Goal: Communication & Community: Answer question/provide support

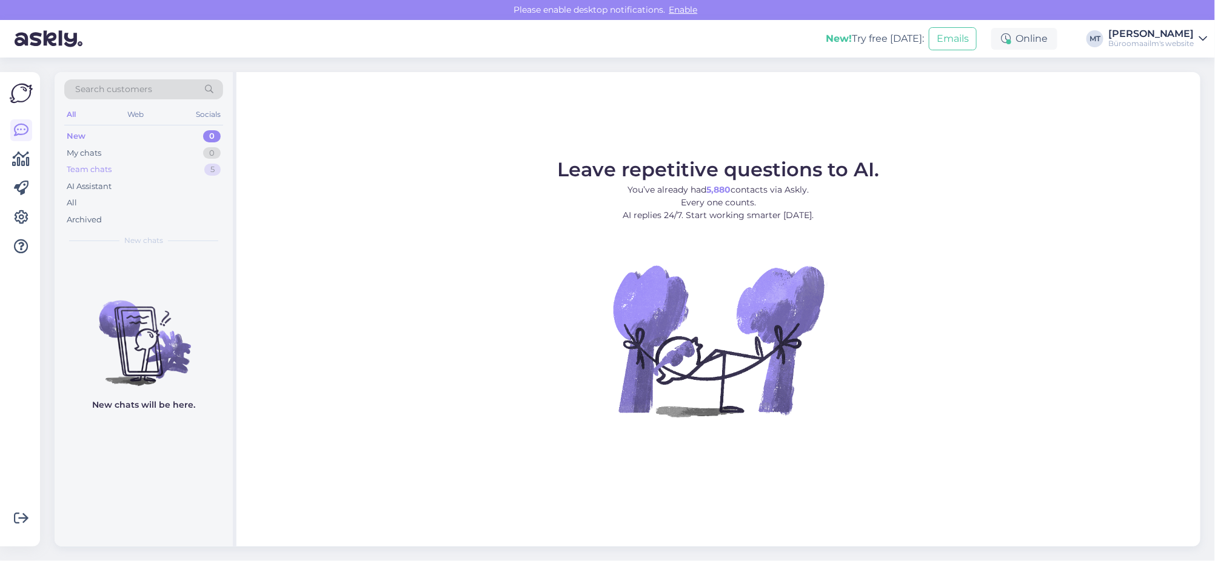
click at [85, 171] on div "Team chats" at bounding box center [89, 170] width 45 height 12
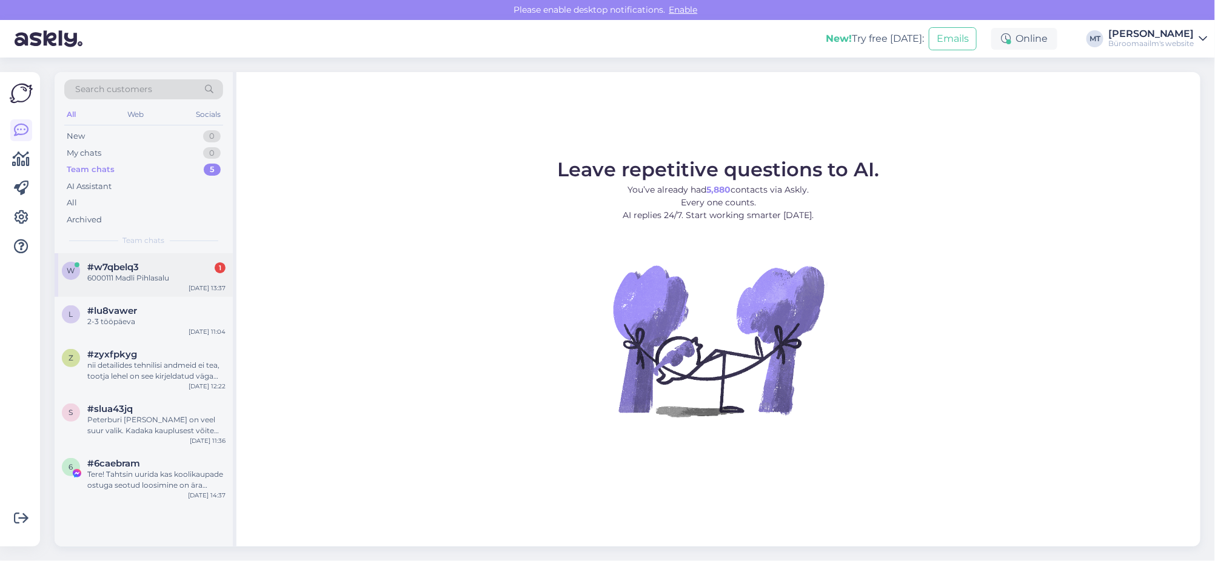
click at [93, 267] on span "#w7qbelq3" at bounding box center [113, 267] width 52 height 11
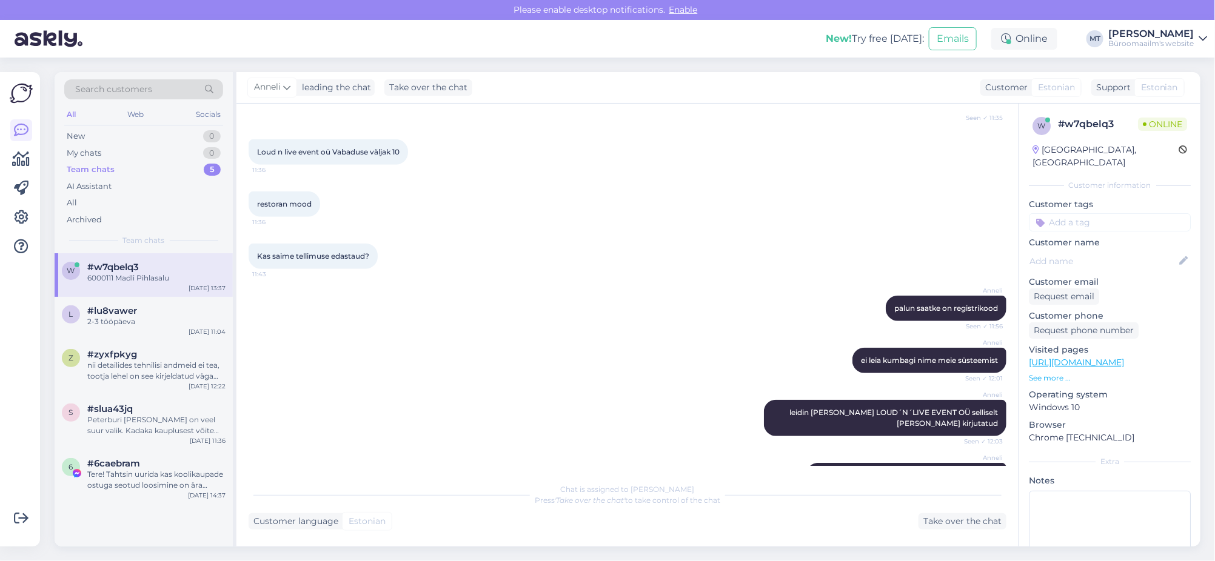
scroll to position [577, 0]
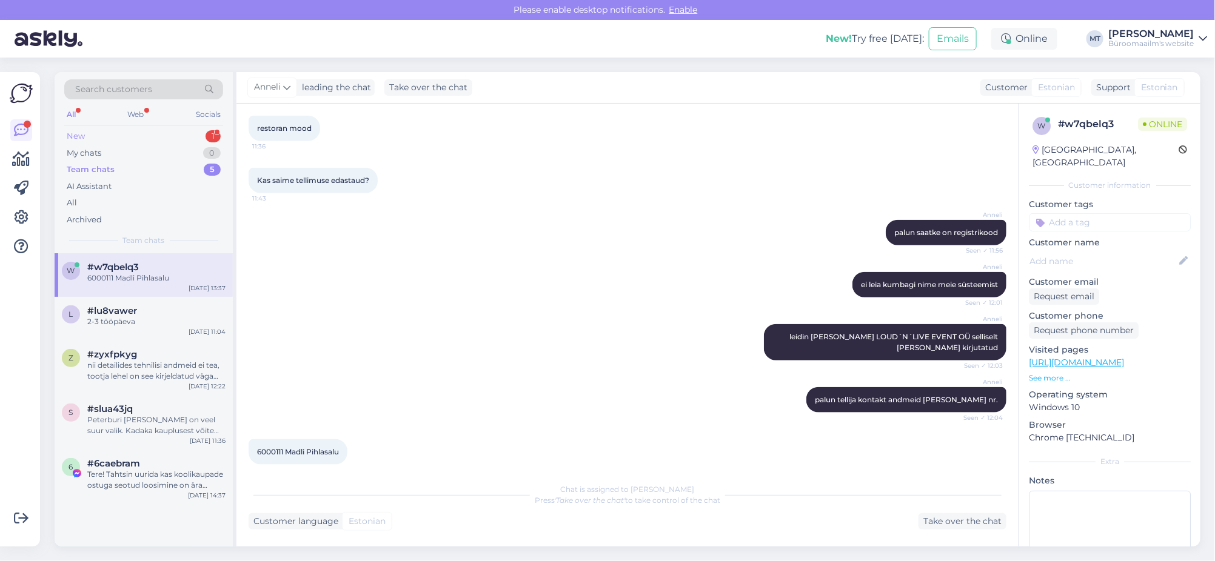
click at [76, 135] on div "New" at bounding box center [76, 136] width 18 height 12
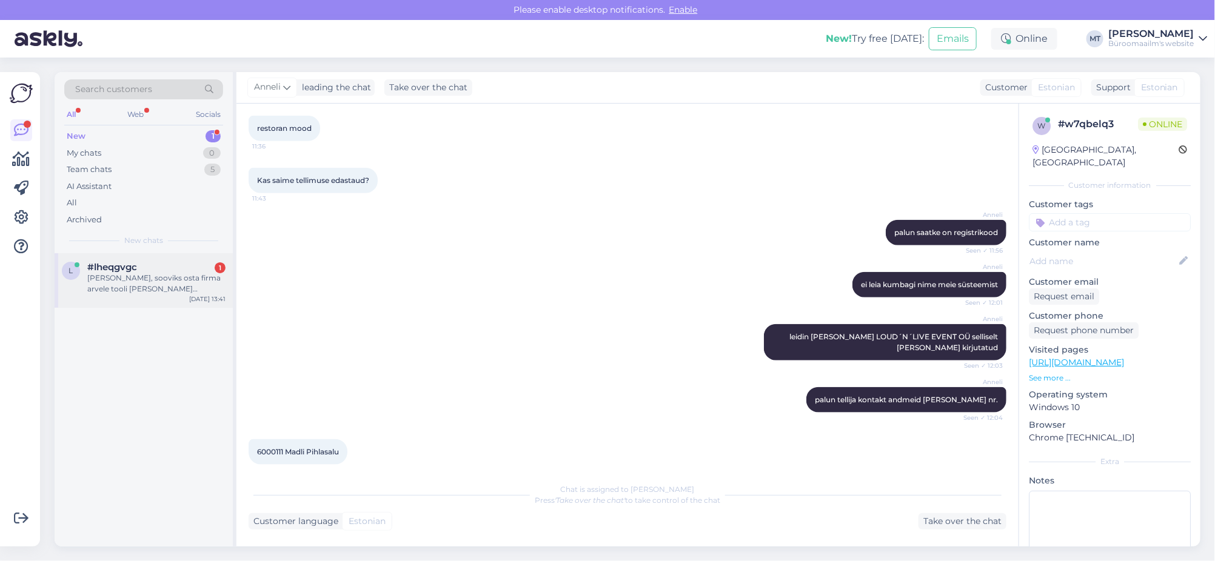
click at [106, 268] on span "#lheqgvgc" at bounding box center [112, 267] width 50 height 11
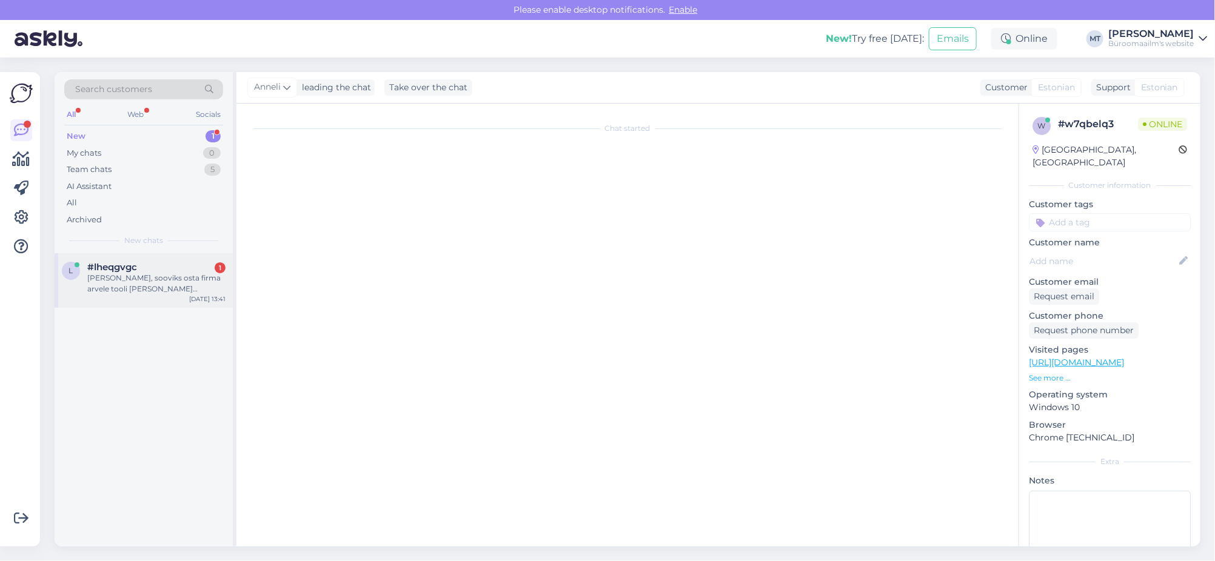
scroll to position [0, 0]
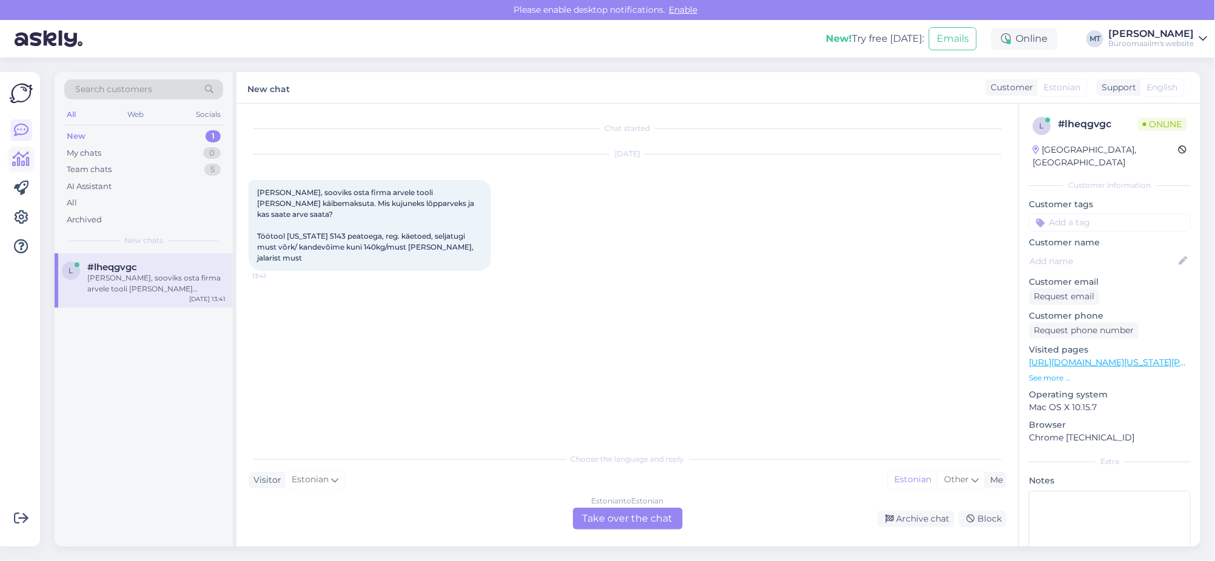
click at [23, 157] on icon at bounding box center [22, 159] width 18 height 15
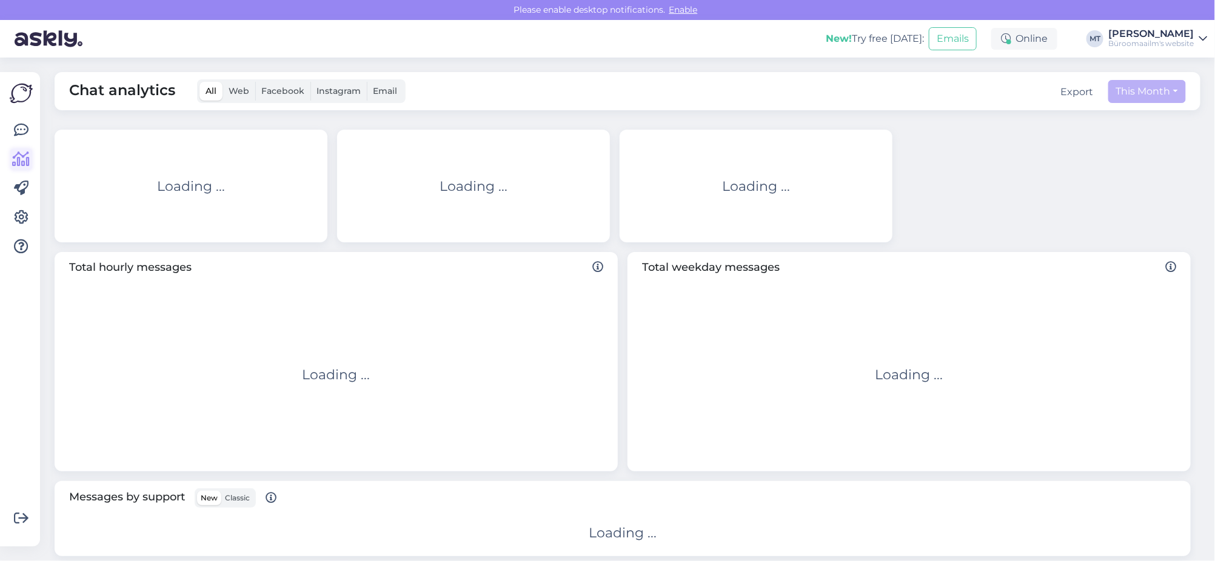
click at [15, 158] on icon at bounding box center [22, 159] width 18 height 15
click at [21, 163] on icon at bounding box center [22, 159] width 18 height 15
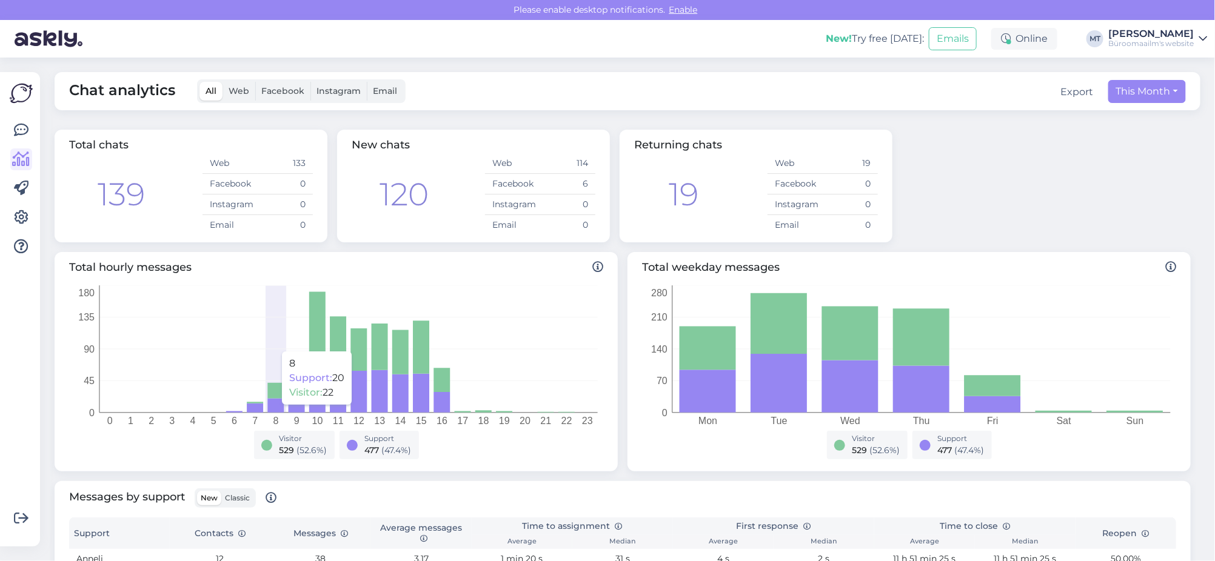
scroll to position [303, 0]
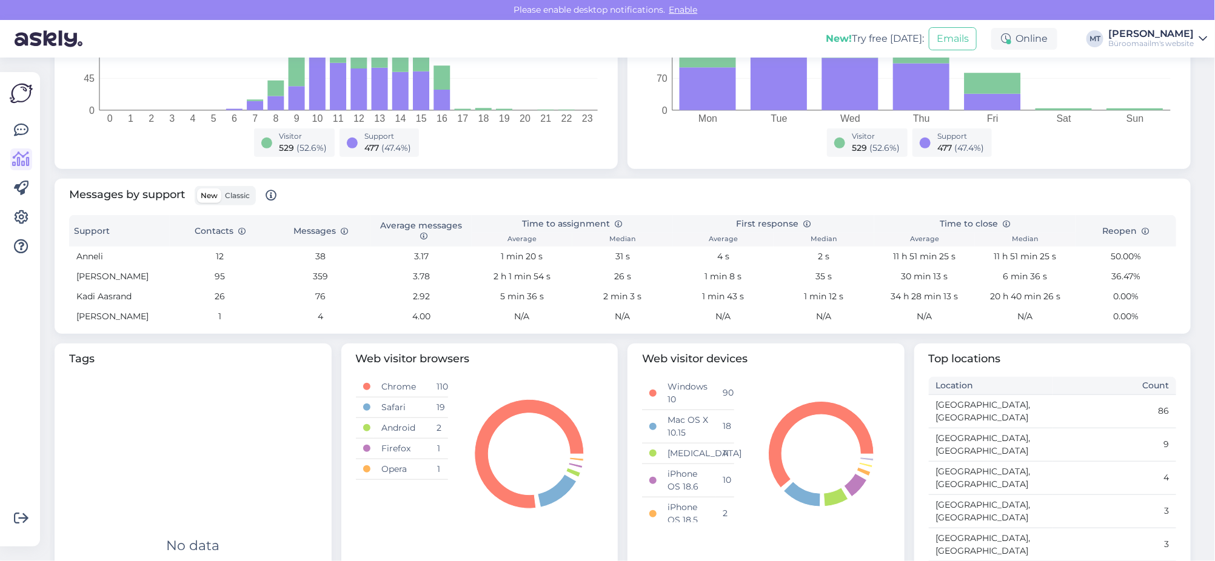
click at [241, 195] on span "Classic" at bounding box center [237, 195] width 25 height 9
click at [221, 189] on input "Classic" at bounding box center [221, 189] width 0 height 0
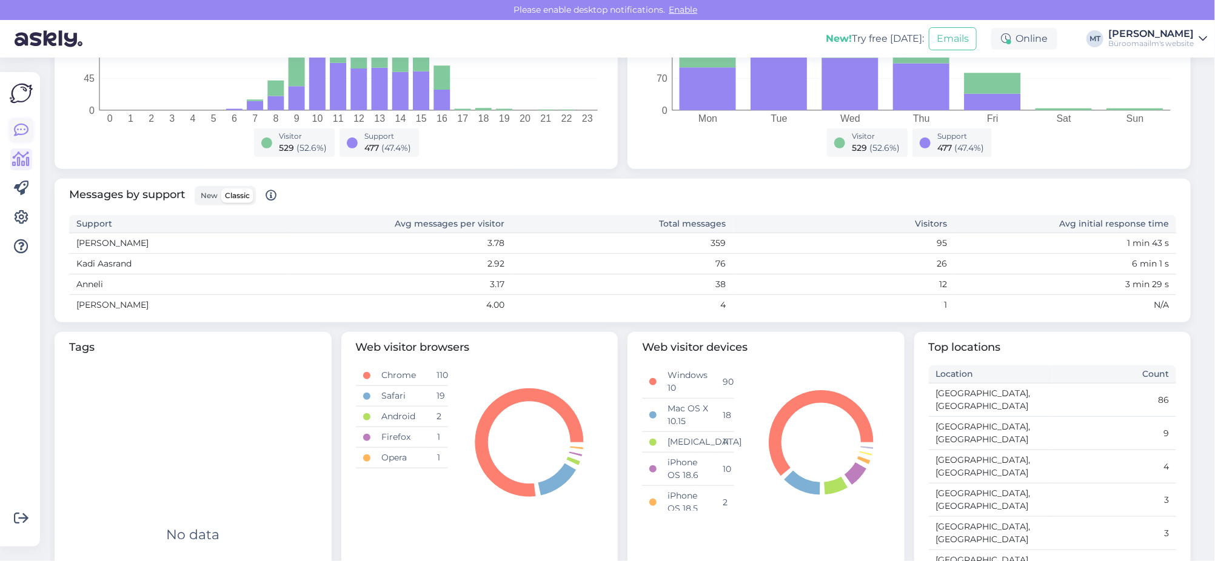
click at [18, 132] on icon at bounding box center [21, 130] width 15 height 15
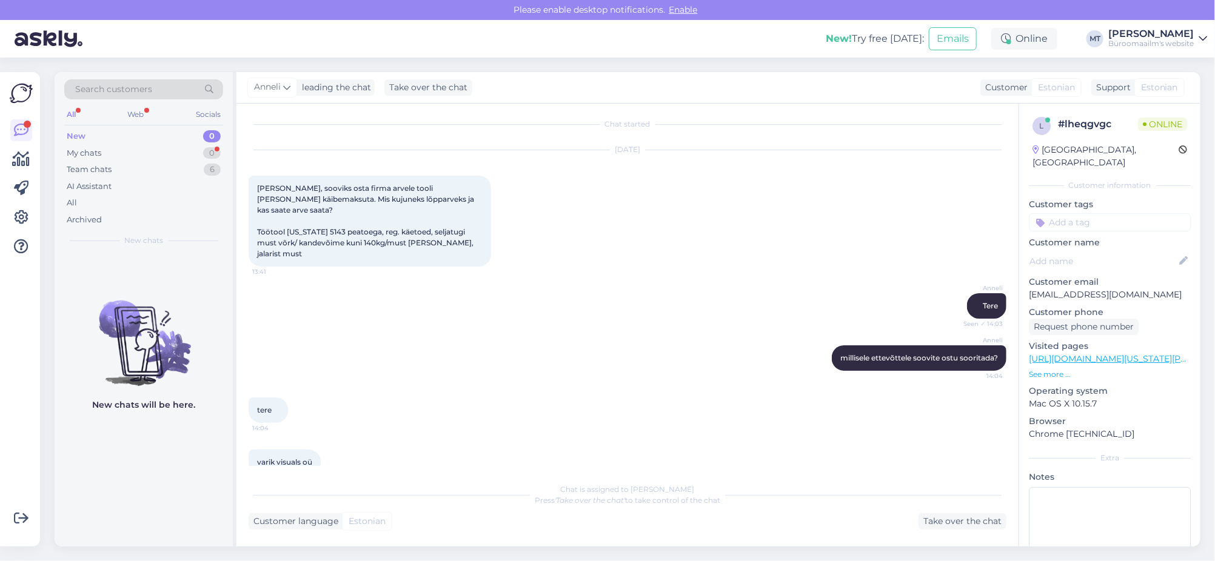
scroll to position [108, 0]
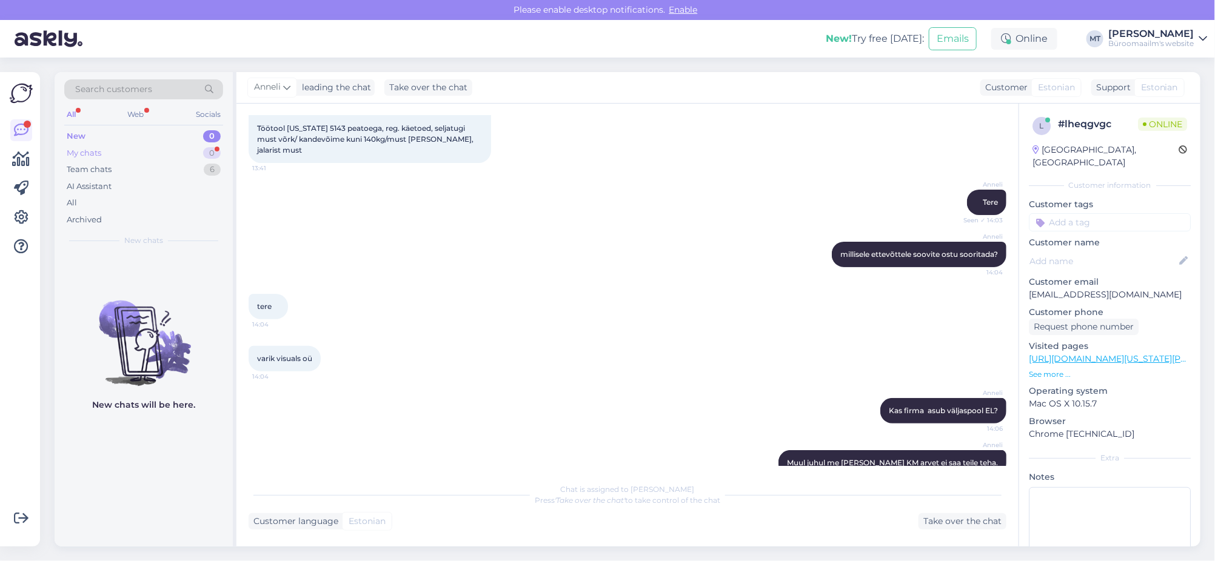
click at [89, 150] on div "My chats" at bounding box center [84, 153] width 35 height 12
click at [90, 169] on div "Team chats" at bounding box center [89, 170] width 45 height 12
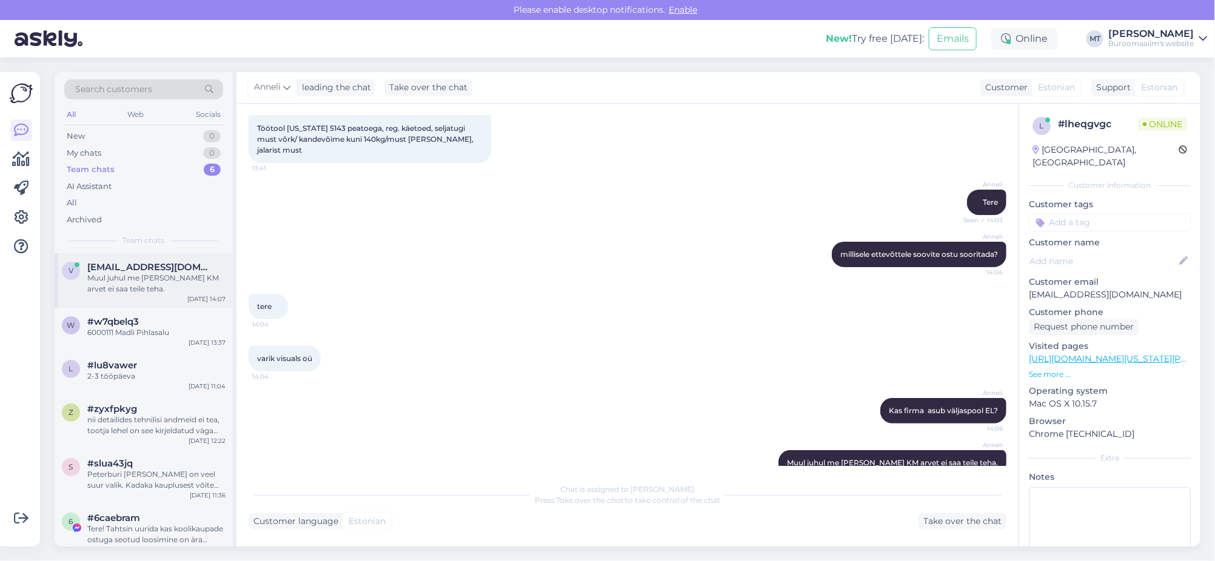
click at [104, 276] on div "Muul juhul me ilma KM arvet ei saa teile teha." at bounding box center [156, 284] width 138 height 22
click at [17, 129] on icon at bounding box center [21, 130] width 15 height 15
click at [17, 126] on icon at bounding box center [21, 130] width 15 height 15
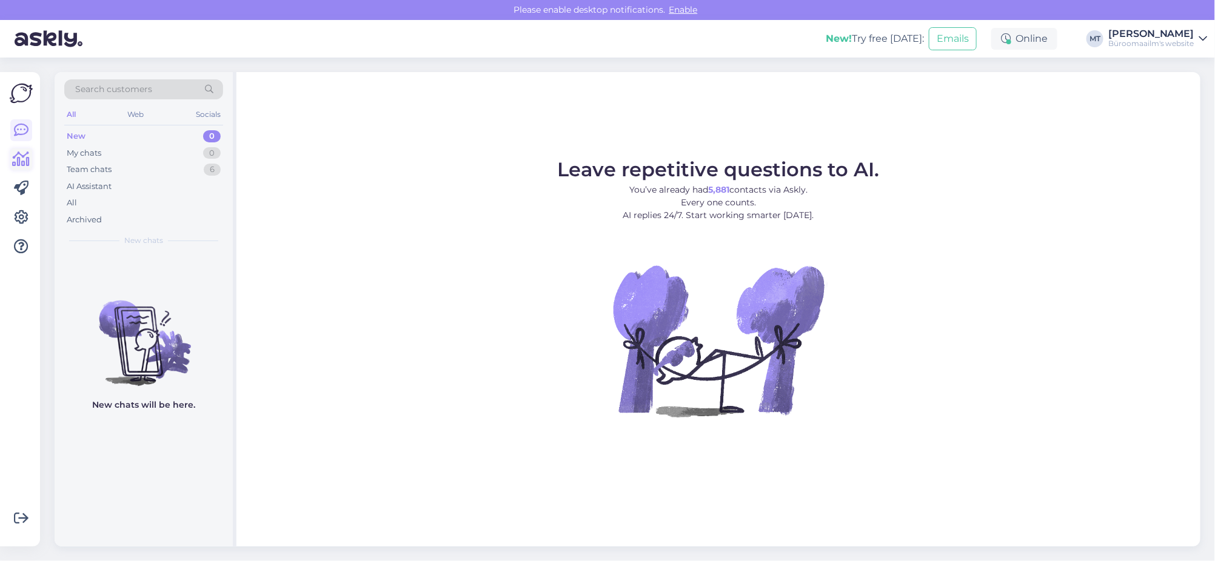
click at [20, 160] on icon at bounding box center [22, 159] width 18 height 15
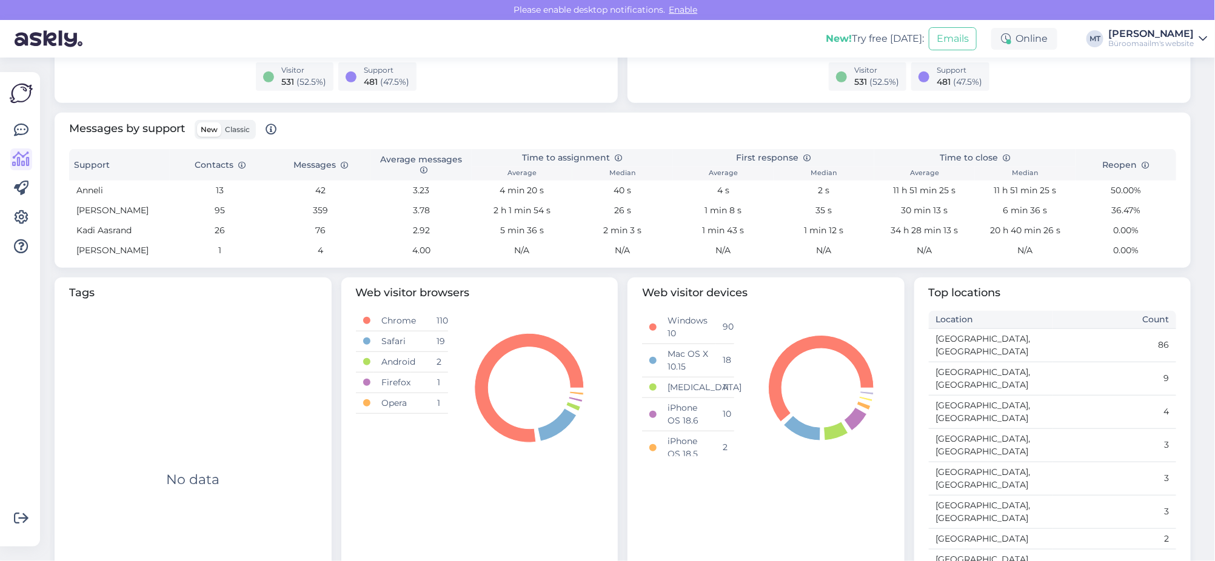
scroll to position [369, 0]
click at [232, 127] on span "Classic" at bounding box center [237, 128] width 25 height 9
click at [221, 122] on input "Classic" at bounding box center [221, 122] width 0 height 0
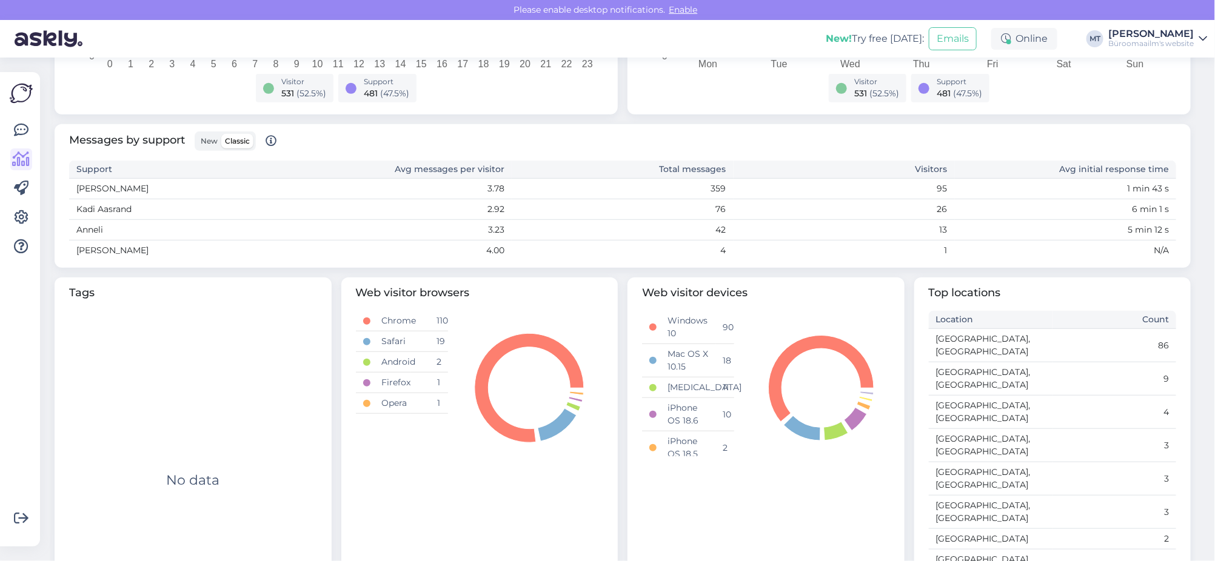
scroll to position [206, 0]
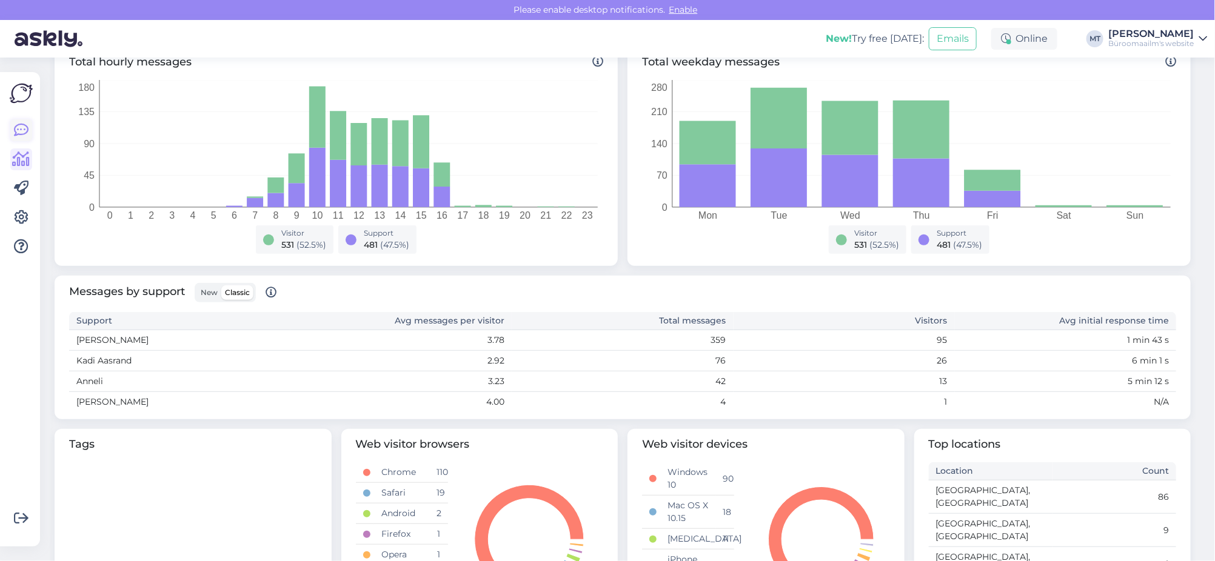
click at [21, 124] on icon at bounding box center [21, 130] width 15 height 15
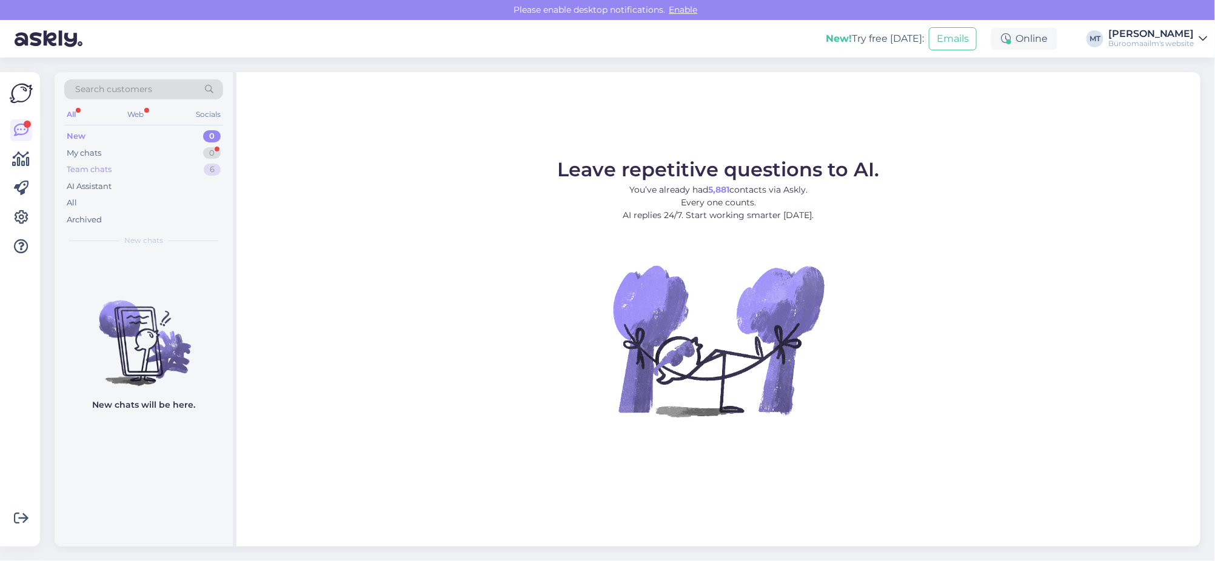
click at [88, 164] on div "Team chats" at bounding box center [89, 170] width 45 height 12
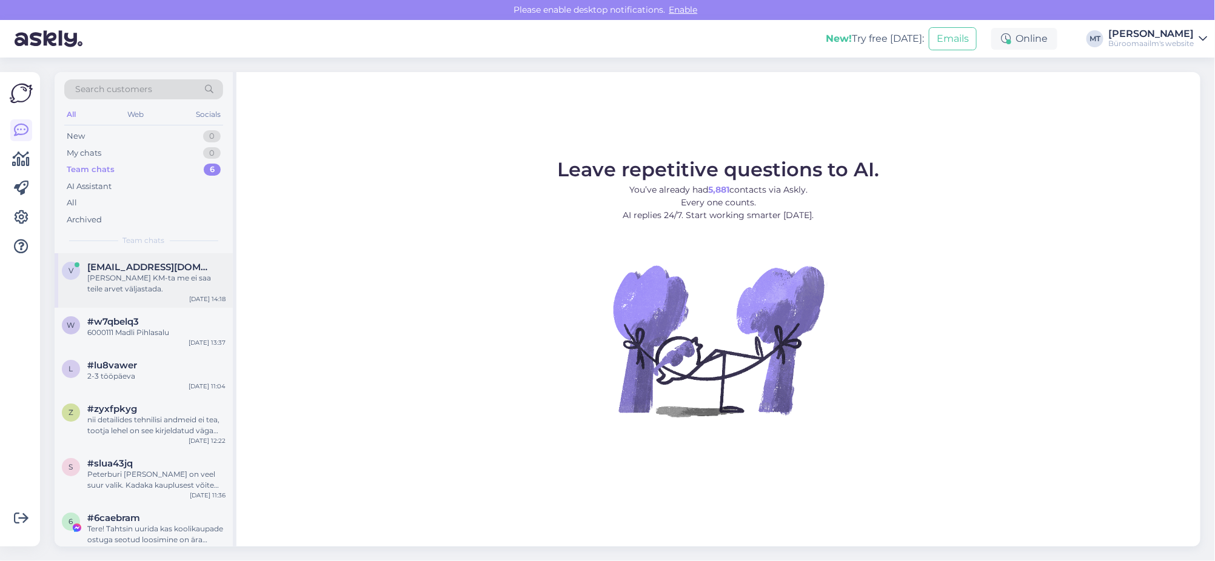
click at [110, 262] on span "varikmart@gmail.com" at bounding box center [150, 267] width 126 height 11
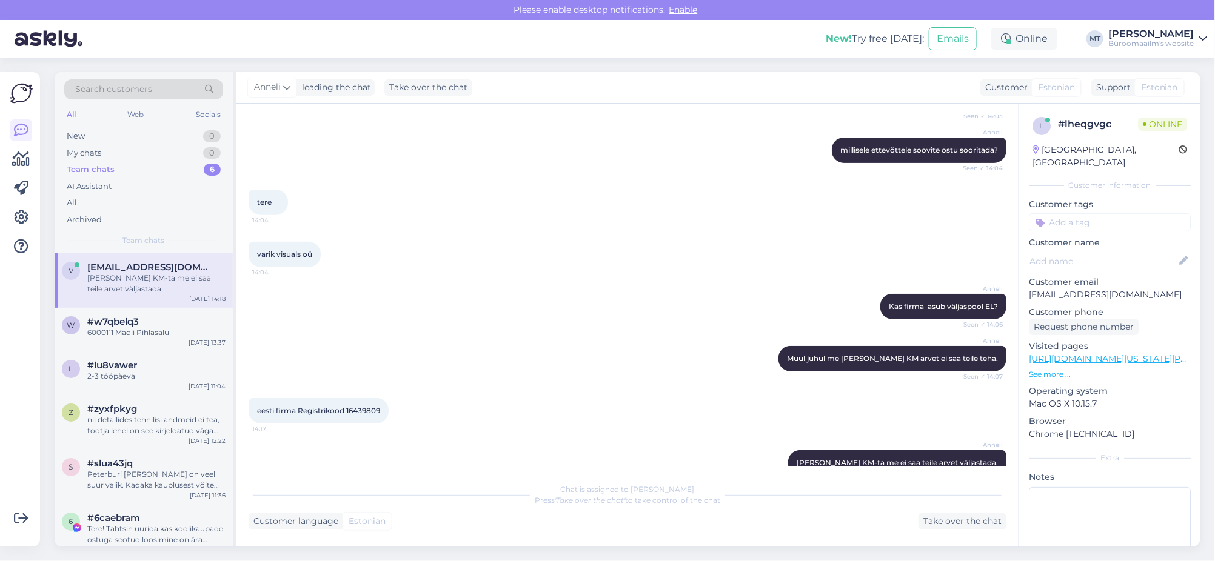
scroll to position [265, 0]
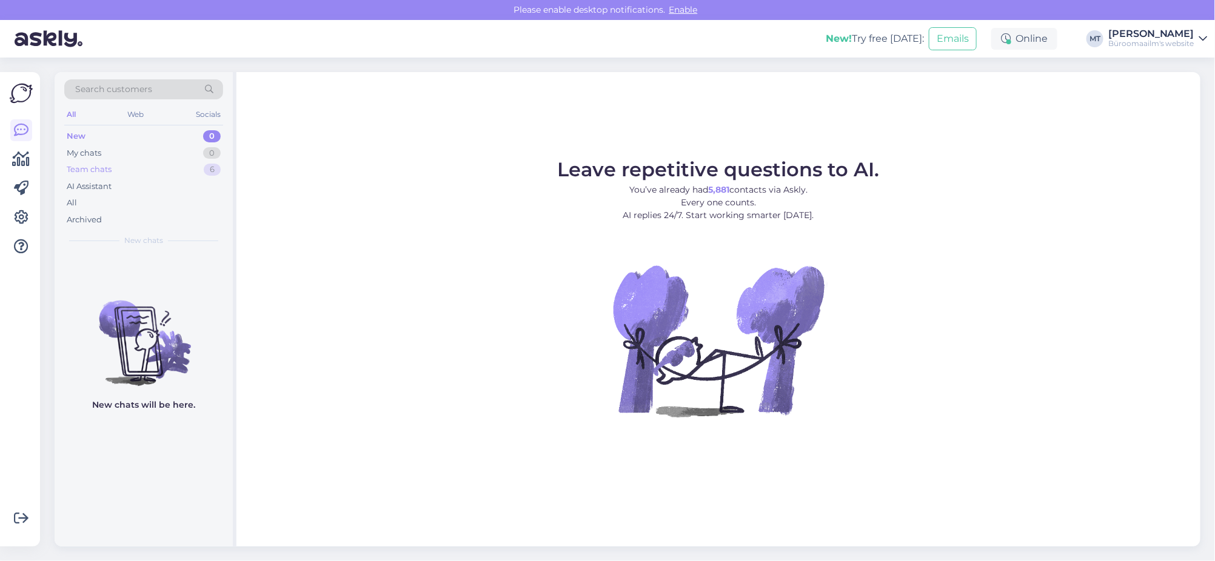
click at [94, 170] on div "Team chats" at bounding box center [89, 170] width 45 height 12
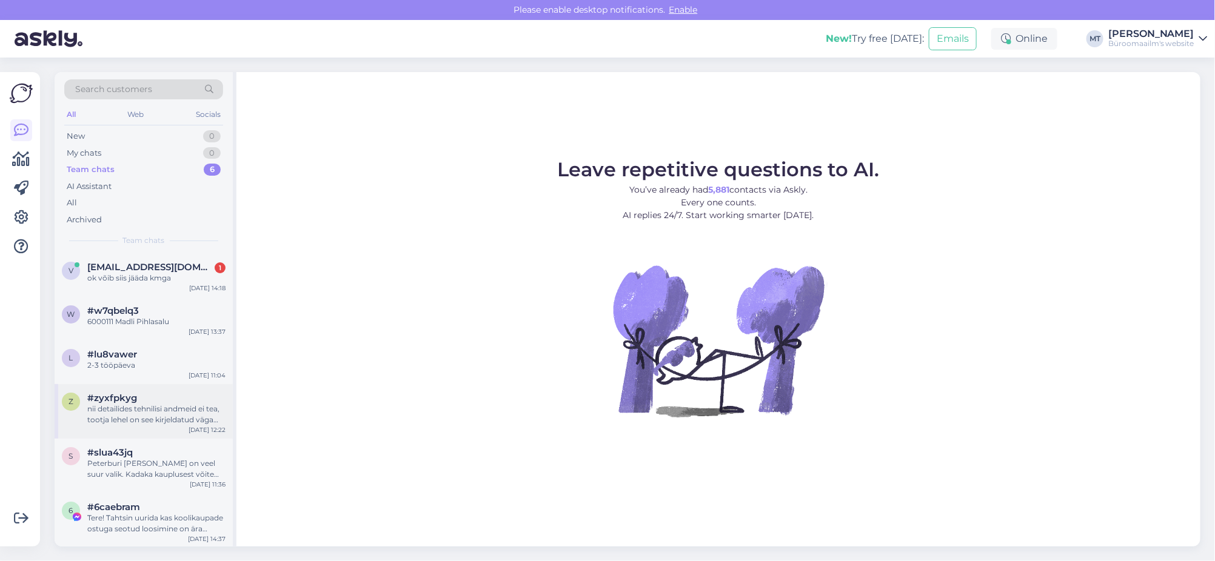
click at [124, 413] on div "nii detailides tehnilisi andmeid ei tea, tootja lehel on see kirjeldatud väga ü…" at bounding box center [156, 415] width 138 height 22
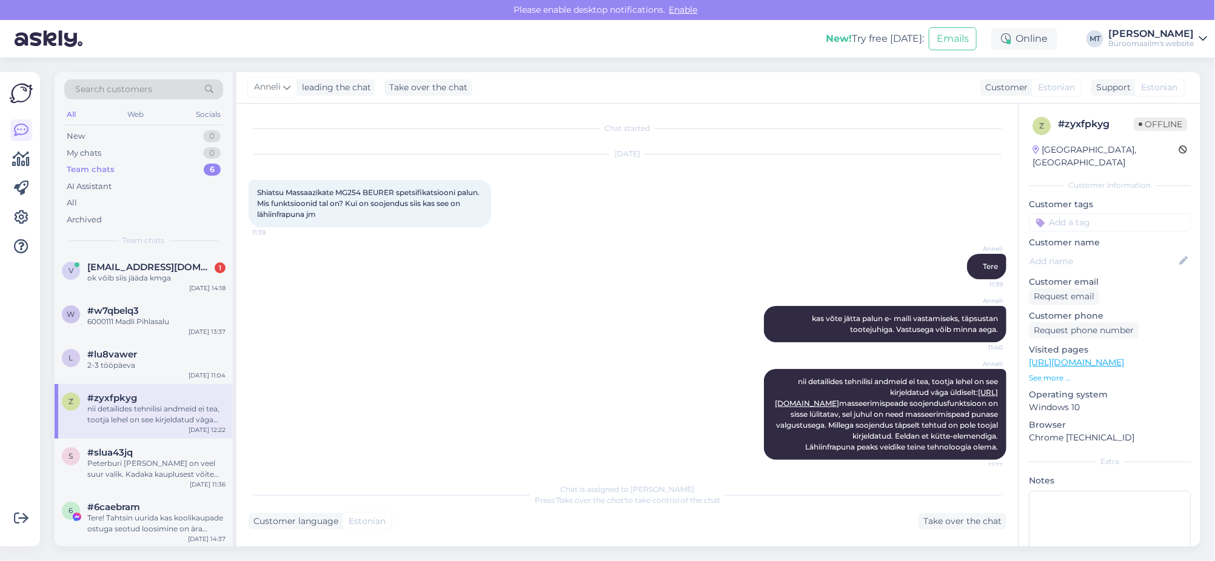
scroll to position [50, 0]
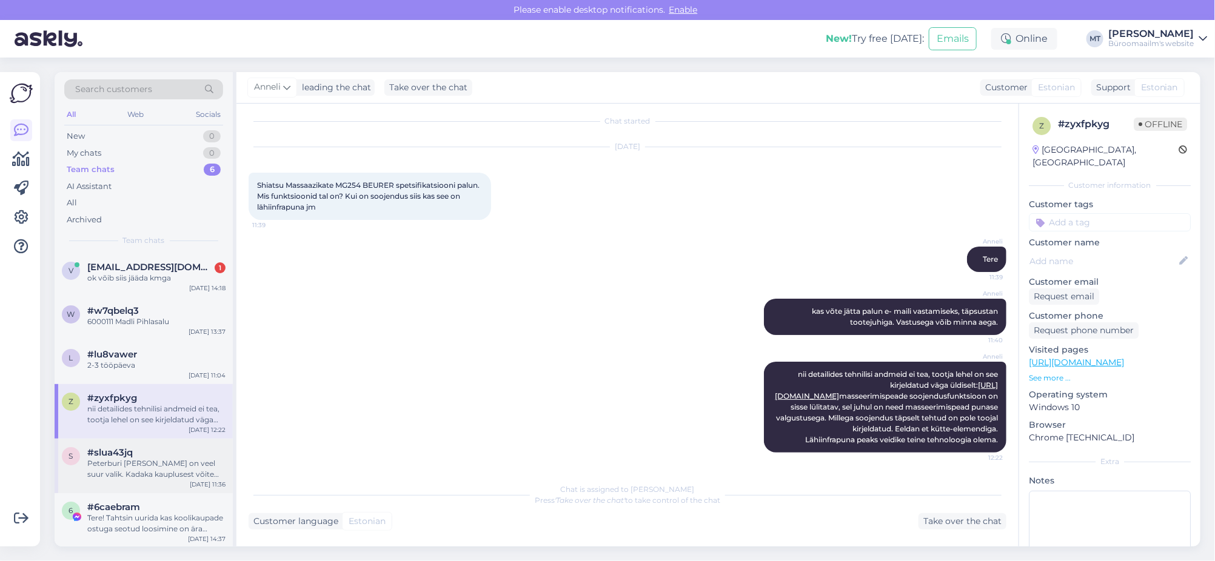
click at [117, 464] on div "Peterburi [PERSON_NAME] on veel suur valik. Kadaka kauplusest võite kindluse mõ…" at bounding box center [156, 469] width 138 height 22
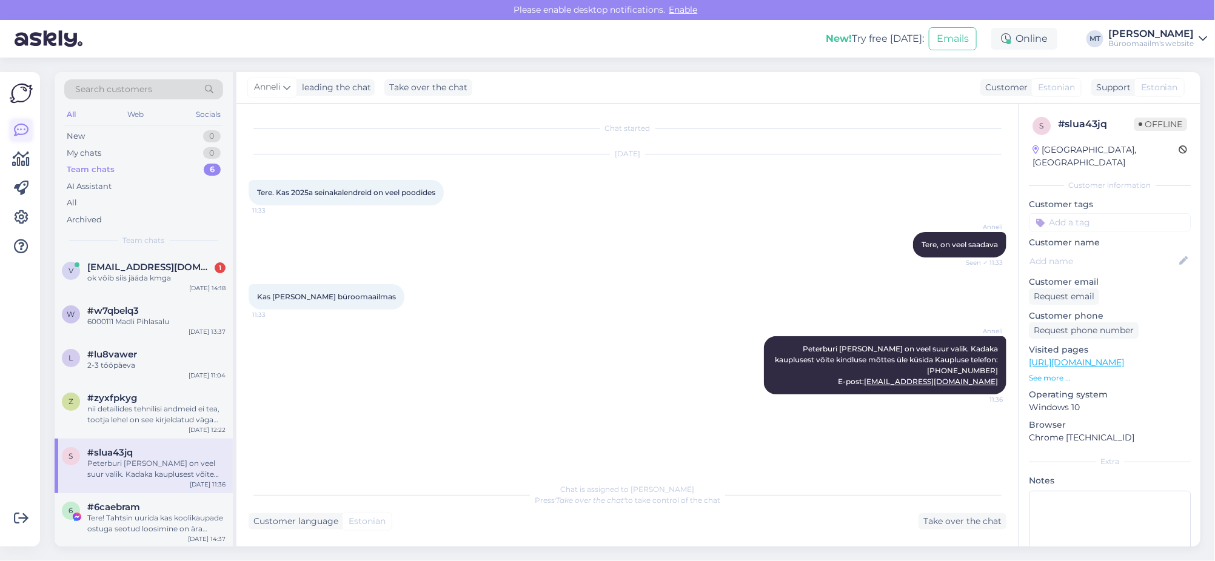
click at [27, 134] on icon at bounding box center [21, 130] width 15 height 15
click at [18, 126] on icon at bounding box center [21, 130] width 15 height 15
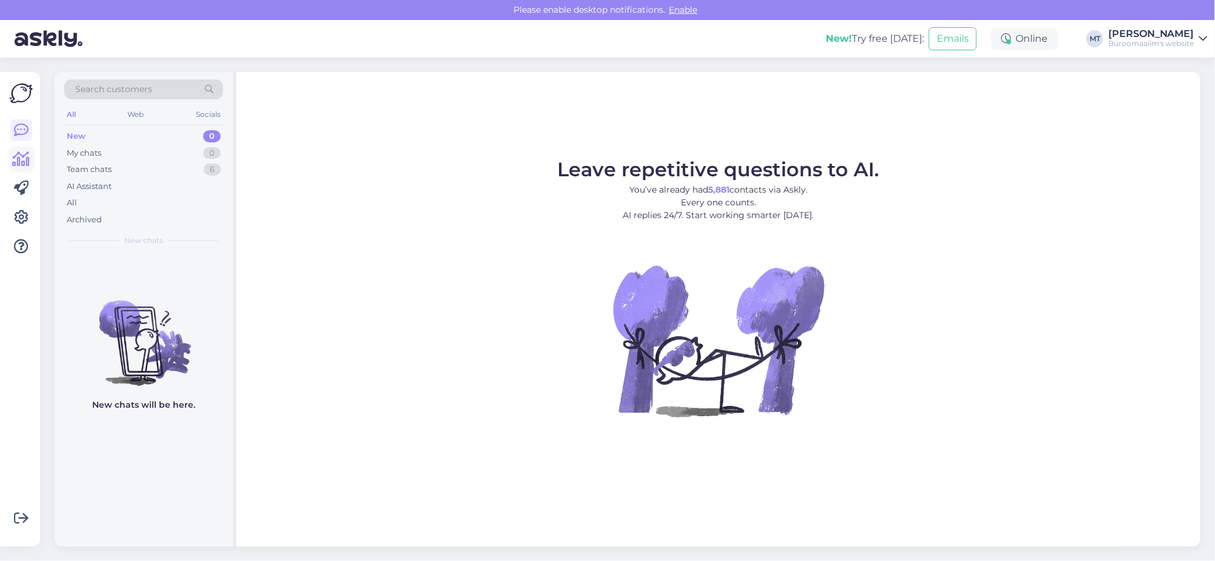
click at [15, 162] on icon at bounding box center [22, 159] width 18 height 15
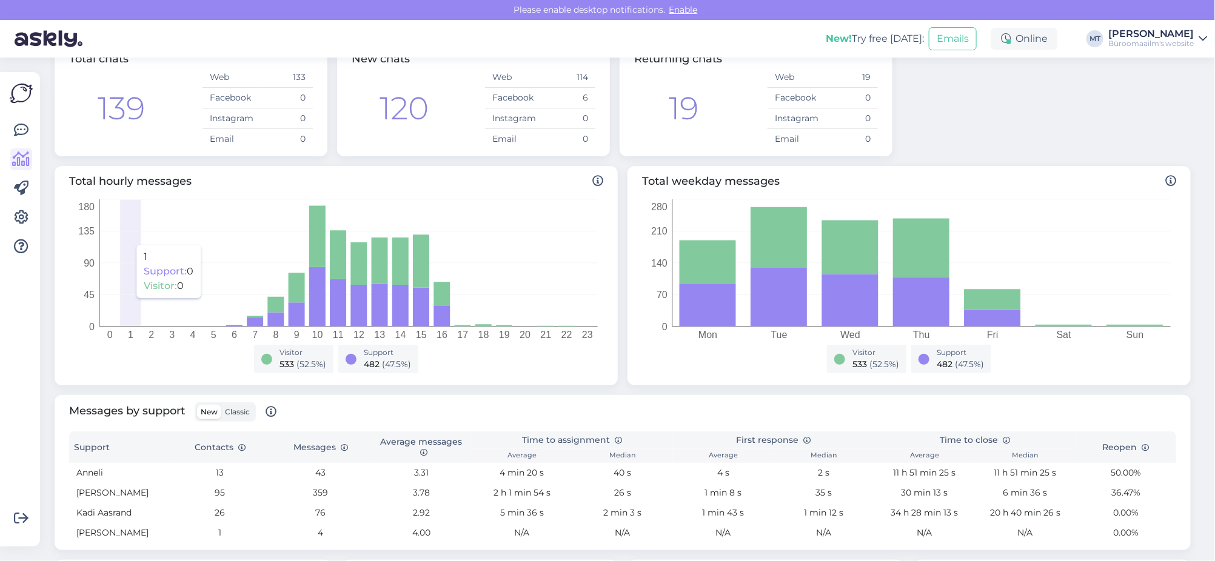
scroll to position [227, 0]
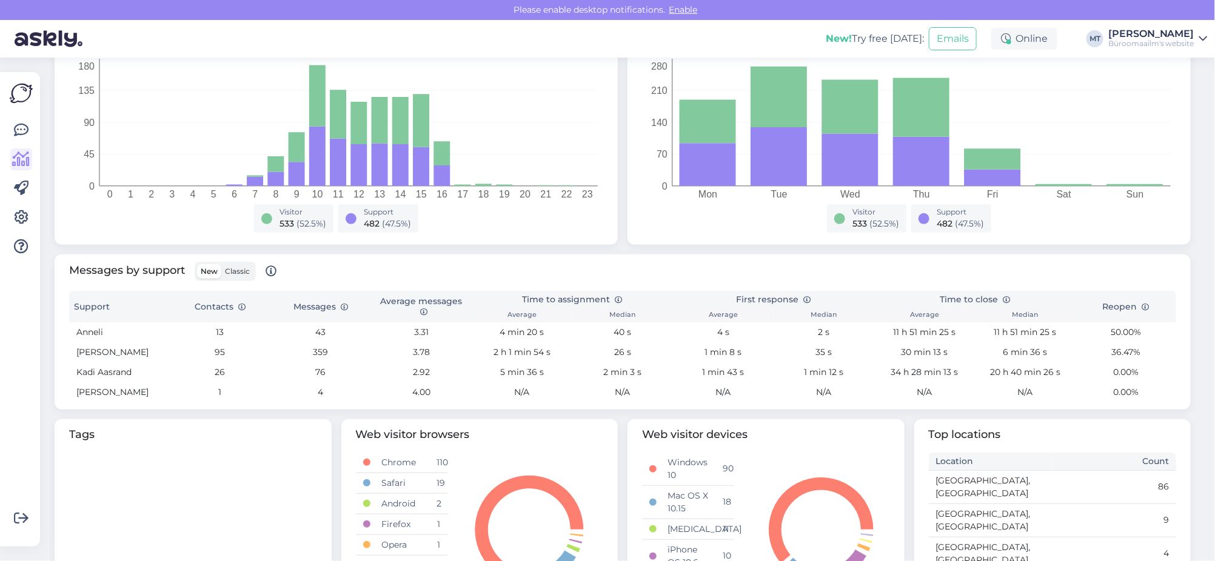
click at [244, 273] on span "Classic" at bounding box center [237, 271] width 25 height 9
click at [221, 264] on input "Classic" at bounding box center [221, 264] width 0 height 0
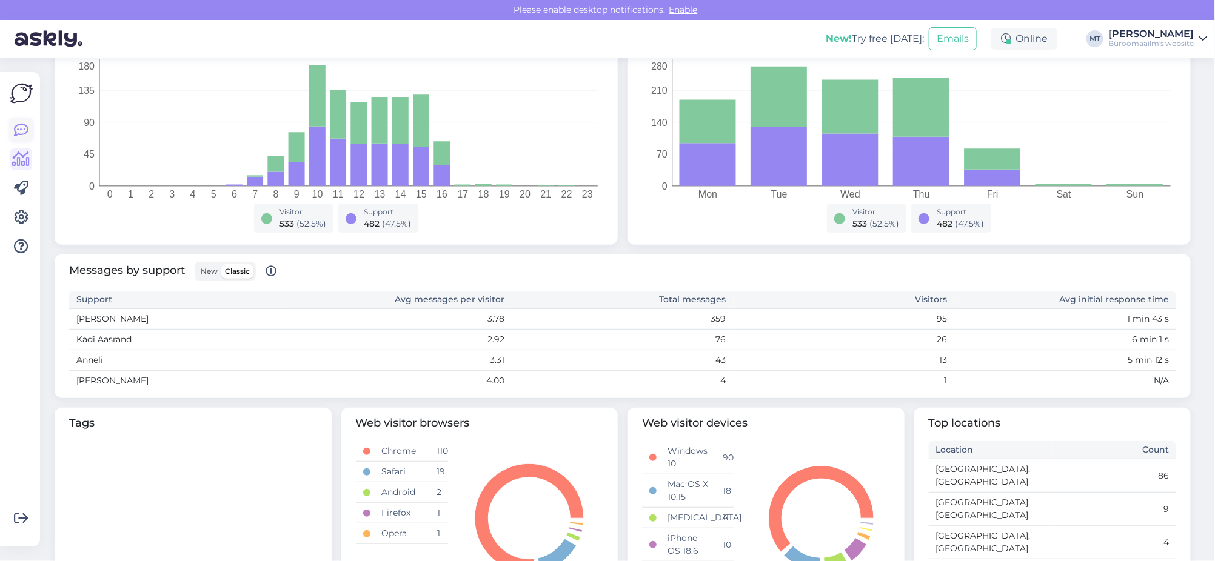
click at [21, 133] on icon at bounding box center [21, 130] width 15 height 15
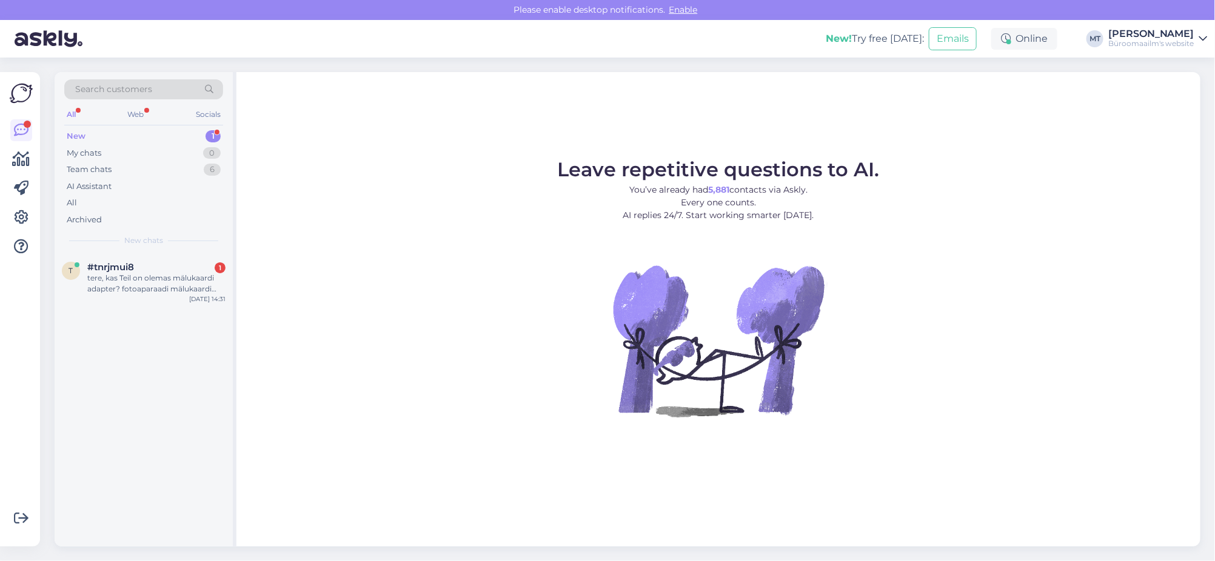
click at [78, 132] on div "New" at bounding box center [76, 136] width 19 height 12
click at [102, 288] on div "tere, kas Teil on olemas mälukaardi adapter? fotoaparaadi mälukaardi lugemiseks…" at bounding box center [156, 284] width 138 height 22
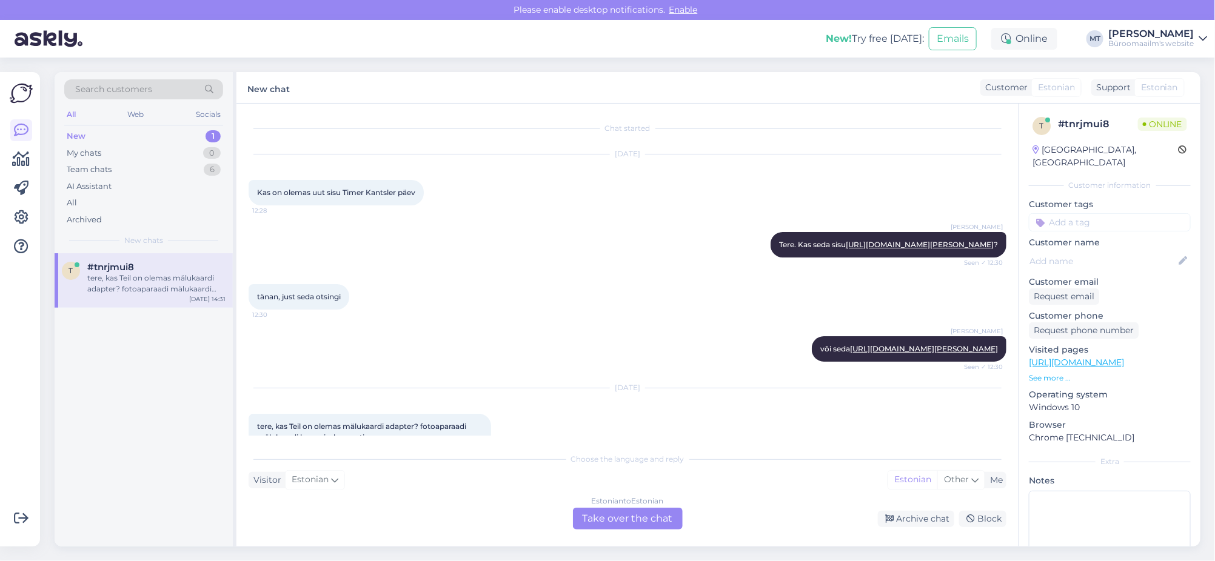
scroll to position [60, 0]
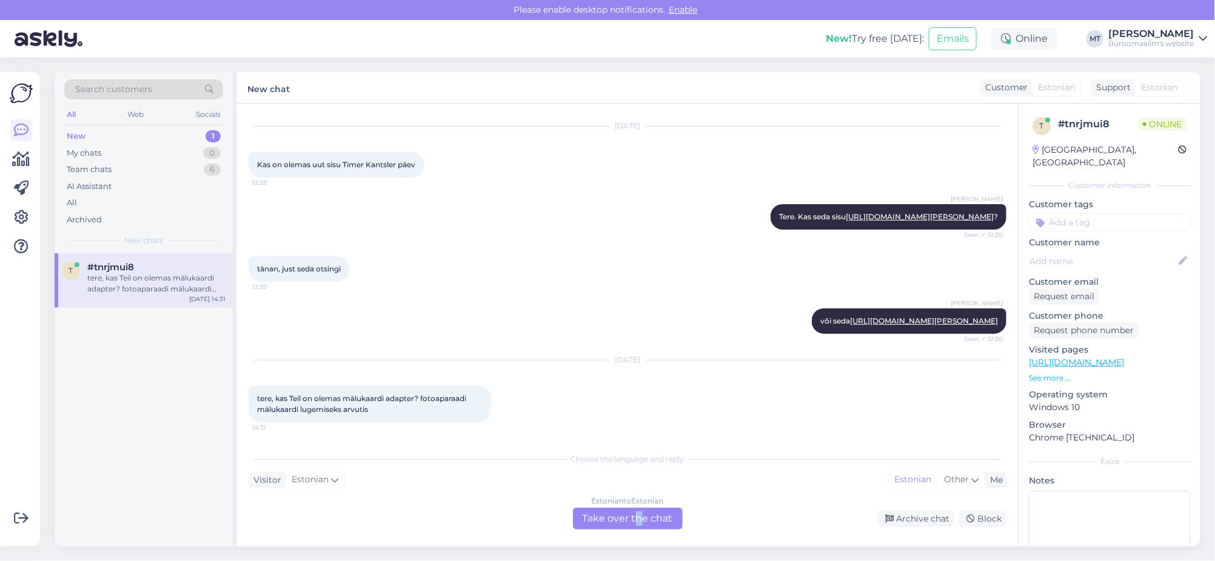
click at [637, 524] on div "Estonian to Estonian Take over the chat" at bounding box center [628, 519] width 110 height 22
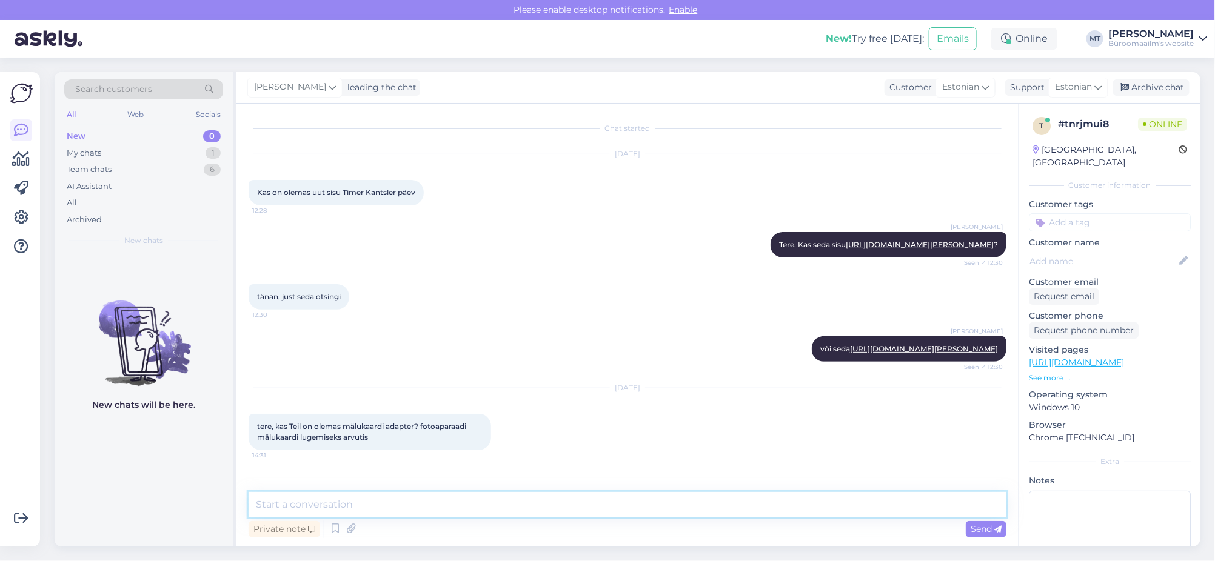
click at [327, 514] on textarea at bounding box center [628, 504] width 758 height 25
paste textarea "https://www.byroomaailm.ee/kiipkaardilugeja-axagon-cre-sm3sd-sd-malukaardi-sim-…"
paste textarea "https://www.byroomaailm.ee/kiipkaardilugeja-axagon-cre-smp1c-sd-malukaardi-sim-…"
type textarea "Tere. Meil on sellised, kas mõtlete seda toodet https://www.byroomaailm.ee/kiip…"
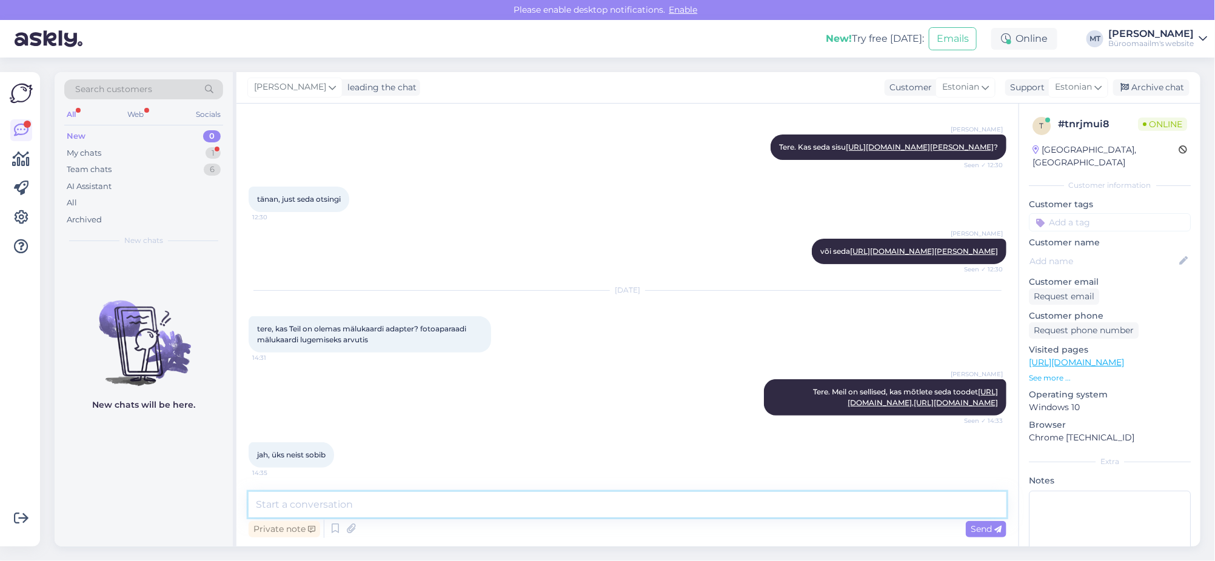
scroll to position [195, 0]
click at [330, 500] on textarea at bounding box center [628, 504] width 758 height 25
type textarea "Aitäh."
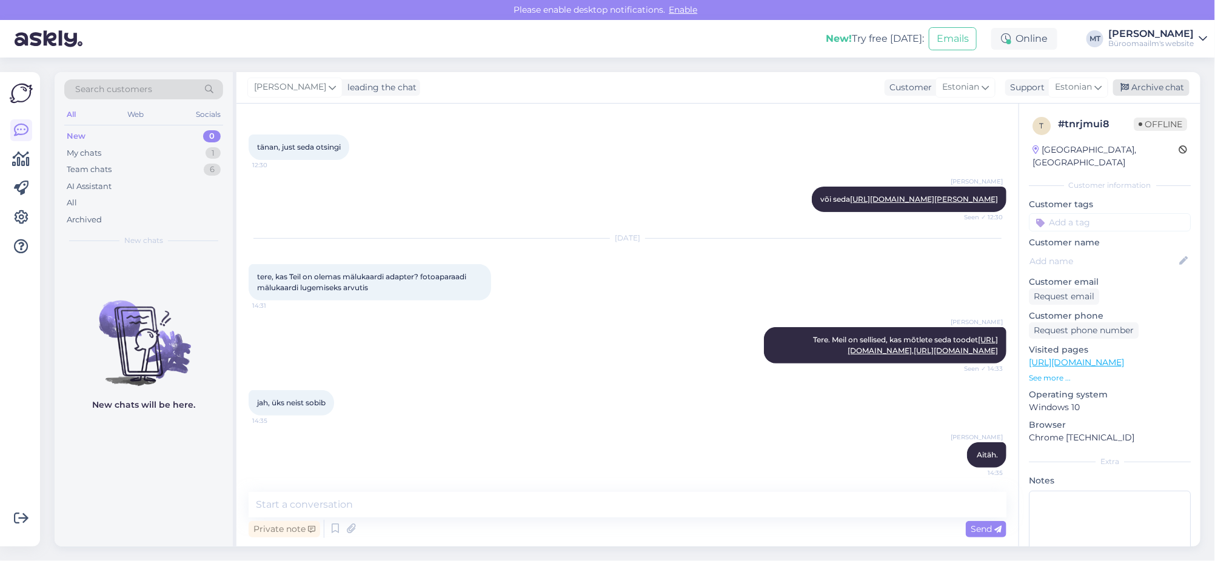
click at [1159, 89] on div "Archive chat" at bounding box center [1151, 87] width 76 height 16
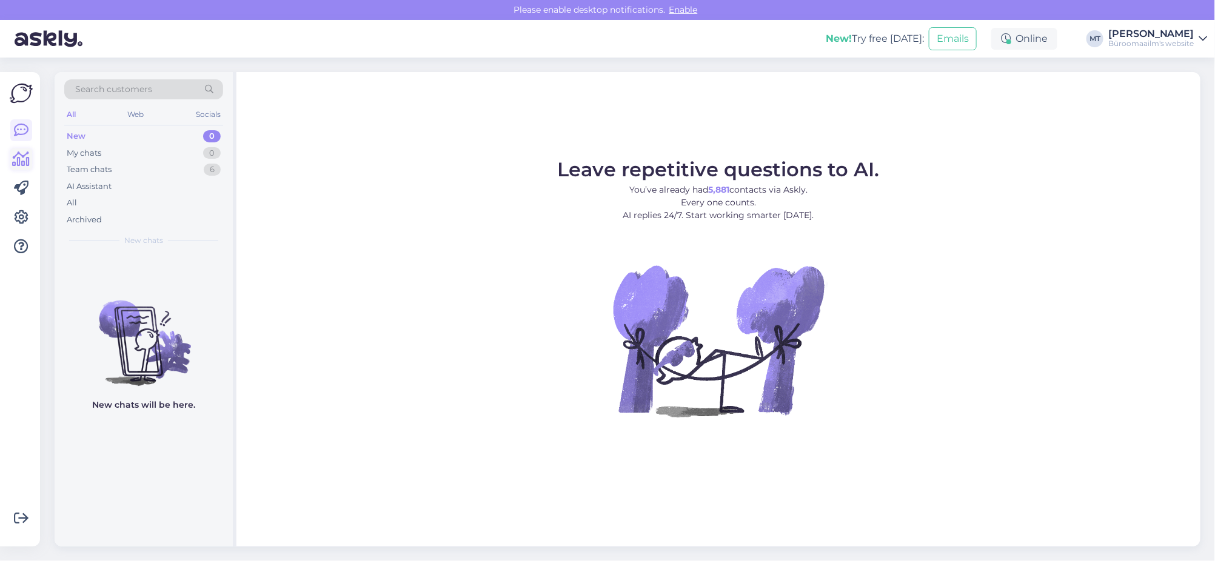
click at [22, 161] on icon at bounding box center [22, 159] width 18 height 15
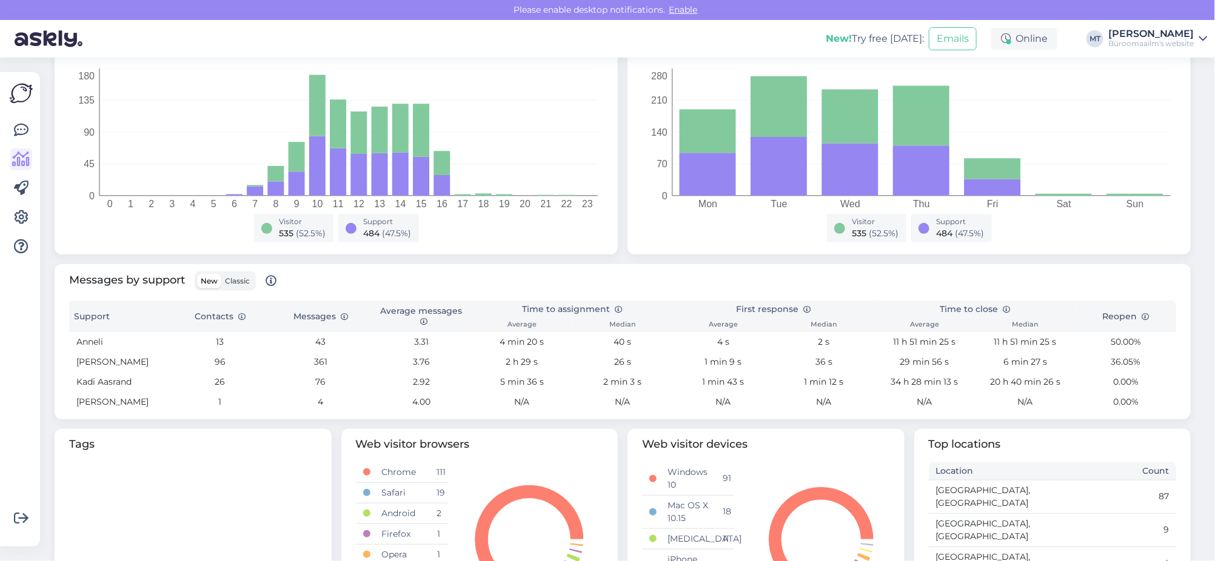
scroll to position [293, 0]
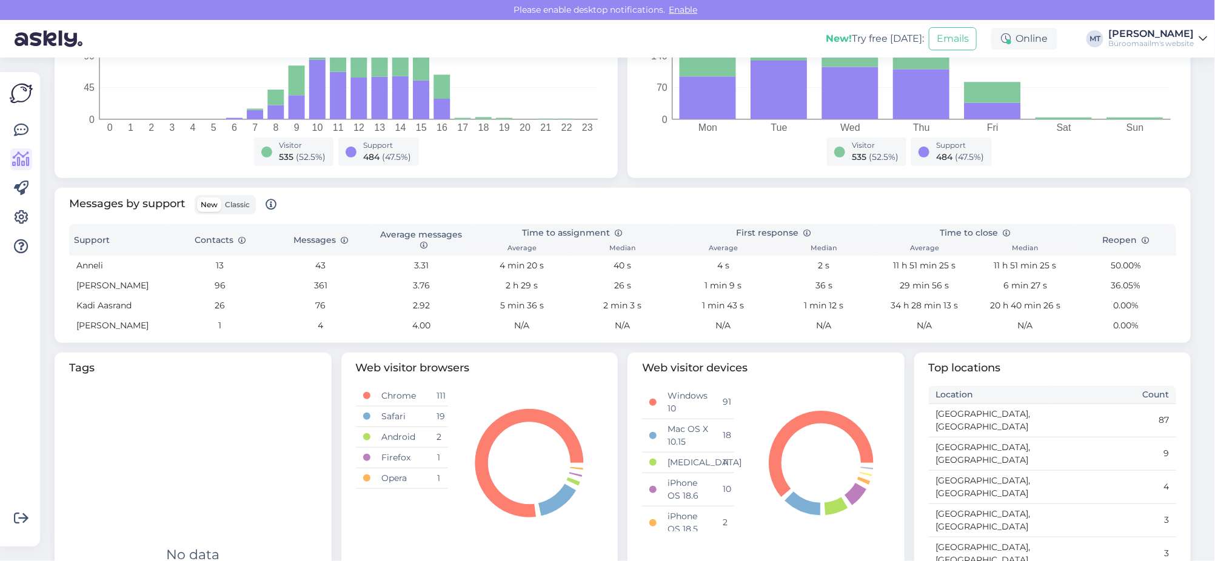
click at [236, 203] on span "Classic" at bounding box center [237, 204] width 25 height 9
click at [221, 198] on input "Classic" at bounding box center [221, 198] width 0 height 0
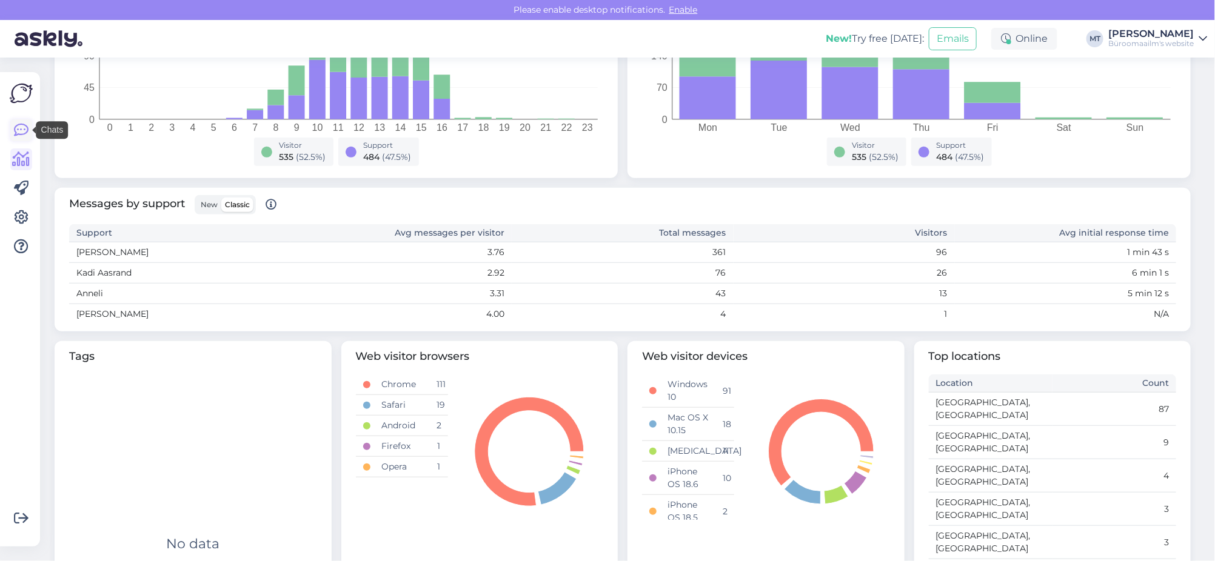
click at [18, 129] on icon at bounding box center [21, 130] width 15 height 15
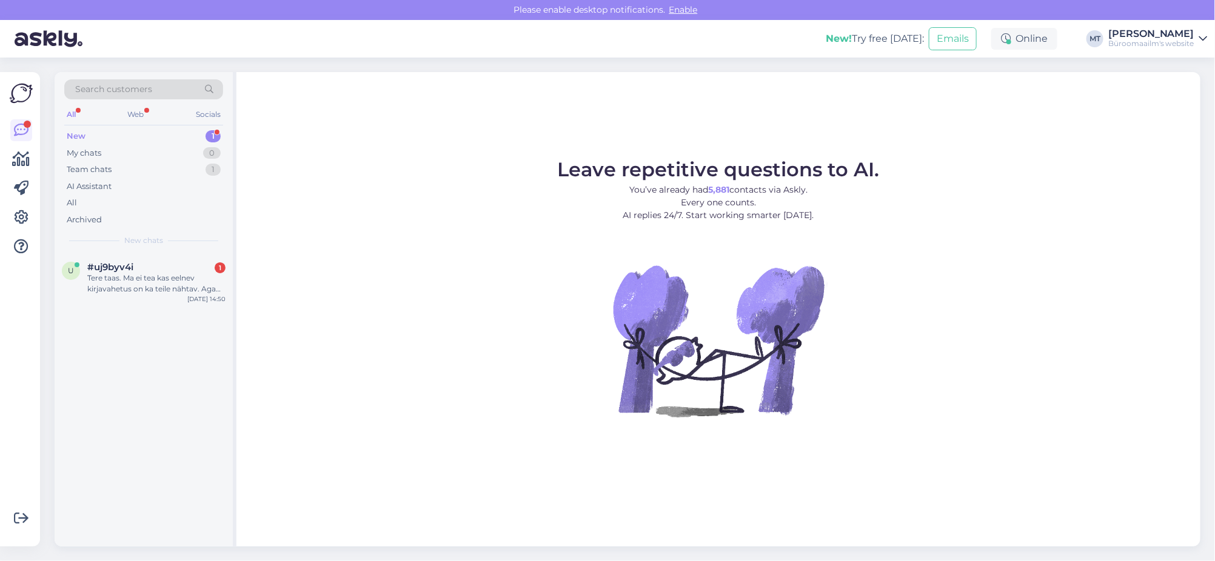
click at [76, 133] on div "New" at bounding box center [76, 136] width 19 height 12
click at [128, 272] on span "#uj9byv4i" at bounding box center [110, 267] width 46 height 11
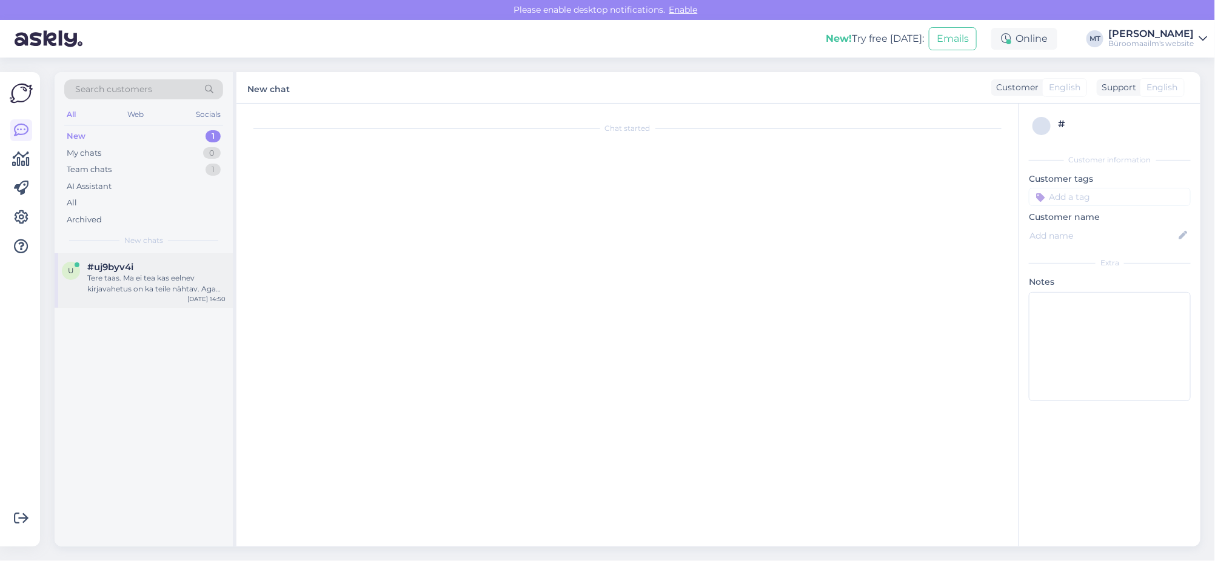
scroll to position [1147, 0]
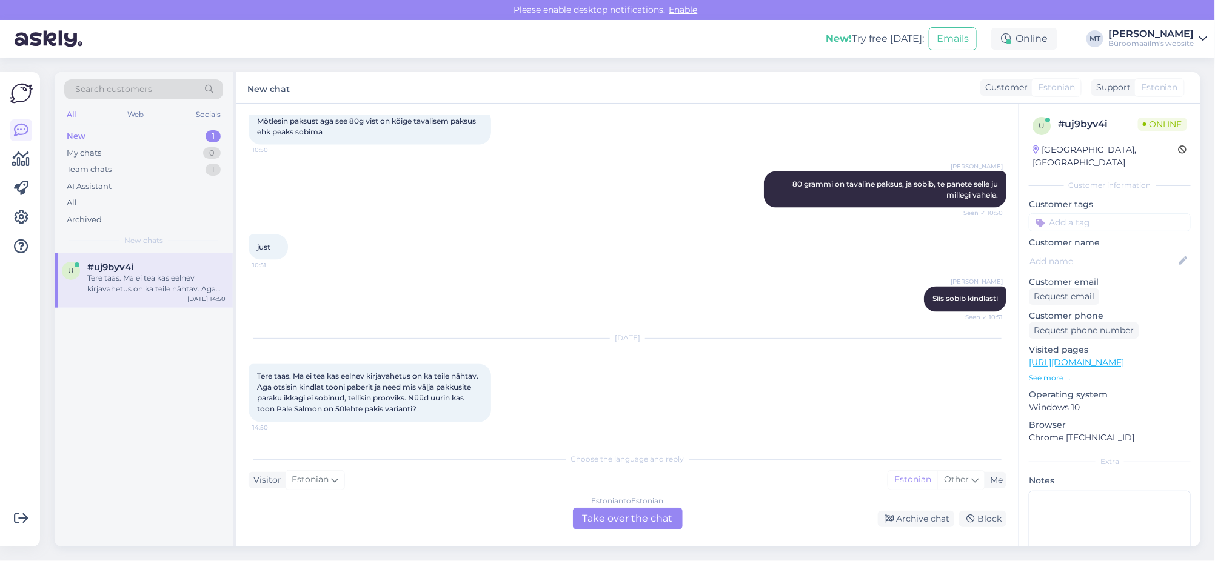
click at [643, 520] on div "Estonian to Estonian Take over the chat" at bounding box center [628, 519] width 110 height 22
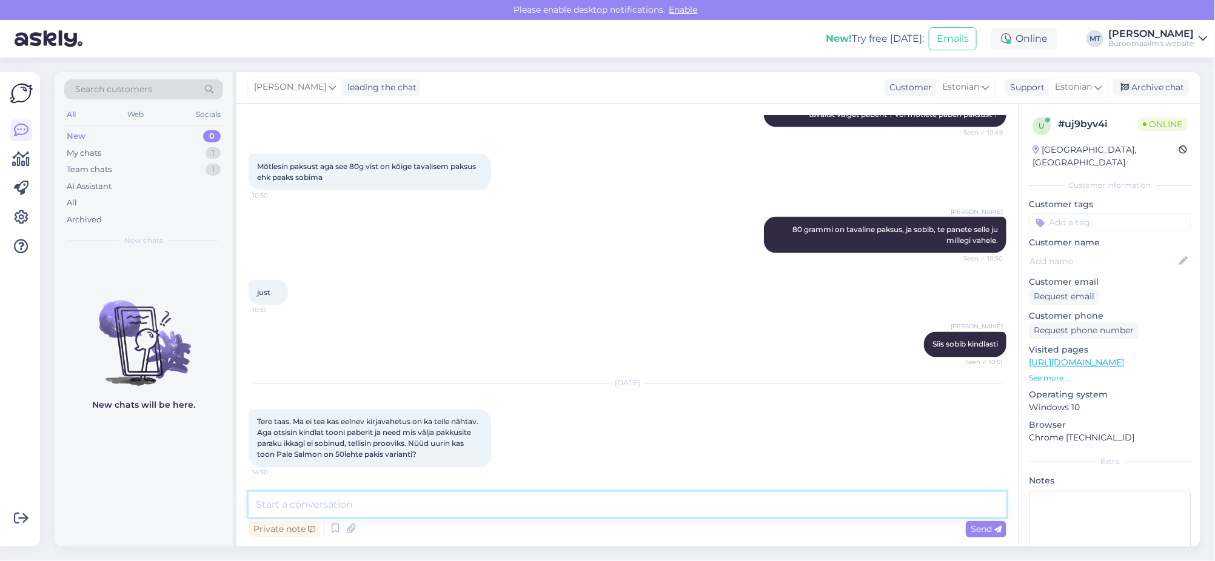
click at [397, 512] on textarea at bounding box center [628, 504] width 758 height 25
drag, startPoint x: 358, startPoint y: 454, endPoint x: 312, endPoint y: 455, distance: 46.1
click at [312, 455] on span "Tere taas. Ma ei tea kas eelnev kirjavahetus on ka teile nähtav. Aga otsisin ki…" at bounding box center [368, 439] width 223 height 42
copy span "Pale Salmon"
click at [559, 511] on textarea "Tere. Värviliste paberit toonid muutuvad teatud aja jooksul." at bounding box center [628, 504] width 758 height 25
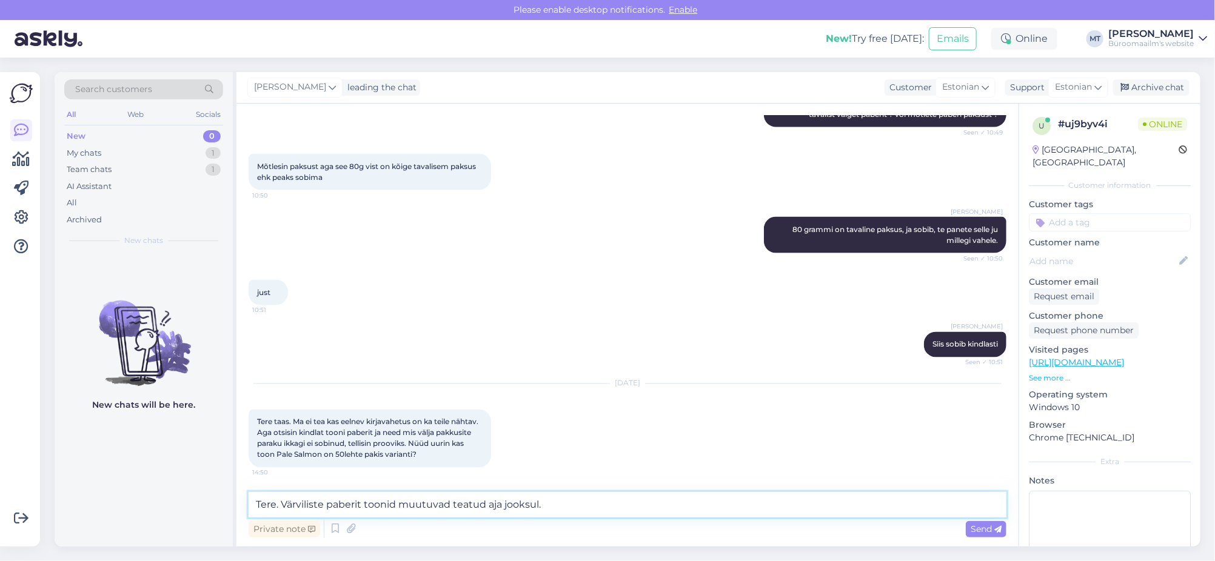
drag, startPoint x: 559, startPoint y: 511, endPoint x: 298, endPoint y: 515, distance: 261.4
click at [298, 515] on textarea "Tere. Värviliste paberit toonid muutuvad teatud aja jooksul." at bounding box center [628, 504] width 758 height 25
paste textarea "[URL][DOMAIN_NAME]"
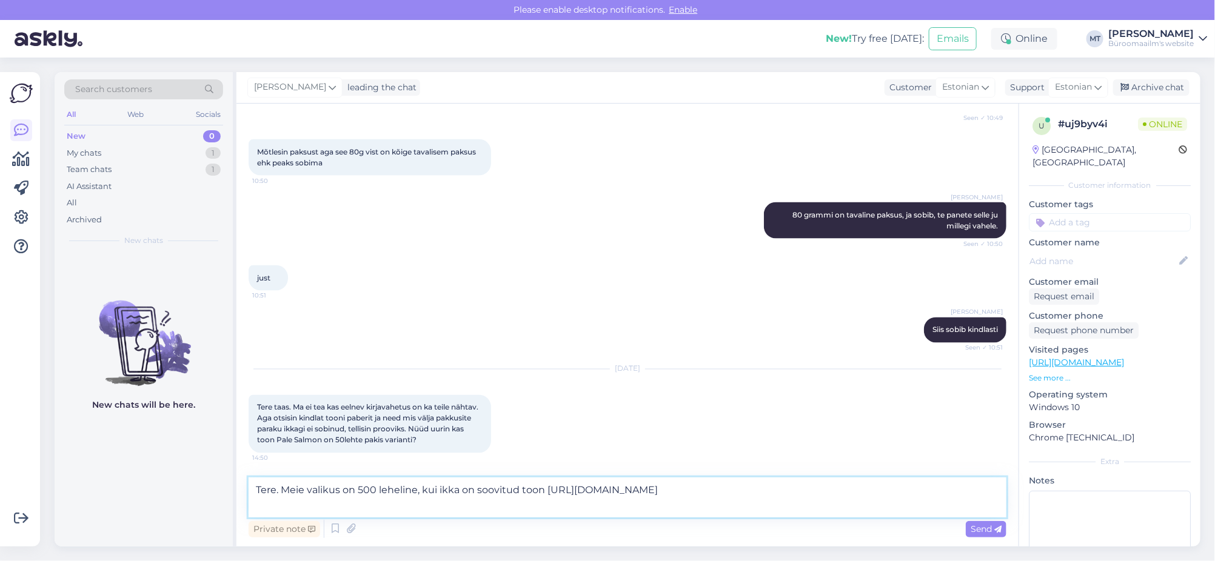
scroll to position [1116, 0]
paste textarea "Koopiapaber A4 80g lõheroosa (Savana/Pale Salmon) nr. 20 500lehte pakis"
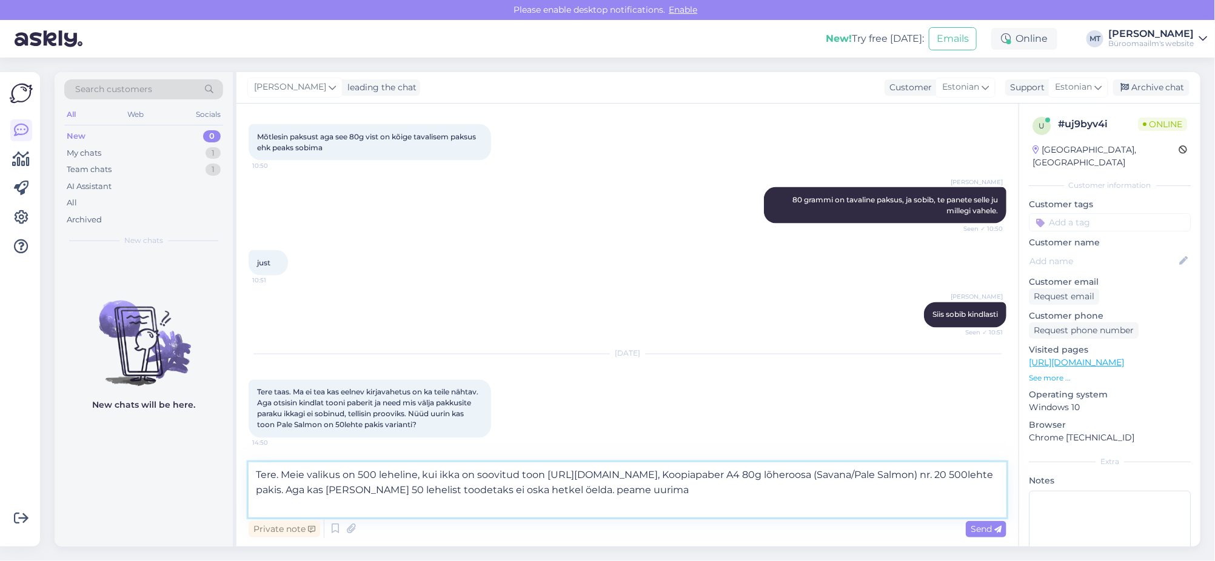
type textarea "Tere. Meie valikus on 500 leheline, kui ikka on soovitud toon [URL][DOMAIN_NAME…"
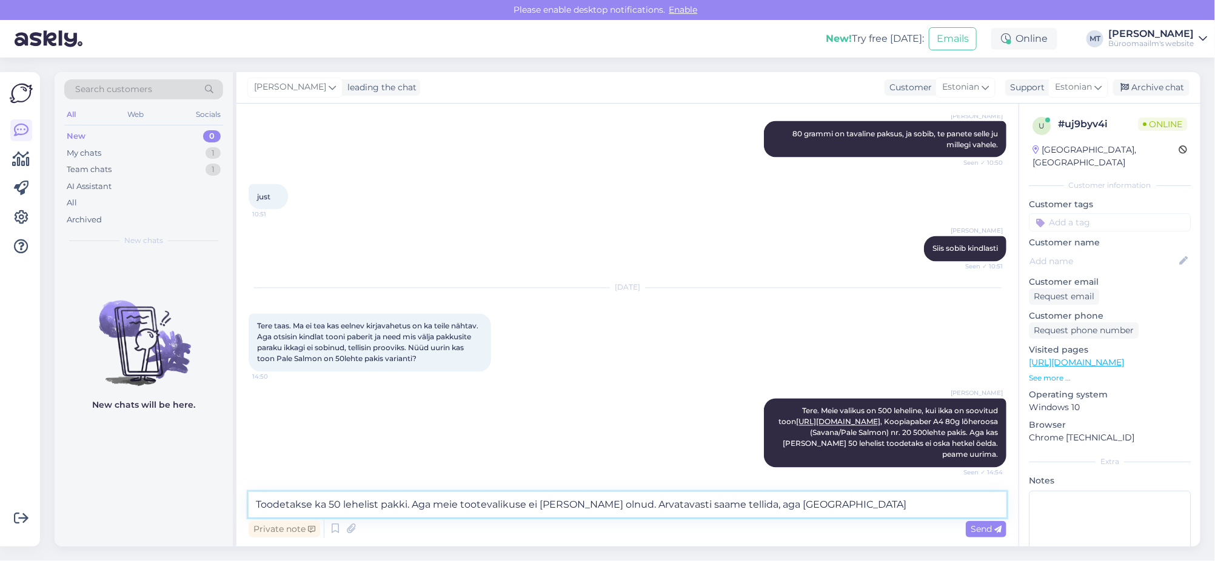
scroll to position [1209, 0]
click at [865, 506] on textarea "Toodetakse ka 50 lehelist pakki. Aga meie tootevalikuse ei [PERSON_NAME] olnud.…" at bounding box center [628, 504] width 758 height 25
click at [868, 504] on textarea "Toodetakse ka 50 lehelist pakki. Aga meie tootevalikuse ei [PERSON_NAME] olnud.…" at bounding box center [628, 504] width 758 height 25
type textarea "Toodetakse ka 50 lehelist pakki. Aga meie tootevalikuse ei [PERSON_NAME] olnud.…"
click at [995, 528] on icon at bounding box center [997, 529] width 7 height 7
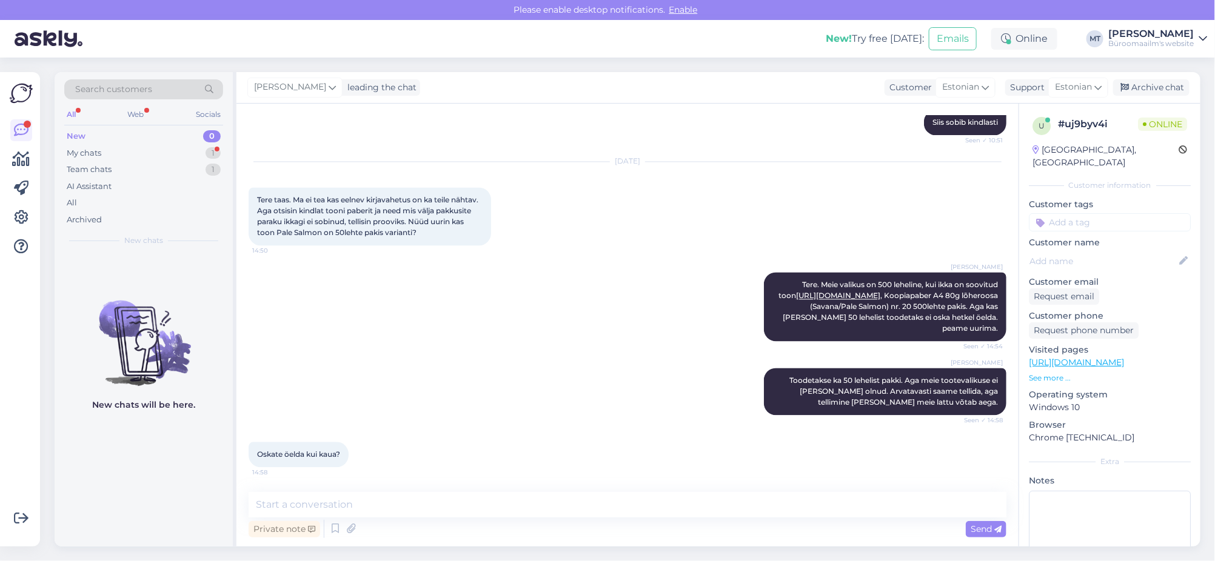
scroll to position [1335, 0]
click at [302, 520] on div "Private note Send" at bounding box center [628, 529] width 758 height 23
click at [324, 506] on textarea at bounding box center [628, 504] width 758 height 25
type textarea "h"
click at [256, 504] on textarea "hetkel ei oska, umbes nädala aega." at bounding box center [628, 504] width 758 height 25
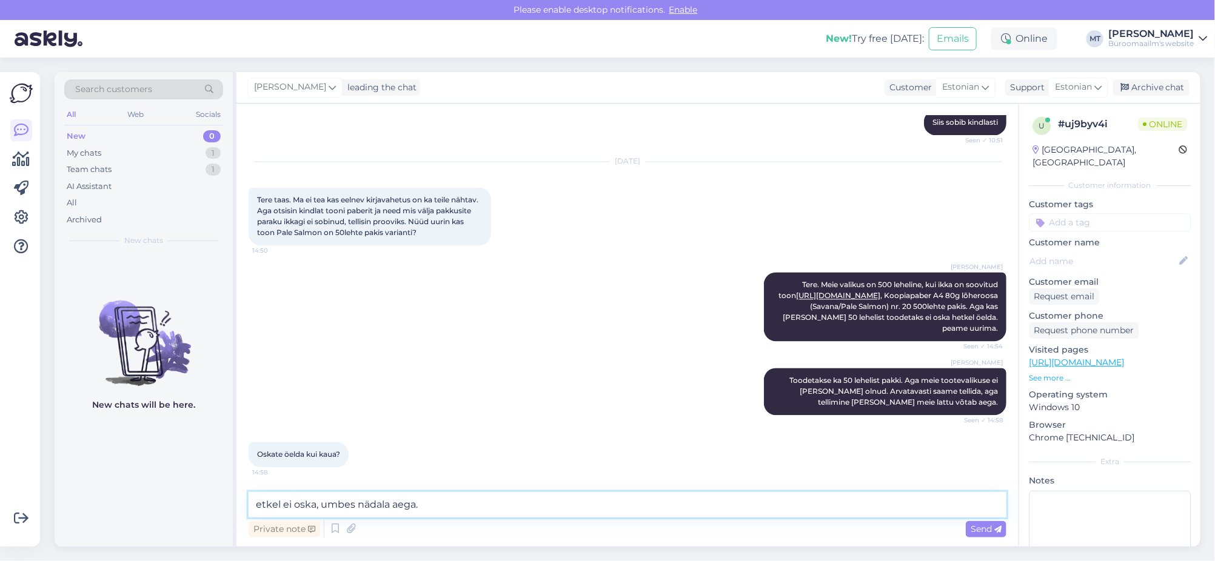
drag, startPoint x: 280, startPoint y: 508, endPoint x: 252, endPoint y: 510, distance: 28.6
click at [252, 510] on textarea "etkel ei oska, umbes nädala aega." at bounding box center [628, 504] width 758 height 25
drag, startPoint x: 462, startPoint y: 509, endPoint x: 501, endPoint y: 517, distance: 39.5
click at [461, 512] on textarea "Täpselt ei oska, umbes nädala aega." at bounding box center [628, 504] width 758 height 25
type textarea "Täpselt ei oska, umbes nädala aega."
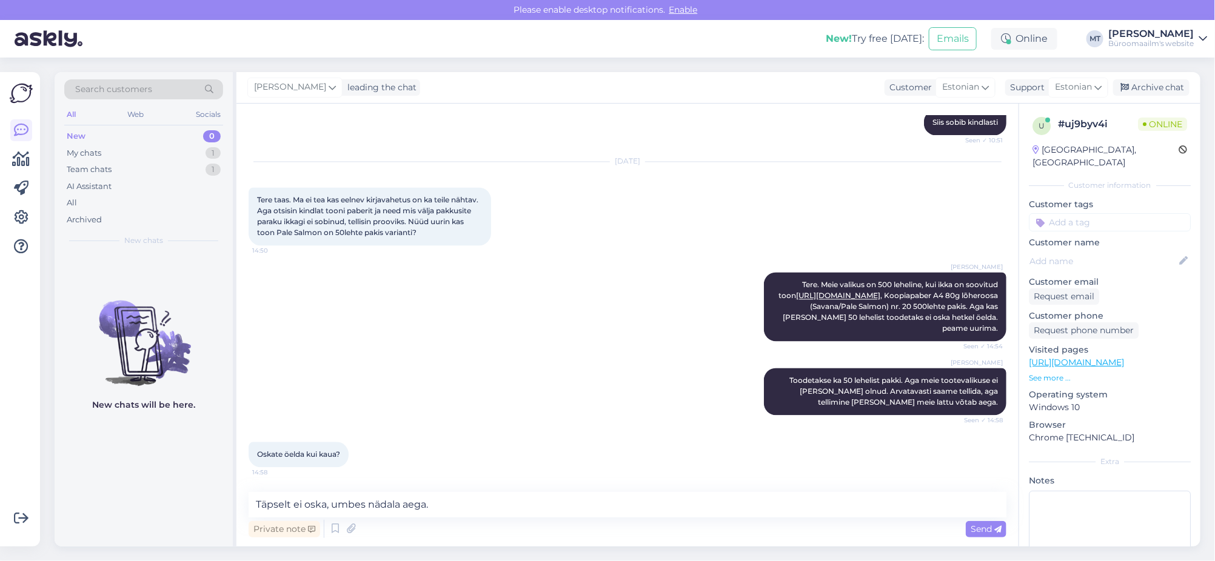
click at [985, 525] on span "Send" at bounding box center [986, 529] width 31 height 11
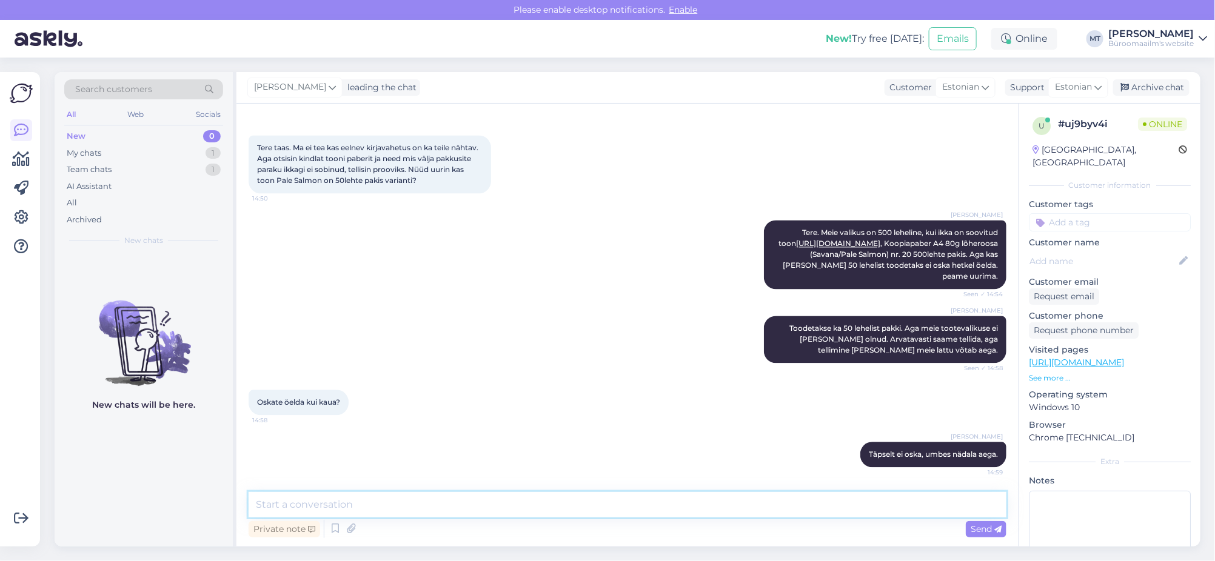
click at [326, 505] on textarea at bounding box center [628, 504] width 758 height 25
type textarea "M"
click at [21, 161] on icon at bounding box center [22, 159] width 18 height 15
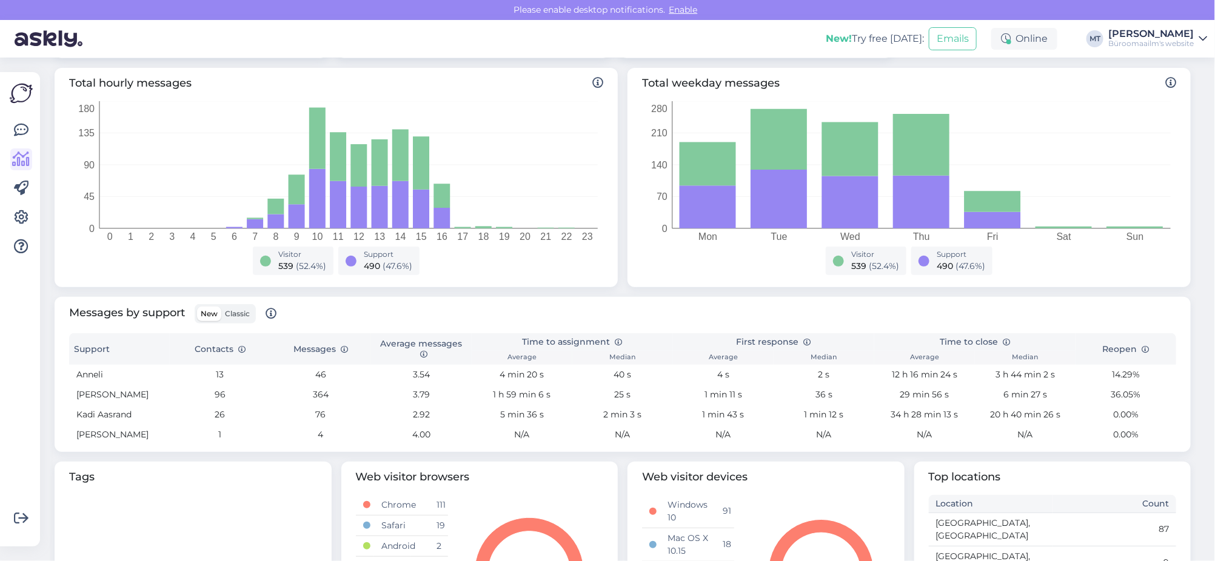
scroll to position [303, 0]
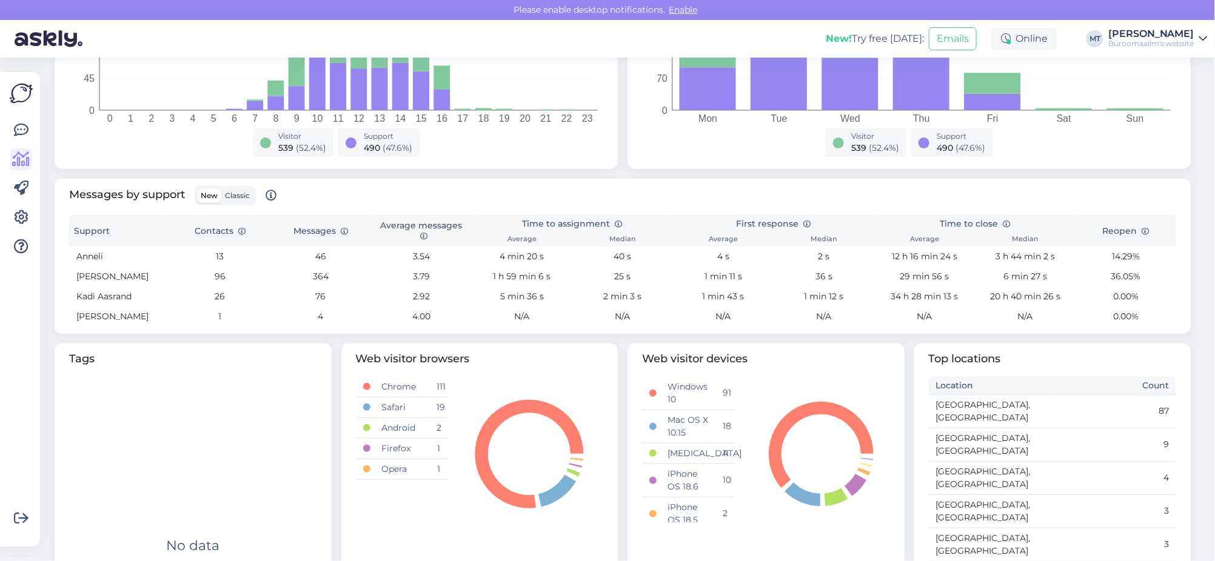
click at [249, 196] on span "Classic" at bounding box center [237, 195] width 25 height 9
click at [221, 189] on input "Classic" at bounding box center [221, 189] width 0 height 0
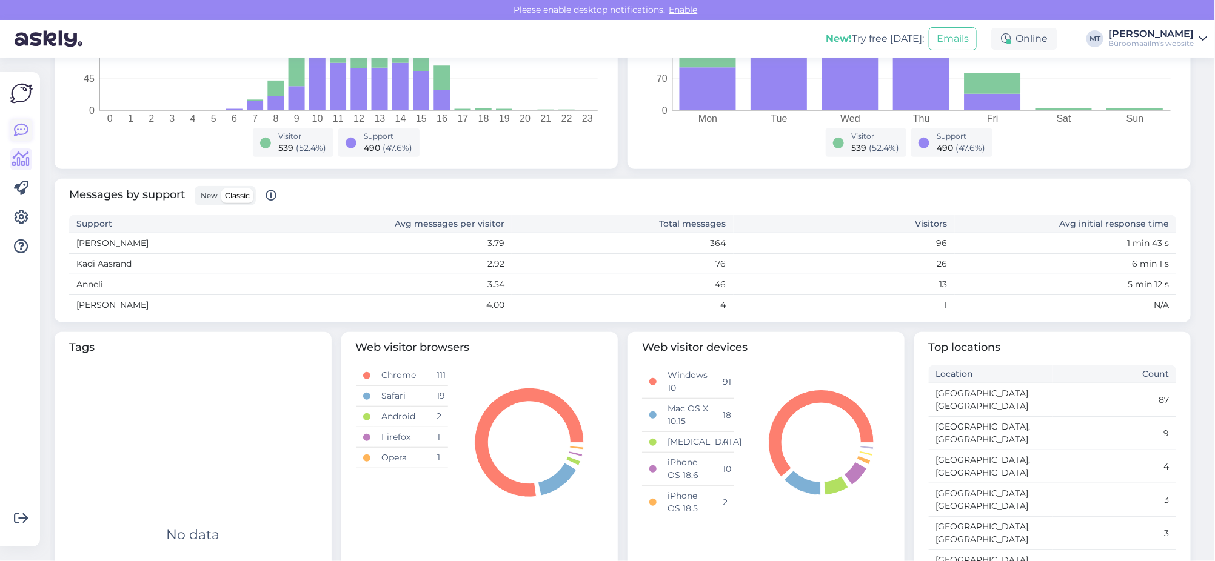
click at [25, 130] on icon at bounding box center [21, 130] width 15 height 15
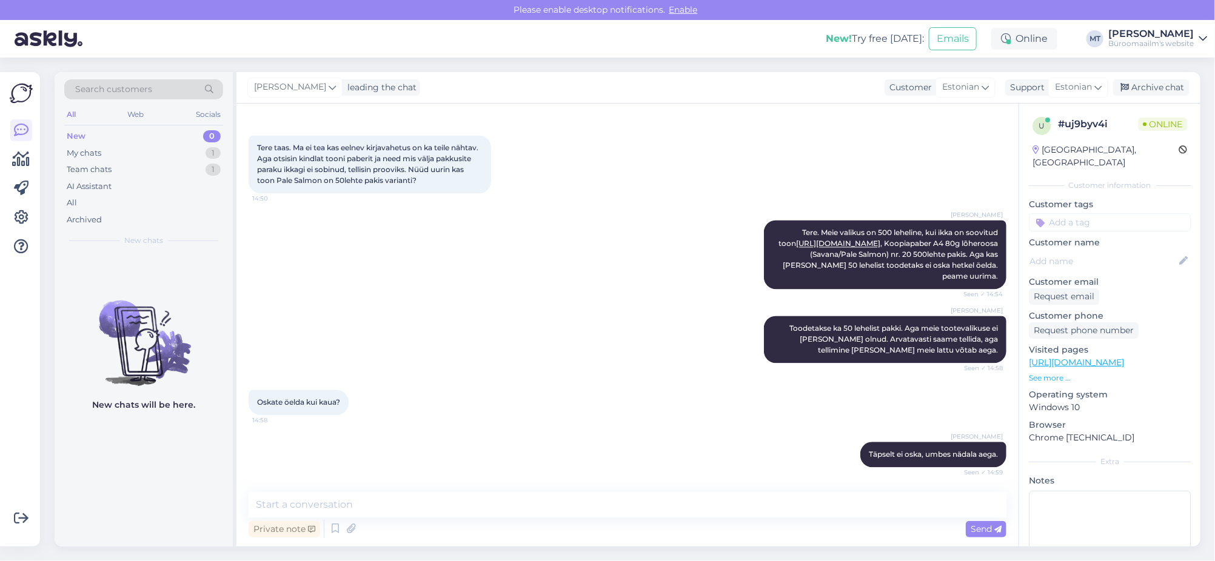
scroll to position [1493, 0]
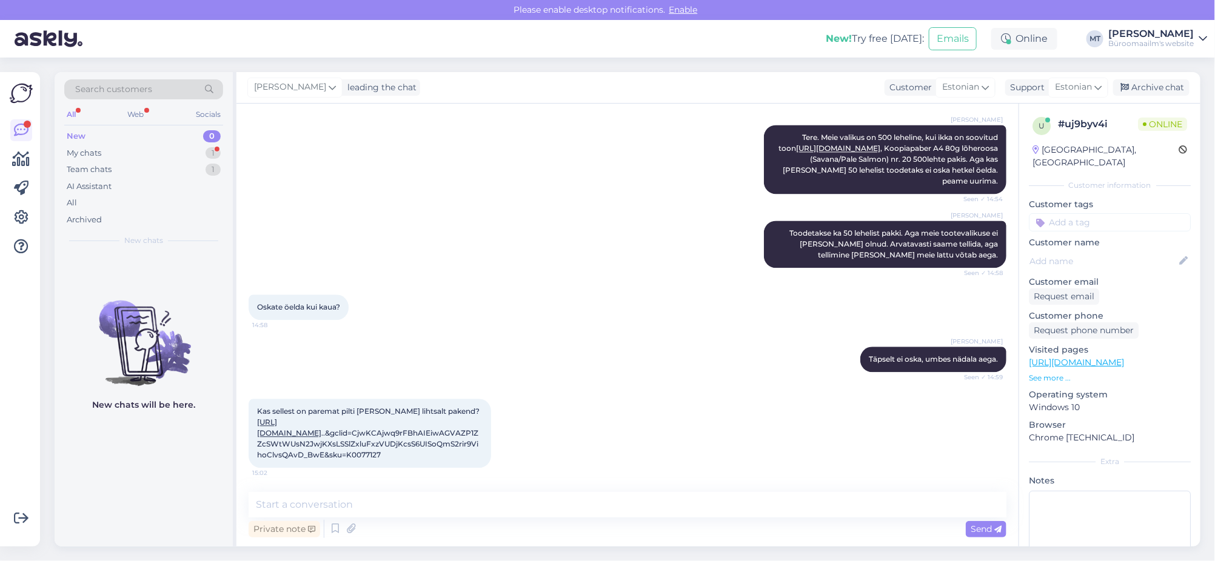
click at [321, 421] on link "[URL][DOMAIN_NAME]" at bounding box center [289, 428] width 64 height 20
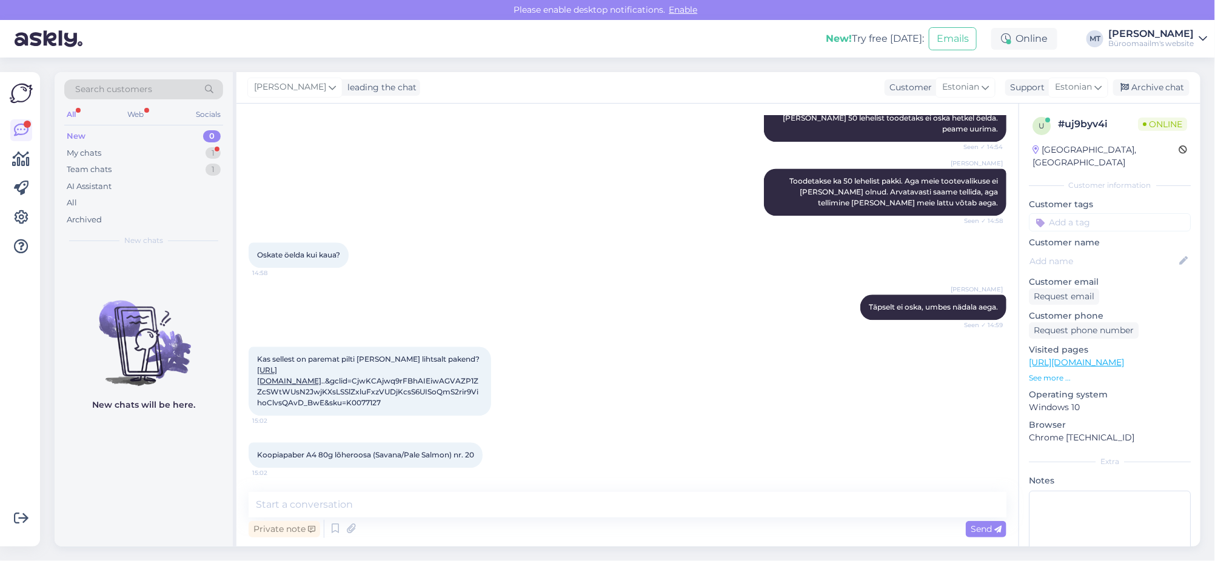
scroll to position [1546, 0]
click at [79, 150] on div "My chats" at bounding box center [84, 153] width 35 height 12
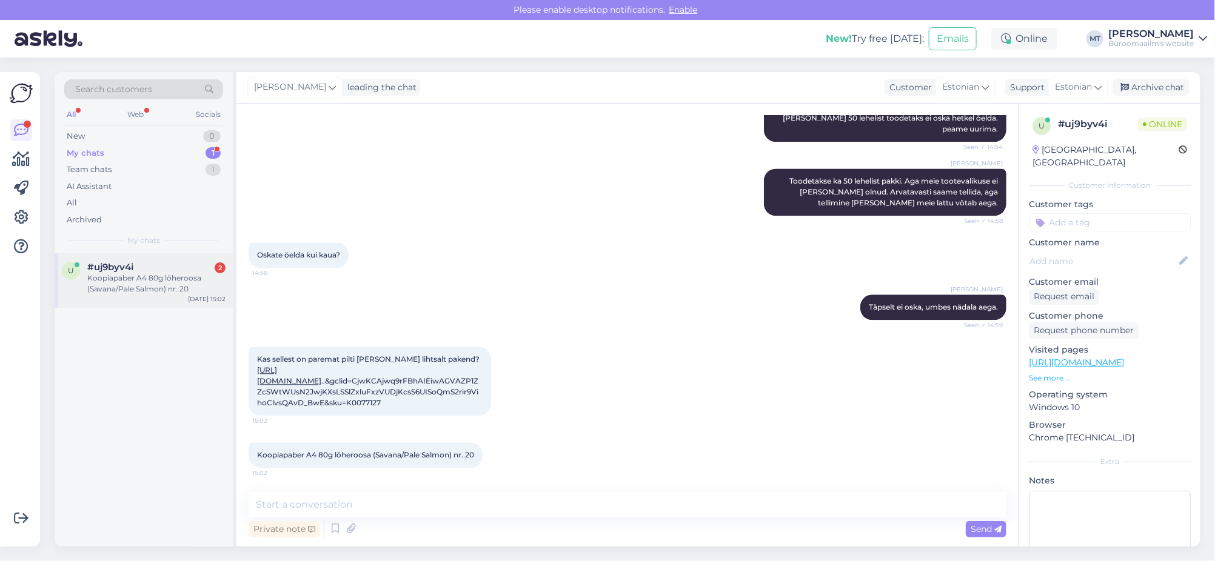
click at [136, 286] on div "Koopiapaber A4 80g lõheroosa (Savana/Pale Salmon) nr. 20" at bounding box center [156, 284] width 138 height 22
click at [315, 517] on textarea at bounding box center [628, 504] width 758 height 25
type textarea "P"
click at [257, 497] on textarea "teist pilti ei ole," at bounding box center [628, 504] width 758 height 25
click at [384, 499] on textarea "Teist pilti ei ole," at bounding box center [628, 504] width 758 height 25
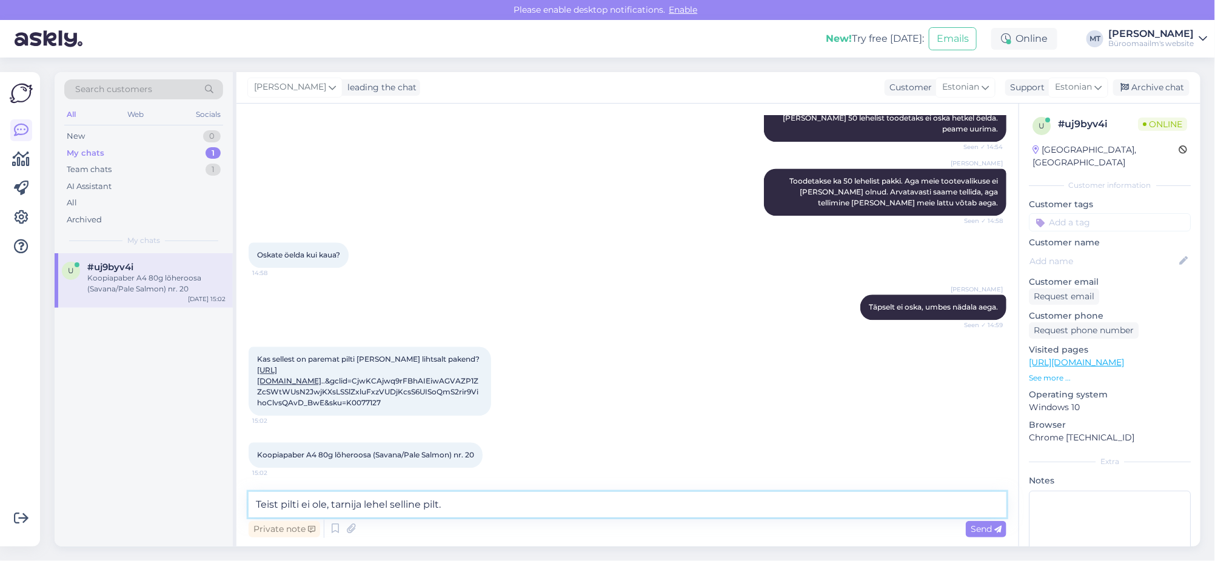
type textarea "Teist pilti ei ole, tarnija lehel selline pilt."
drag, startPoint x: 457, startPoint y: 526, endPoint x: 783, endPoint y: 508, distance: 326.7
click at [783, 508] on textarea "Teist pilti ei ole, tarnija lehel selline pilt." at bounding box center [628, 504] width 758 height 25
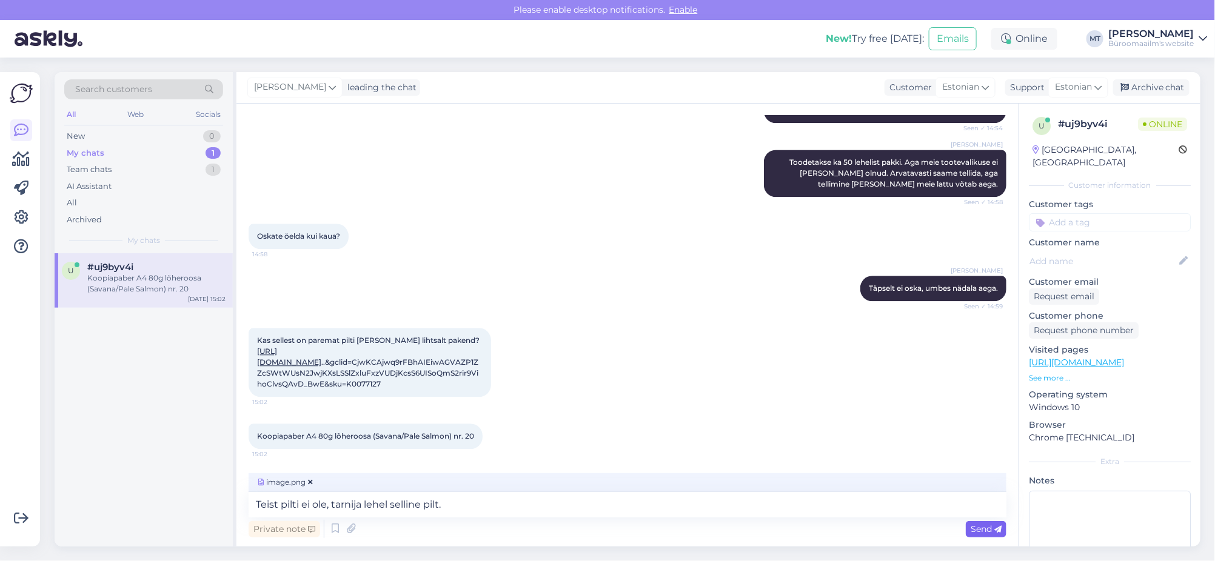
click at [987, 531] on span "Send" at bounding box center [986, 529] width 31 height 11
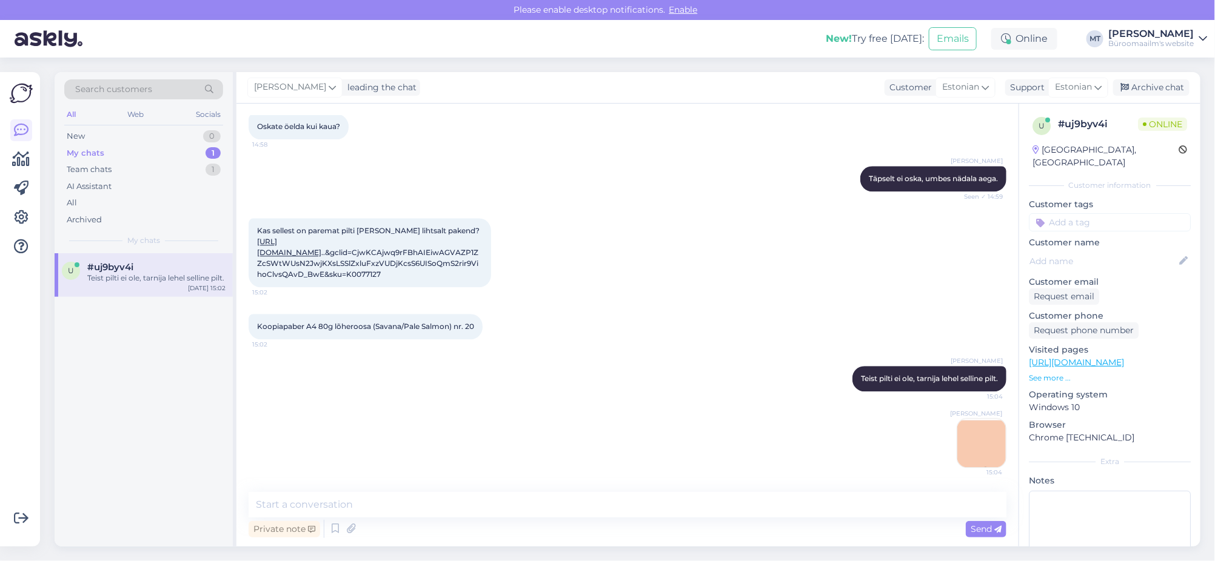
scroll to position [1675, 0]
click at [970, 442] on img at bounding box center [981, 443] width 49 height 49
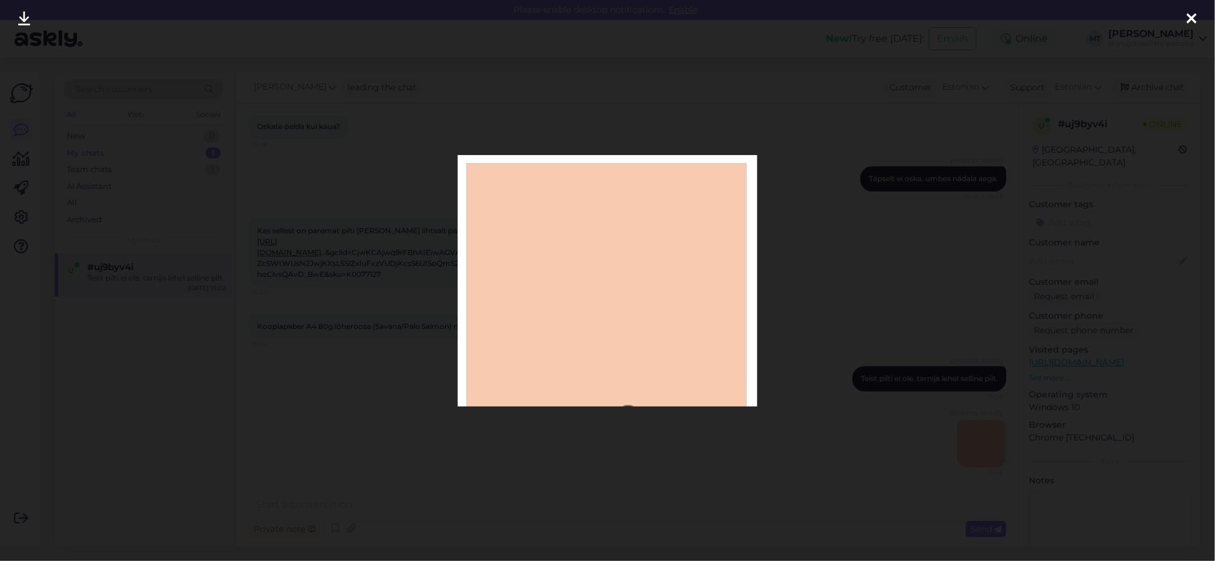
click at [1191, 16] on icon at bounding box center [1192, 20] width 10 height 16
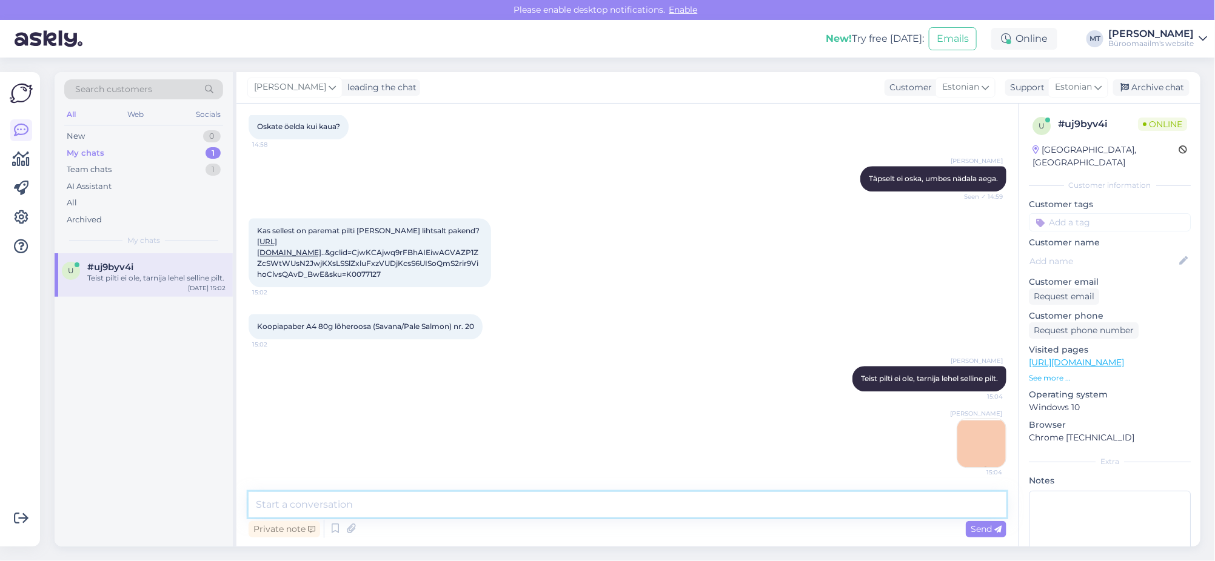
click at [365, 508] on textarea at bounding box center [628, 504] width 758 height 25
click at [961, 444] on img at bounding box center [981, 443] width 49 height 49
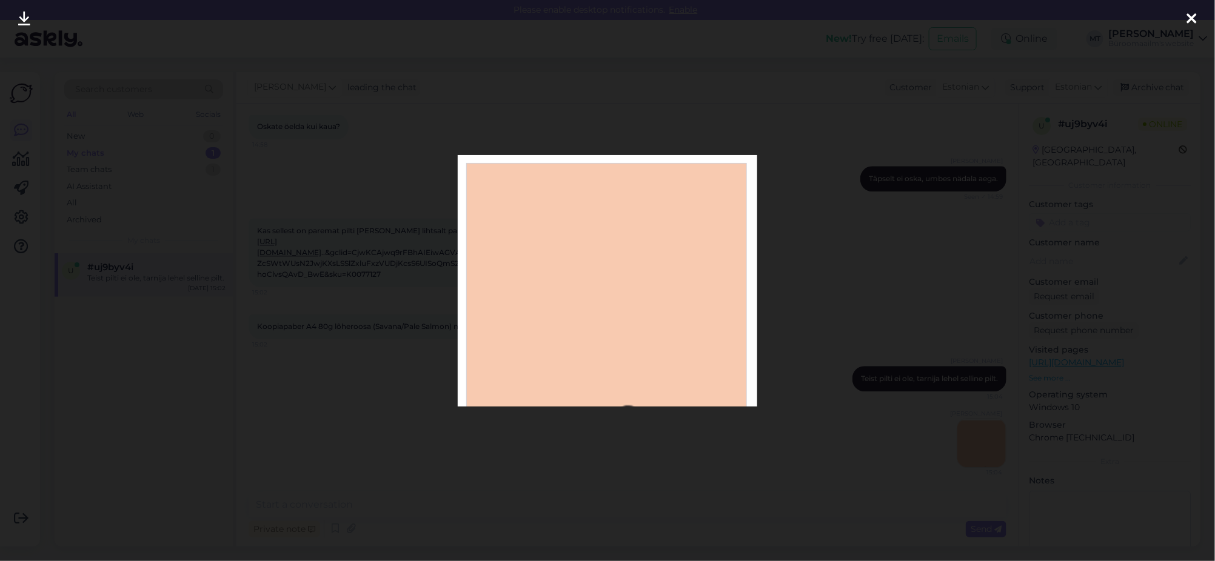
click at [1198, 13] on div at bounding box center [1192, 19] width 24 height 38
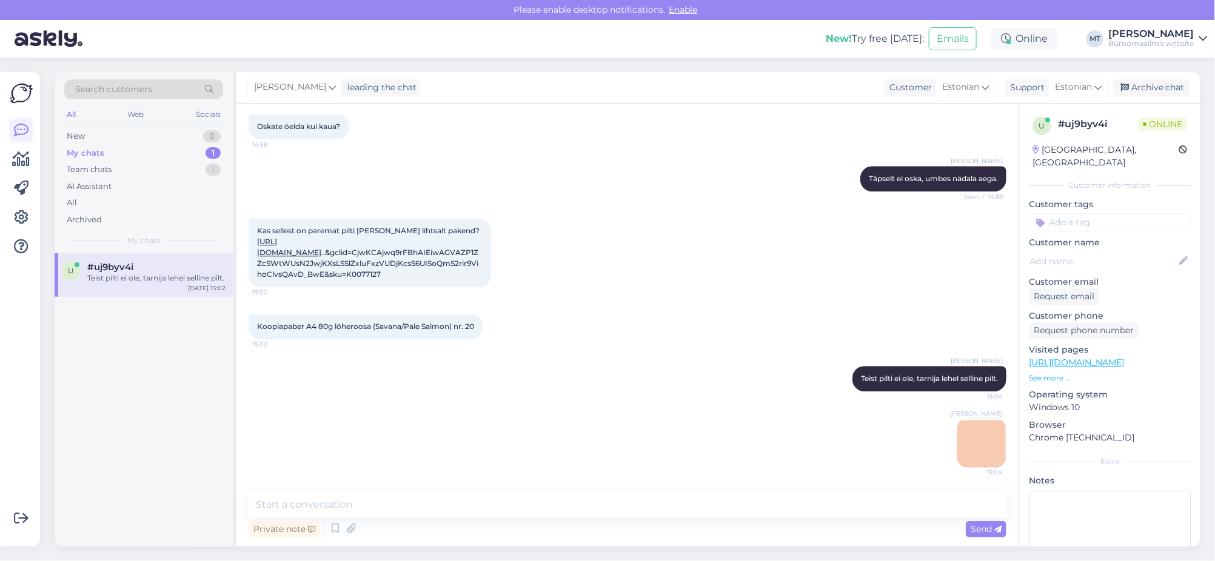
click at [24, 129] on icon at bounding box center [21, 130] width 15 height 15
click at [15, 162] on icon at bounding box center [22, 159] width 18 height 15
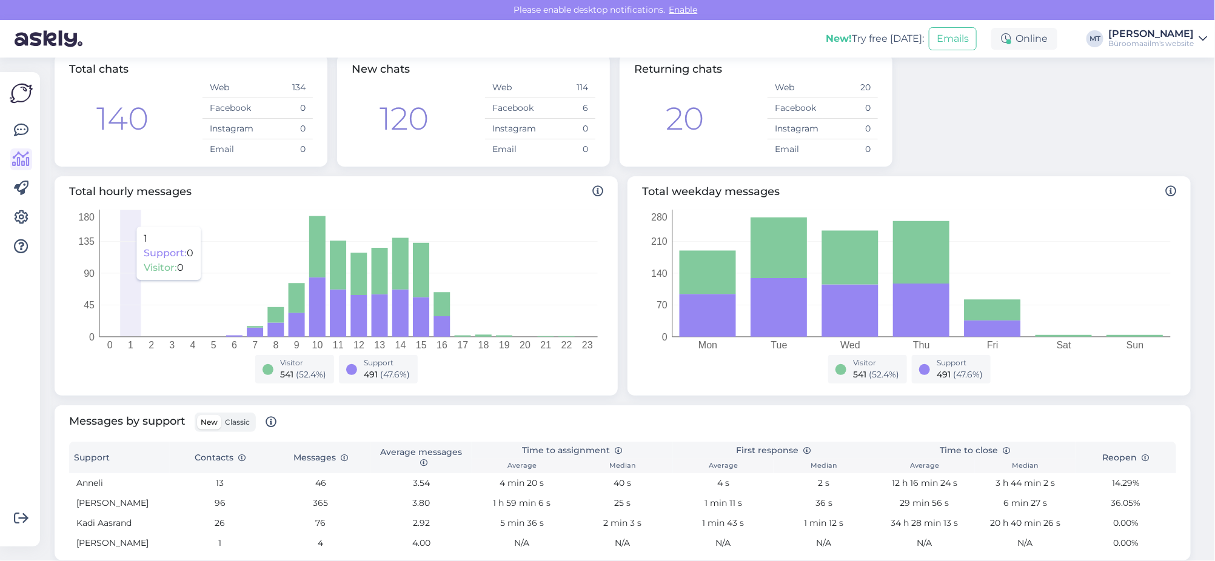
scroll to position [227, 0]
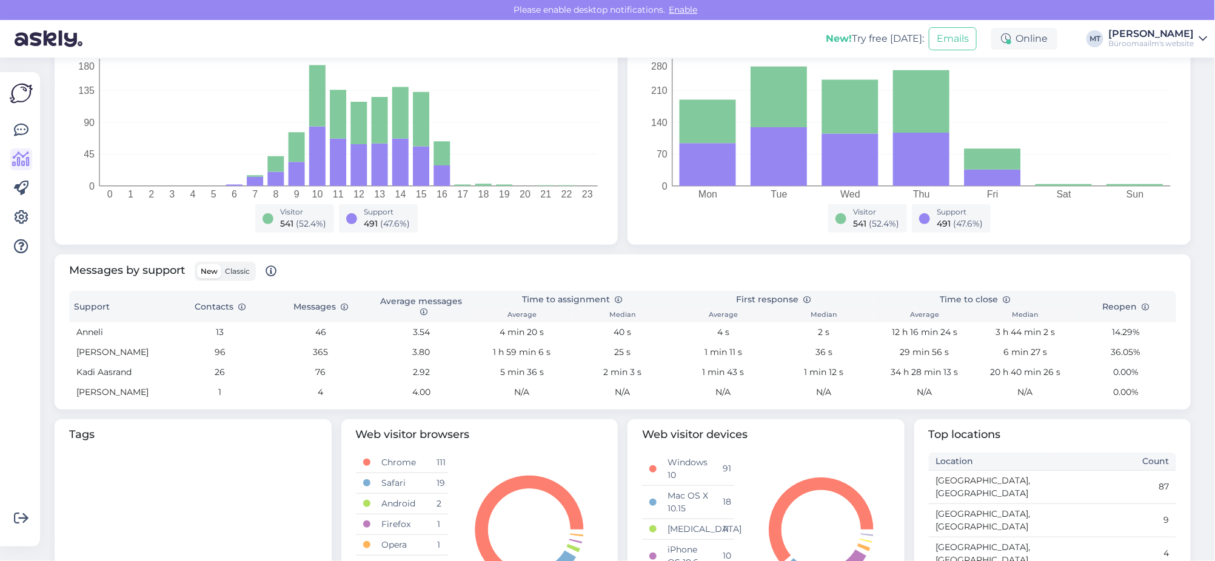
click at [238, 269] on span "Classic" at bounding box center [237, 271] width 25 height 9
click at [221, 264] on input "Classic" at bounding box center [221, 264] width 0 height 0
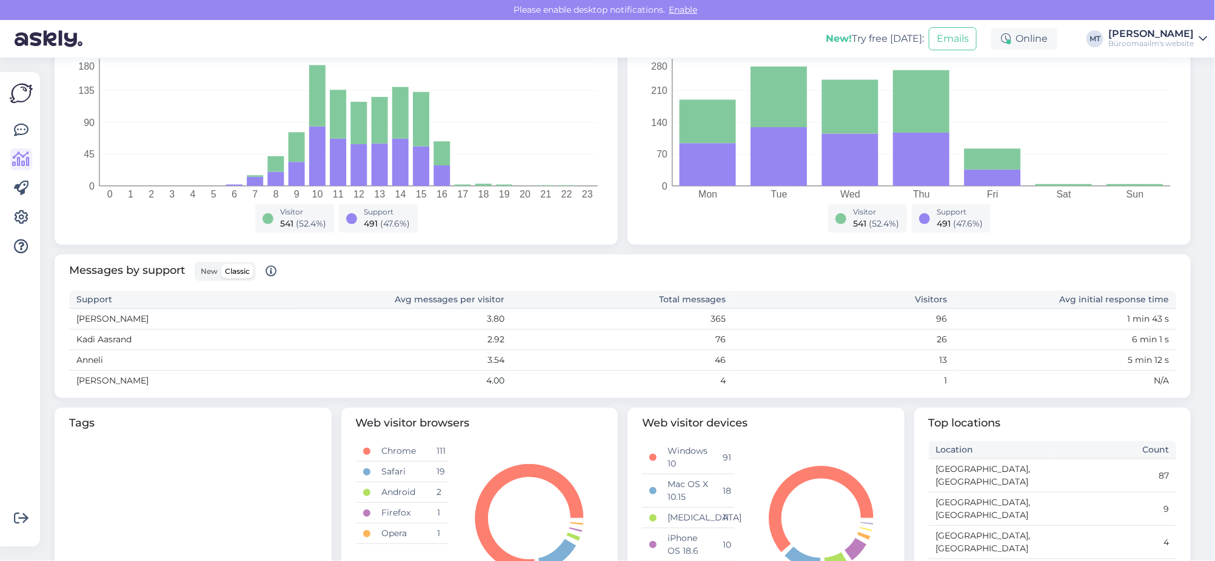
click at [213, 267] on span "New" at bounding box center [209, 271] width 17 height 9
click at [197, 264] on input "New" at bounding box center [197, 264] width 0 height 0
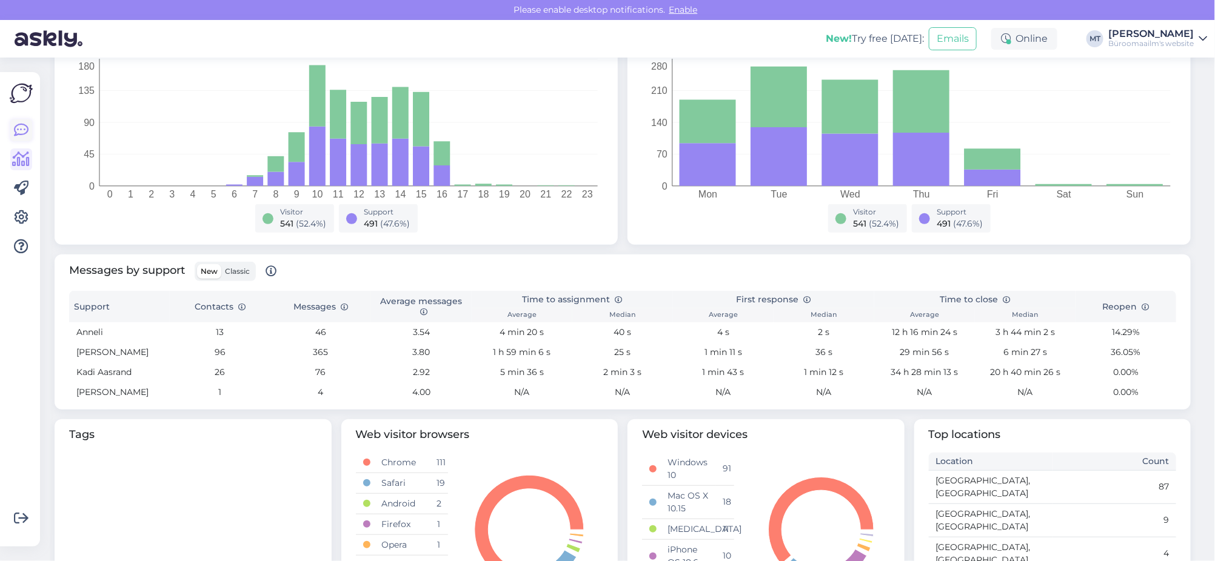
click at [20, 130] on icon at bounding box center [21, 130] width 15 height 15
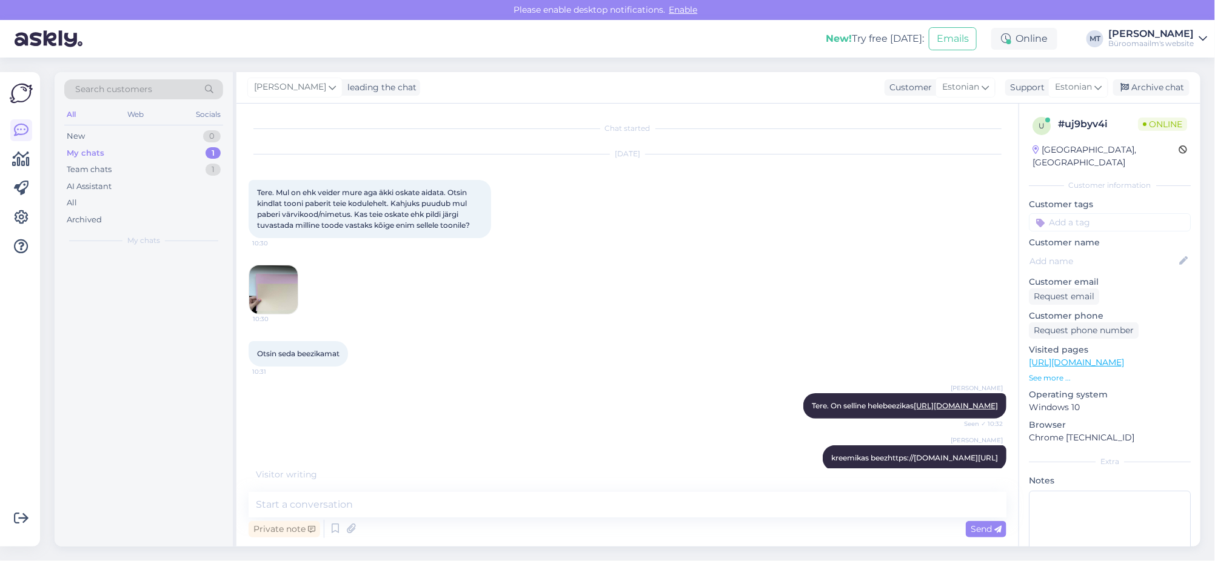
scroll to position [1675, 0]
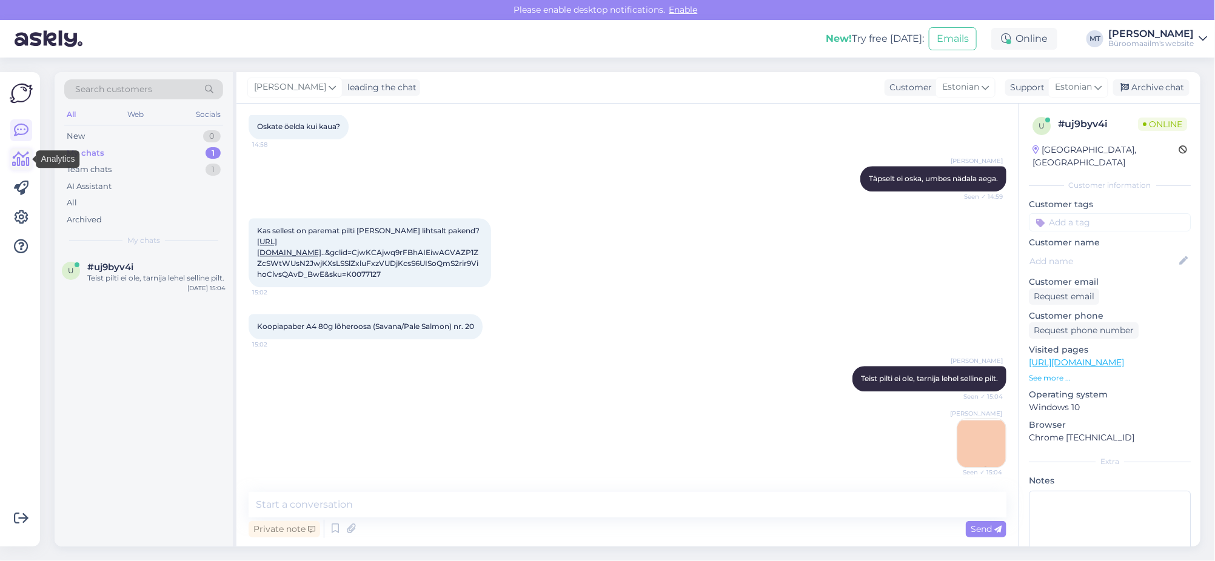
click at [22, 155] on icon at bounding box center [22, 159] width 18 height 15
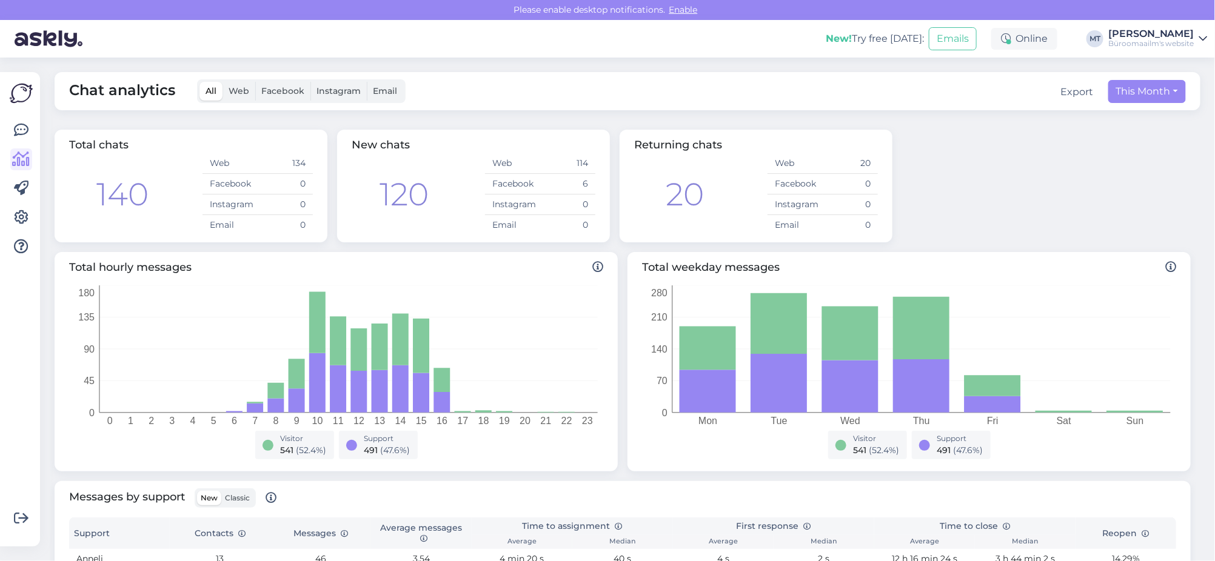
scroll to position [152, 0]
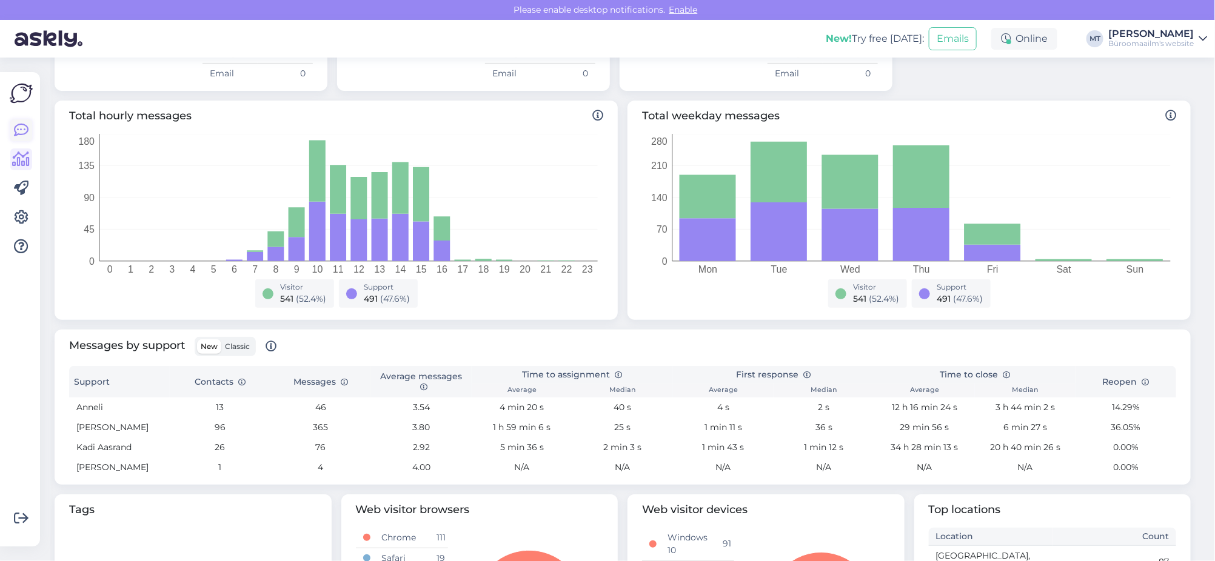
click at [24, 132] on icon at bounding box center [21, 130] width 15 height 15
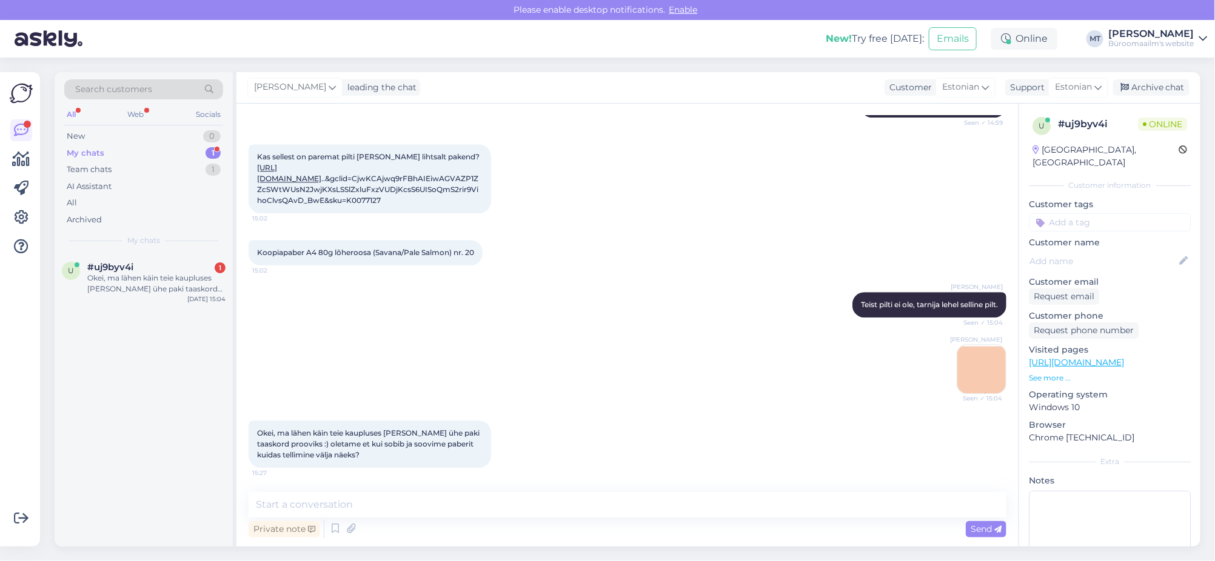
scroll to position [1749, 0]
click at [76, 149] on div "My chats" at bounding box center [86, 153] width 38 height 12
click at [142, 283] on div "Okei, ma lähen käin teie kaupluses [PERSON_NAME] ühe paki taaskord prooviks :) …" at bounding box center [156, 284] width 138 height 22
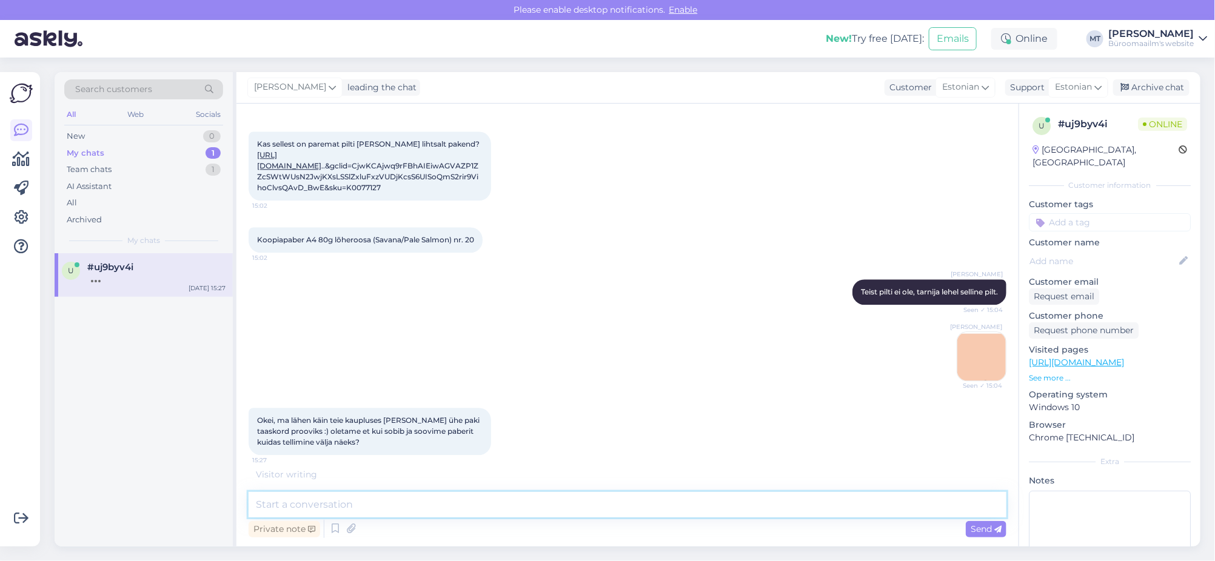
click at [336, 509] on textarea at bounding box center [628, 504] width 758 height 25
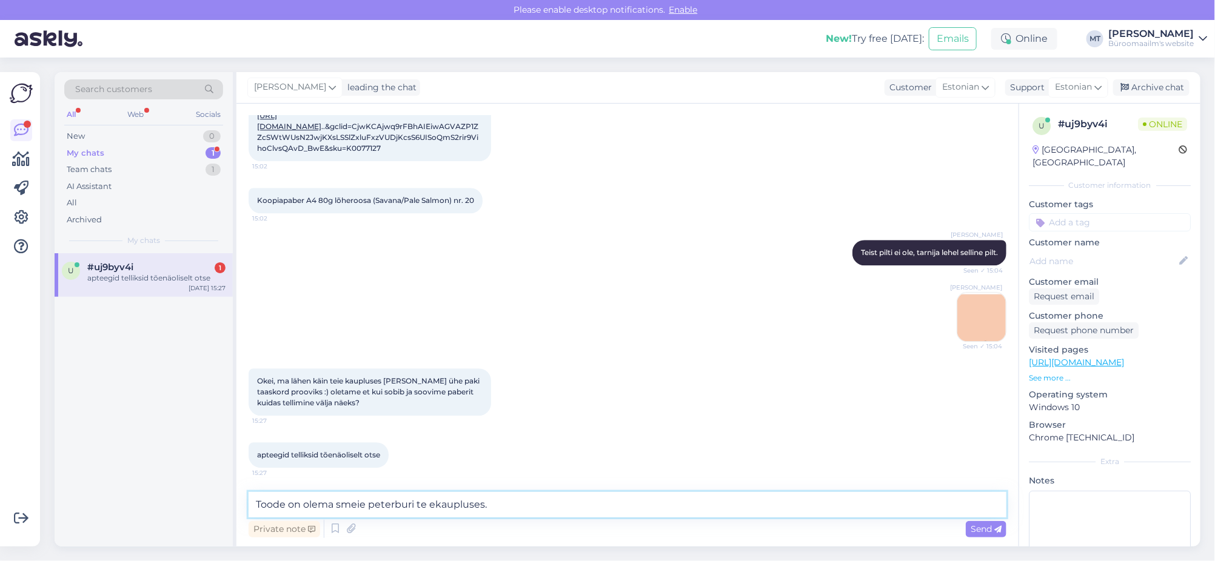
scroll to position [1800, 0]
click at [427, 506] on textarea "Toode on olema smeie peterburi te ekaupluses." at bounding box center [628, 504] width 758 height 25
click at [431, 501] on textarea "Toode on olema smeie peterburi teekaupluses." at bounding box center [628, 504] width 758 height 25
click at [337, 506] on textarea "Toode on olema smeie peterburi tee kaupluses." at bounding box center [628, 504] width 758 height 25
click at [338, 506] on textarea "Toode on olemasmeie peterburi tee kaupluses." at bounding box center [628, 504] width 758 height 25
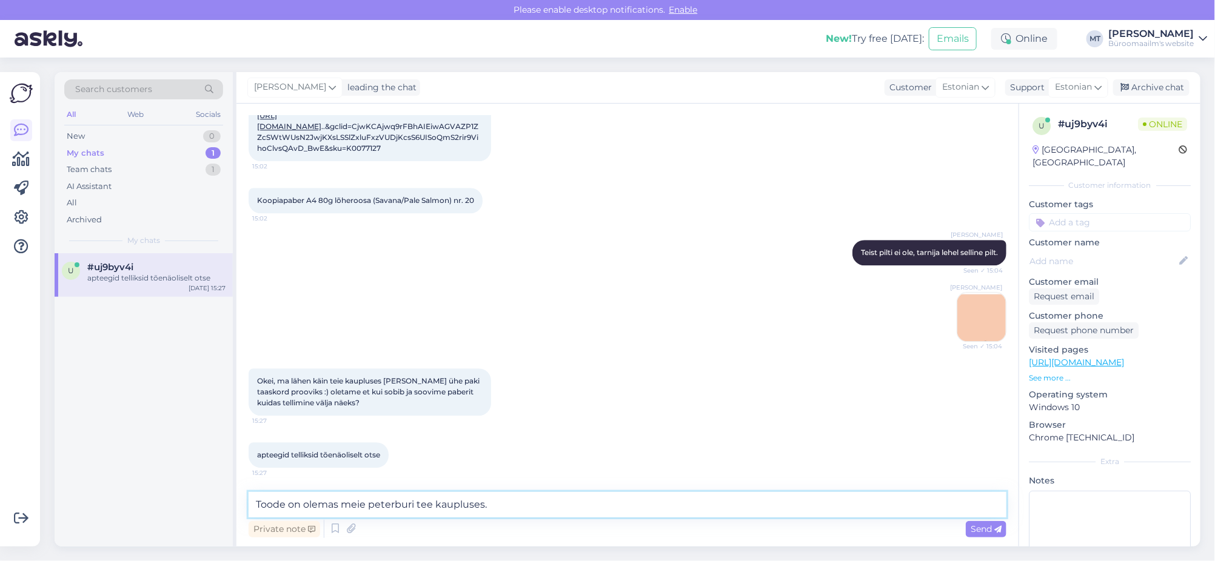
click at [366, 509] on textarea "Toode on olemas meie peterburi tee kaupluses." at bounding box center [628, 504] width 758 height 25
click at [563, 513] on textarea "Toode on olemas meie tallinna peterburi tee kaupluses." at bounding box center [628, 504] width 758 height 25
type textarea "Toode on olemas meie tallinna peterburi tee kaupluses. Kui teil on paberi näidi…"
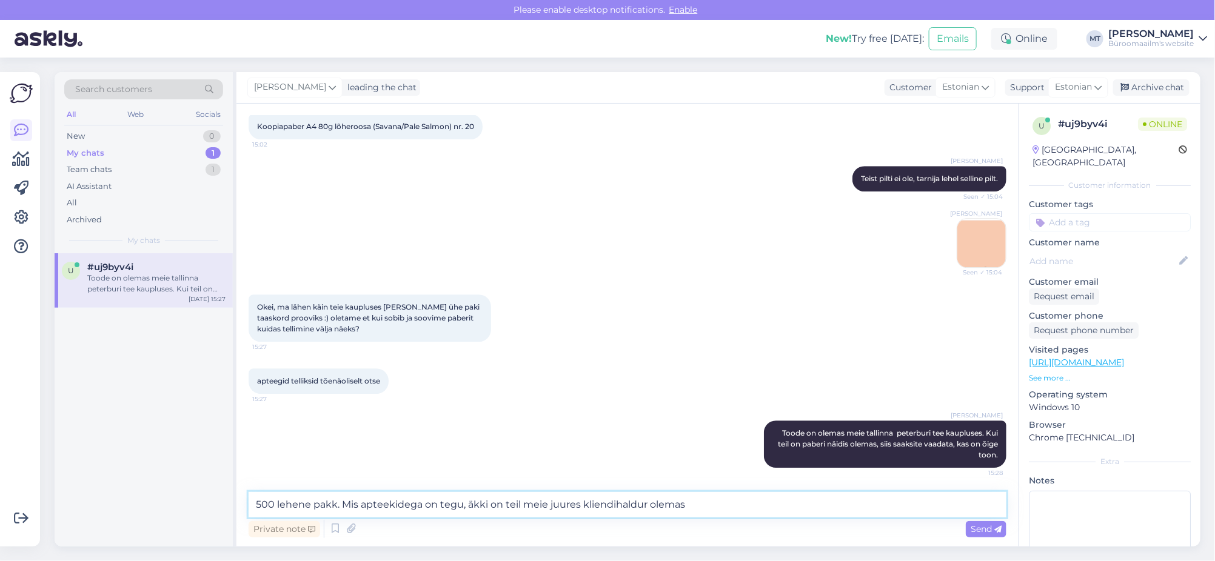
type textarea "500 lehene pakk. Mis apteekidega on tegu, äkki on teil meie juures kliendihaldu…"
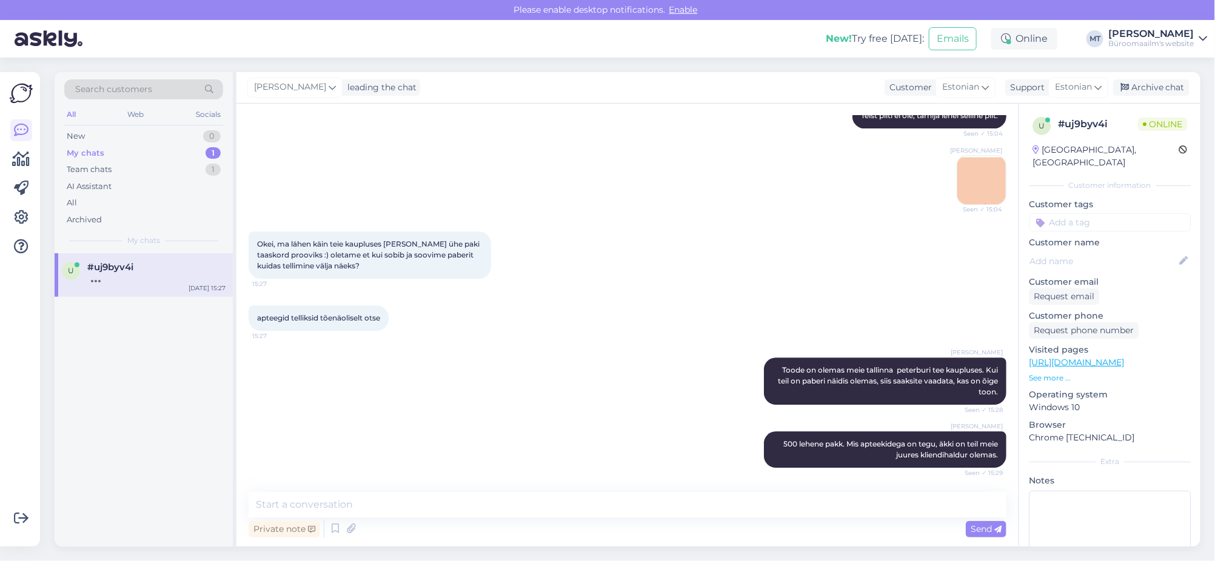
scroll to position [2000, 0]
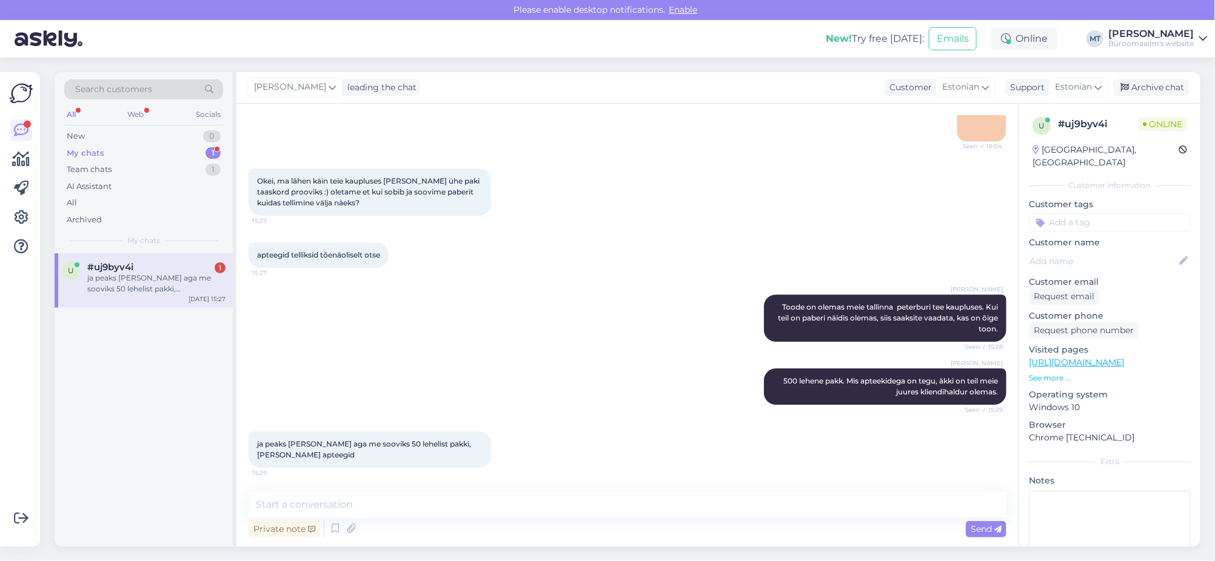
click at [351, 489] on div "Chat started Sep 2 2025 Tere. Mul on ehk veider mure aga äkki oskate aidata. Ot…" at bounding box center [627, 325] width 782 height 443
click at [341, 494] on textarea at bounding box center [628, 504] width 758 height 25
type textarea "50 lehelist saame tellida, aga hetkel miel kaupluses 500 lehene pakk."
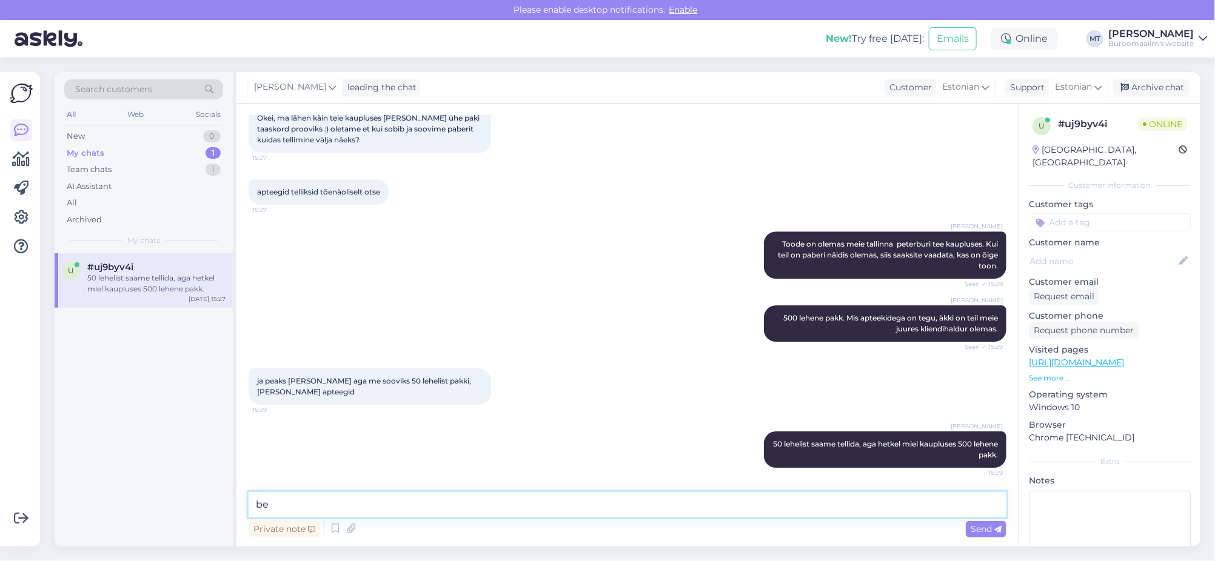
type textarea "b"
paste textarea "Katrin Saal Kliendihaldur Mob: (+372) 5665 6114 Tel: (+372) 600 5114 katrin.saa…"
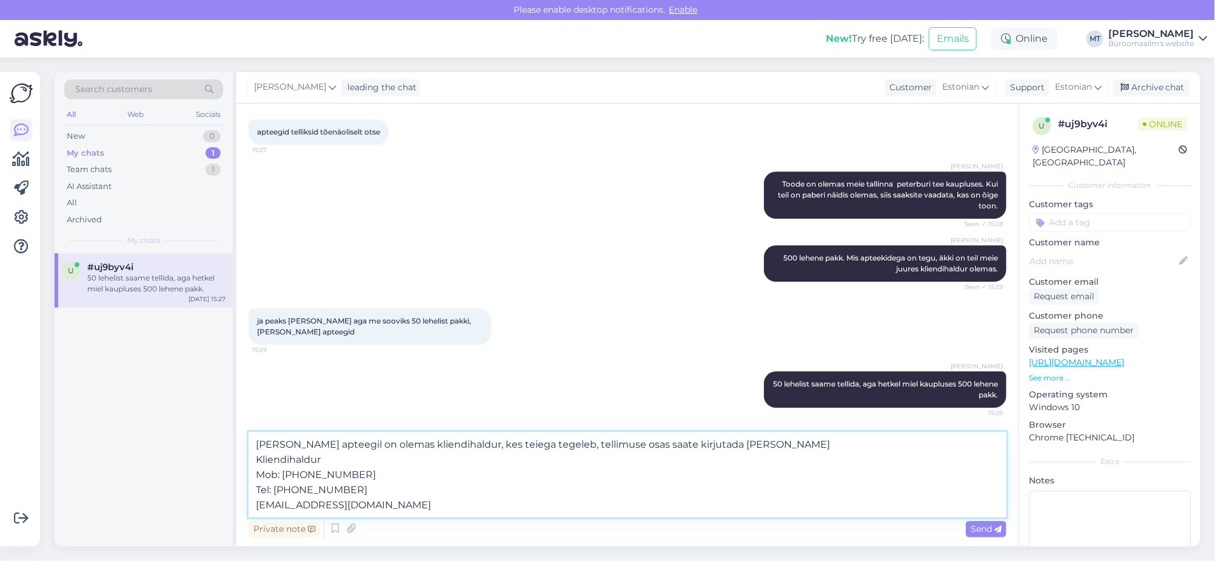
type textarea "Benu apteegil on olemas kliendihaldur, kes teiega tegeleb, tellimuse osas saate…"
click at [985, 527] on span "Send" at bounding box center [986, 529] width 31 height 11
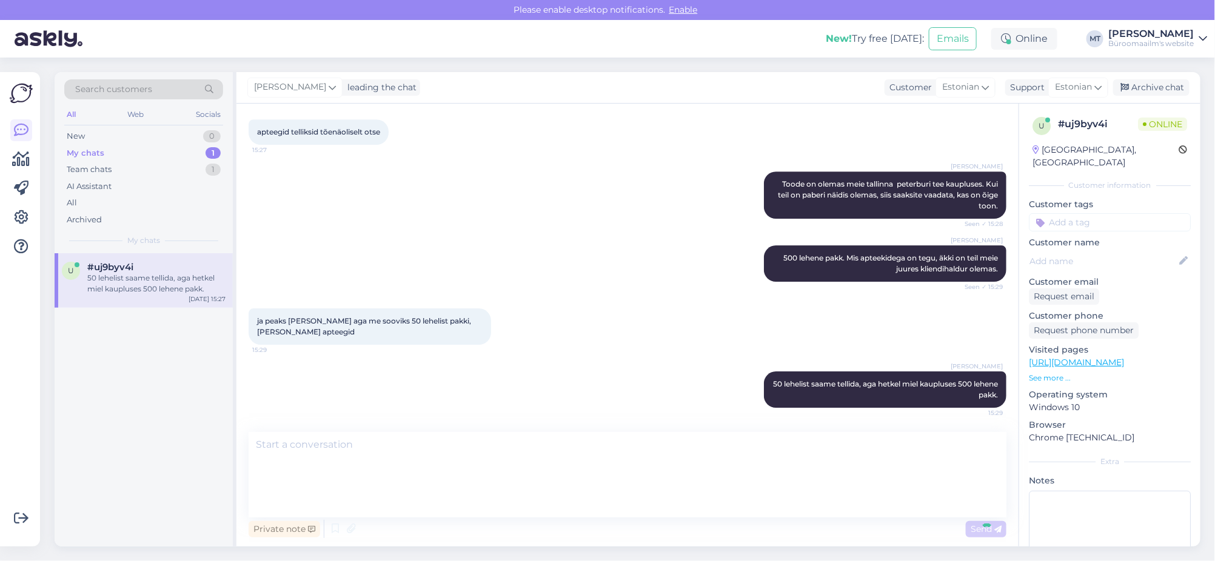
scroll to position [2170, 0]
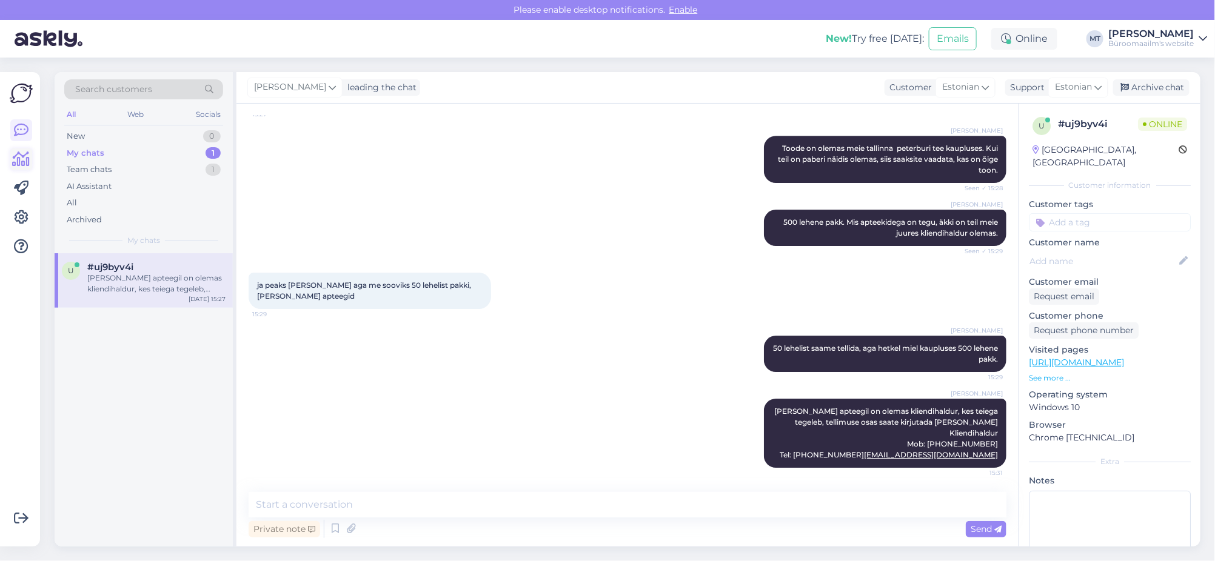
click at [27, 156] on icon at bounding box center [22, 159] width 18 height 15
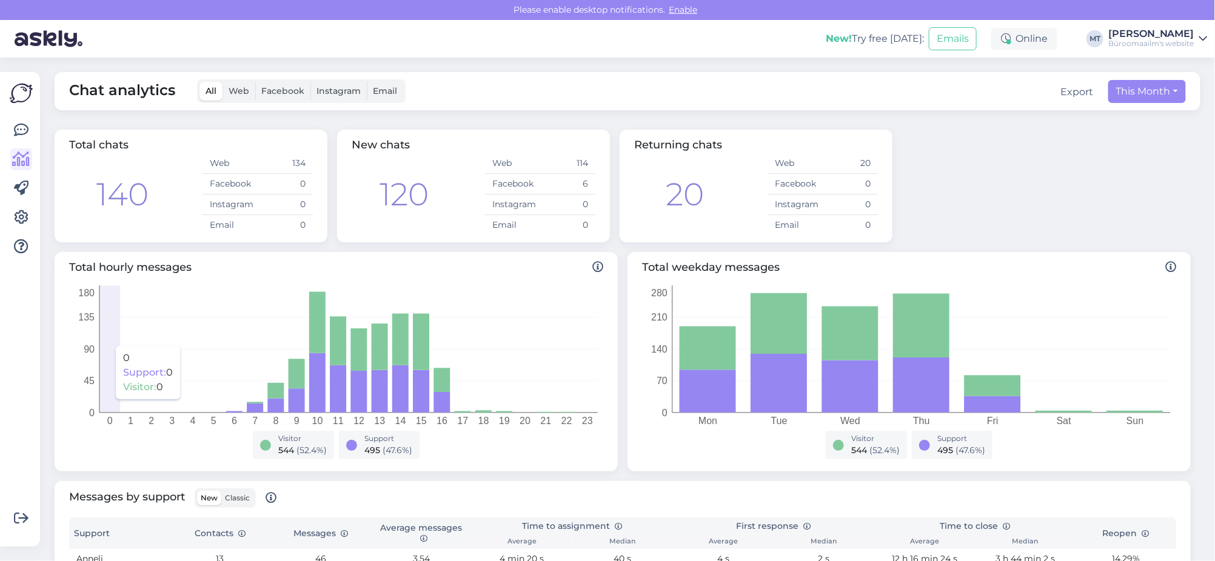
scroll to position [227, 0]
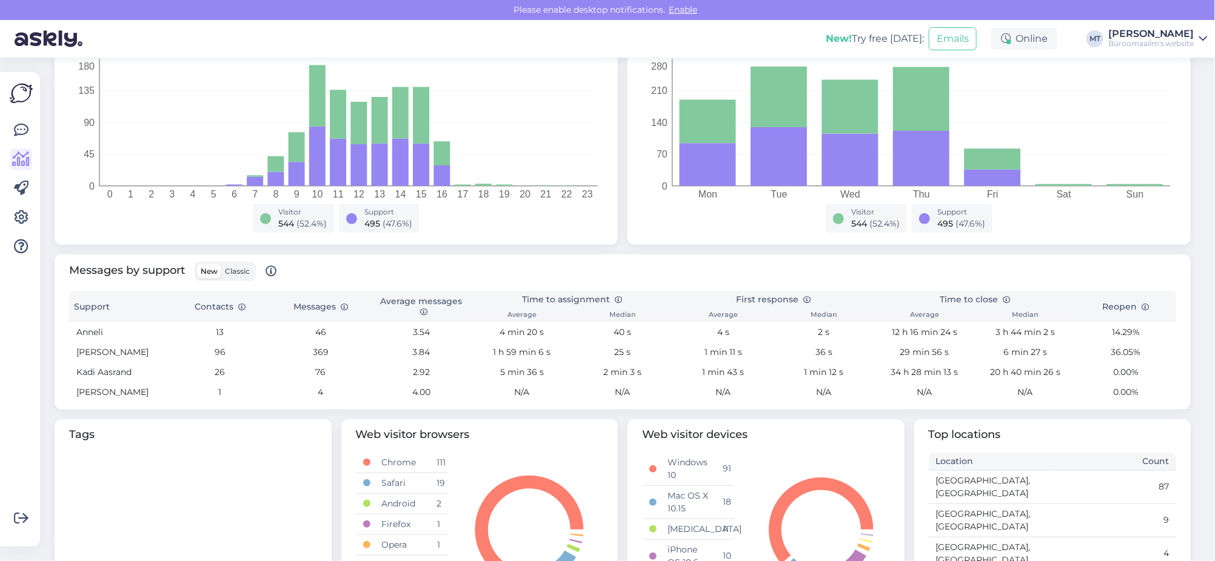
click at [227, 270] on span "Classic" at bounding box center [237, 271] width 25 height 9
click at [221, 264] on input "Classic" at bounding box center [221, 264] width 0 height 0
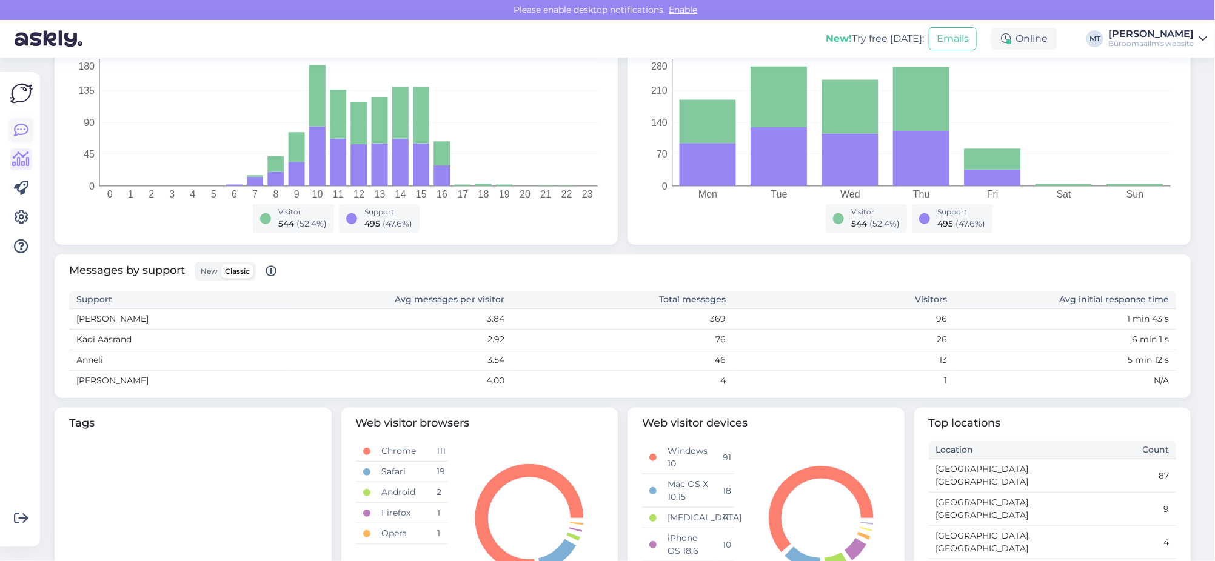
click at [16, 129] on icon at bounding box center [21, 130] width 15 height 15
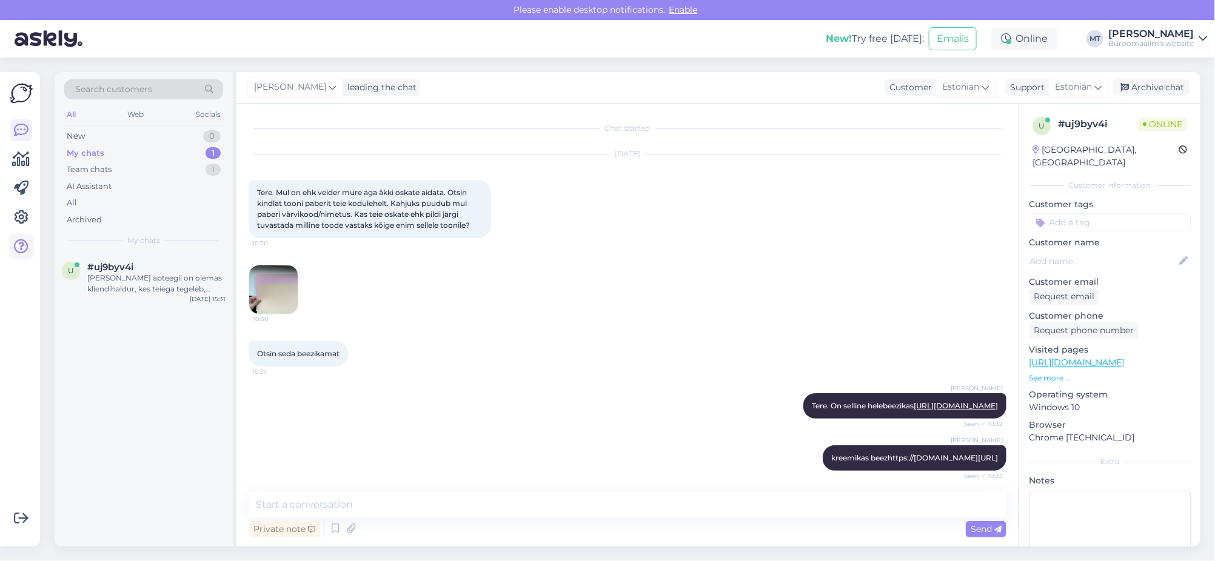
scroll to position [2041, 0]
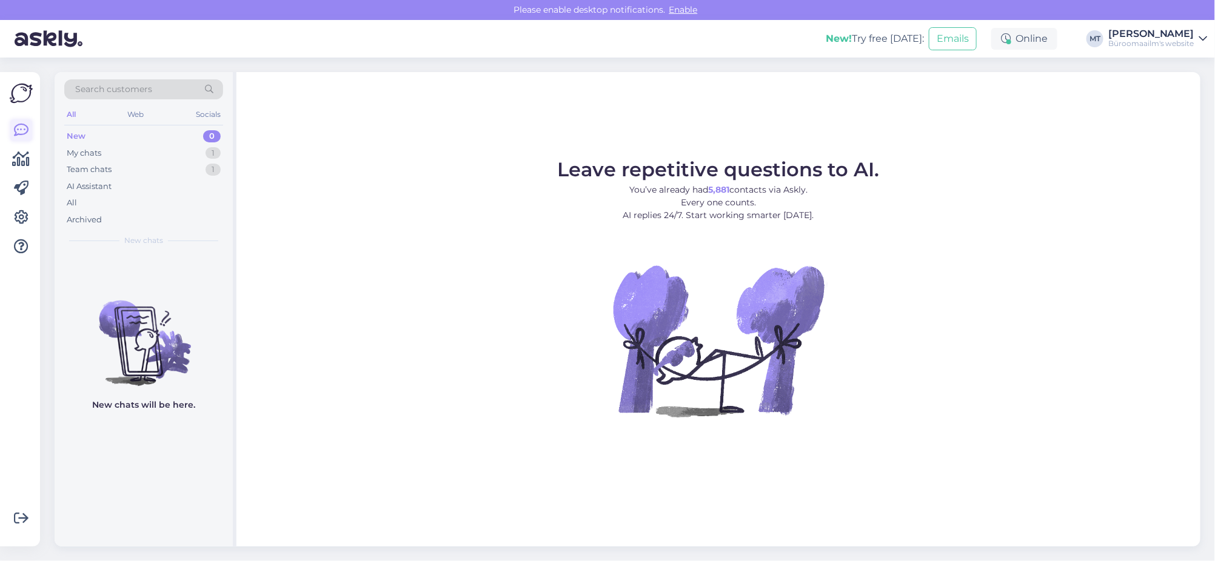
click at [20, 135] on icon at bounding box center [21, 130] width 15 height 15
click at [22, 129] on icon at bounding box center [21, 130] width 15 height 15
click at [24, 161] on icon at bounding box center [22, 159] width 18 height 15
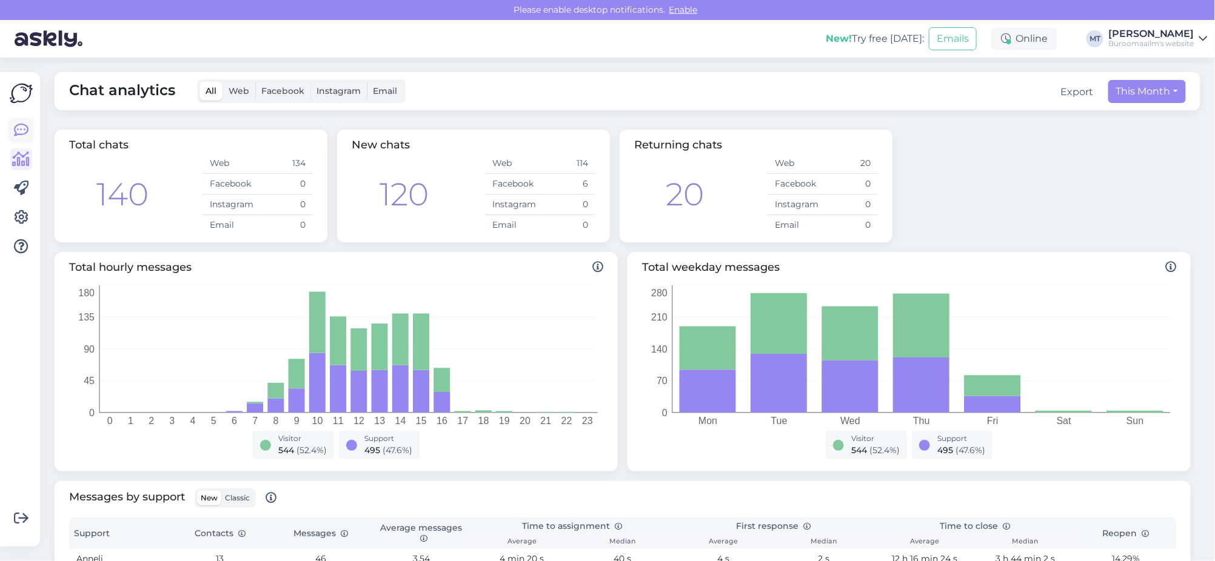
click at [17, 136] on icon at bounding box center [21, 130] width 15 height 15
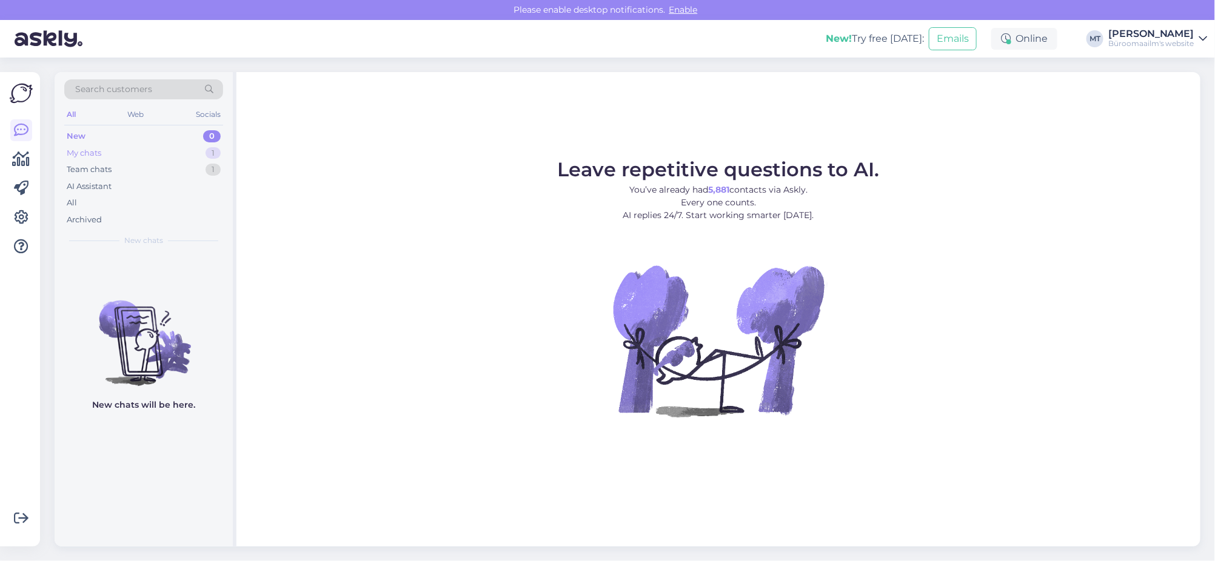
click at [85, 154] on div "My chats" at bounding box center [84, 153] width 35 height 12
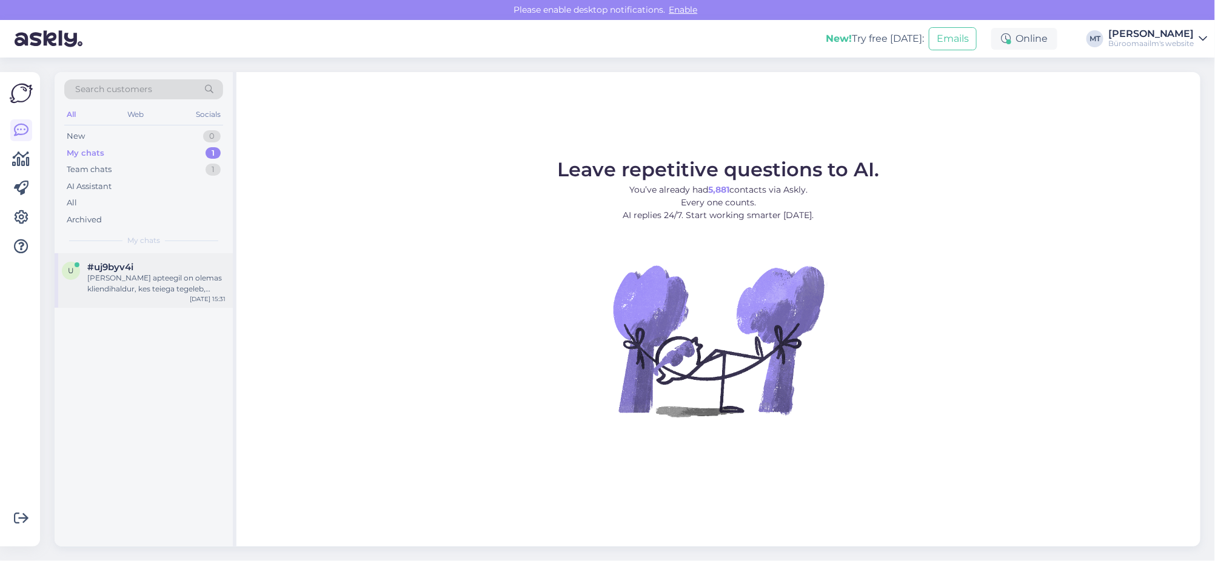
click at [137, 287] on div "[PERSON_NAME] apteegil on olemas kliendihaldur, kes teiega tegeleb, tellimuse o…" at bounding box center [156, 284] width 138 height 22
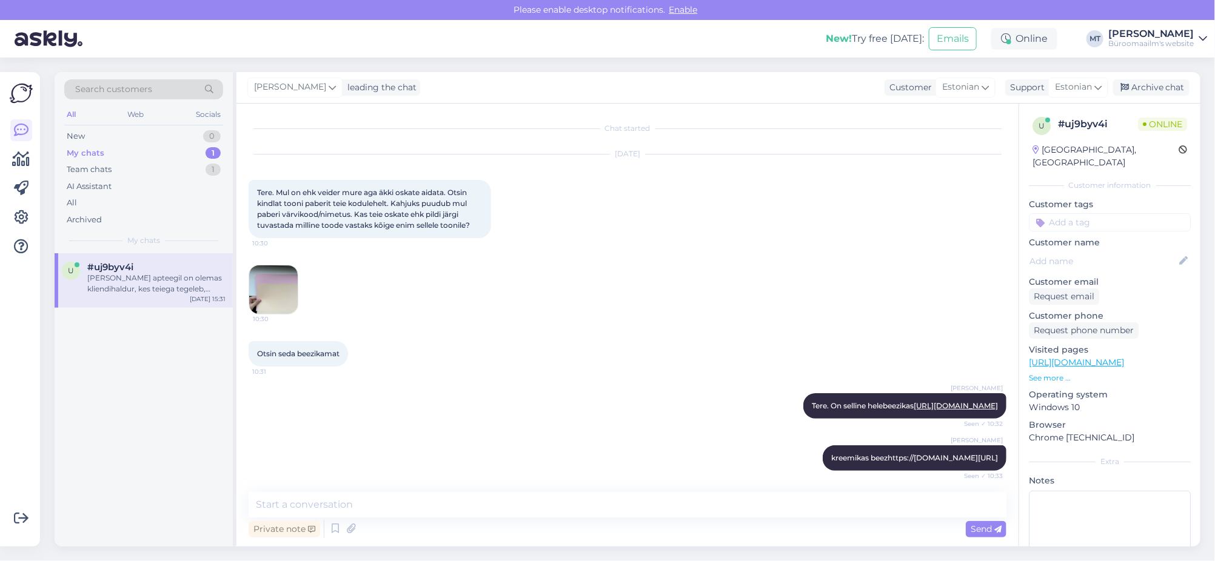
scroll to position [2170, 0]
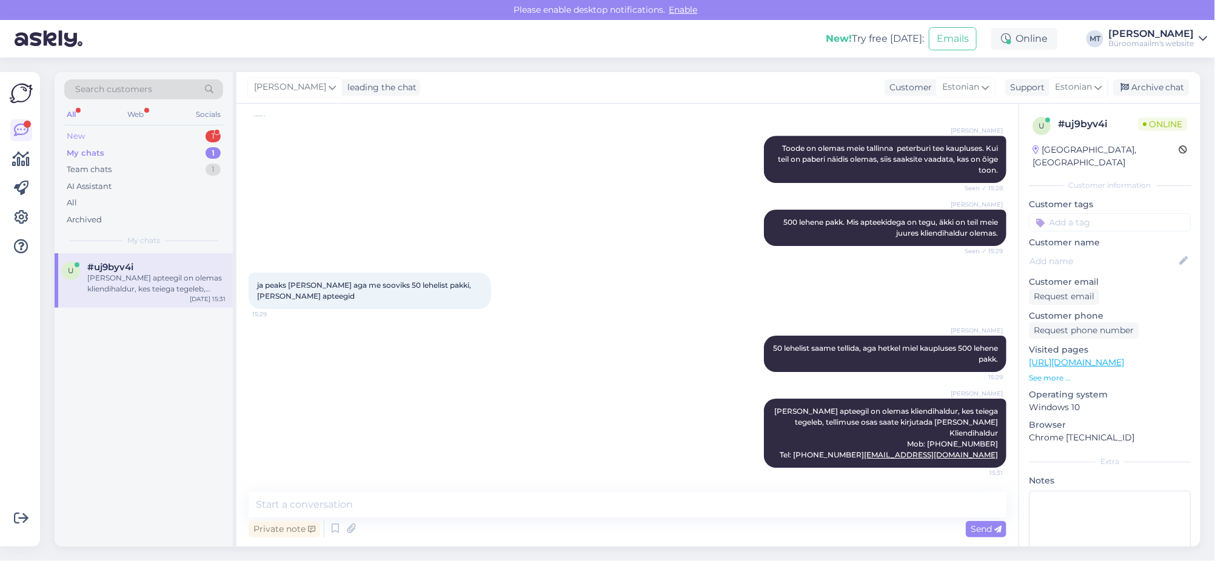
click at [75, 134] on div "New" at bounding box center [76, 136] width 18 height 12
click at [120, 281] on div "Selline küsimus veel, et milline see toode reaalselt välja näeb või mis põhimõt…" at bounding box center [156, 284] width 138 height 22
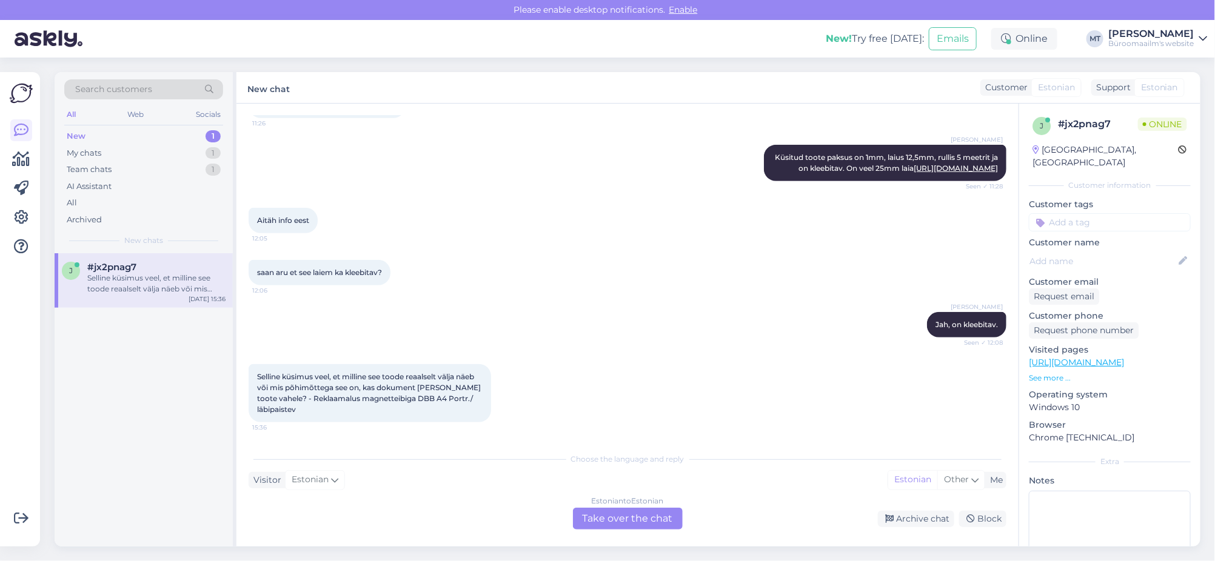
click at [664, 518] on div "Estonian to Estonian Take over the chat" at bounding box center [628, 519] width 110 height 22
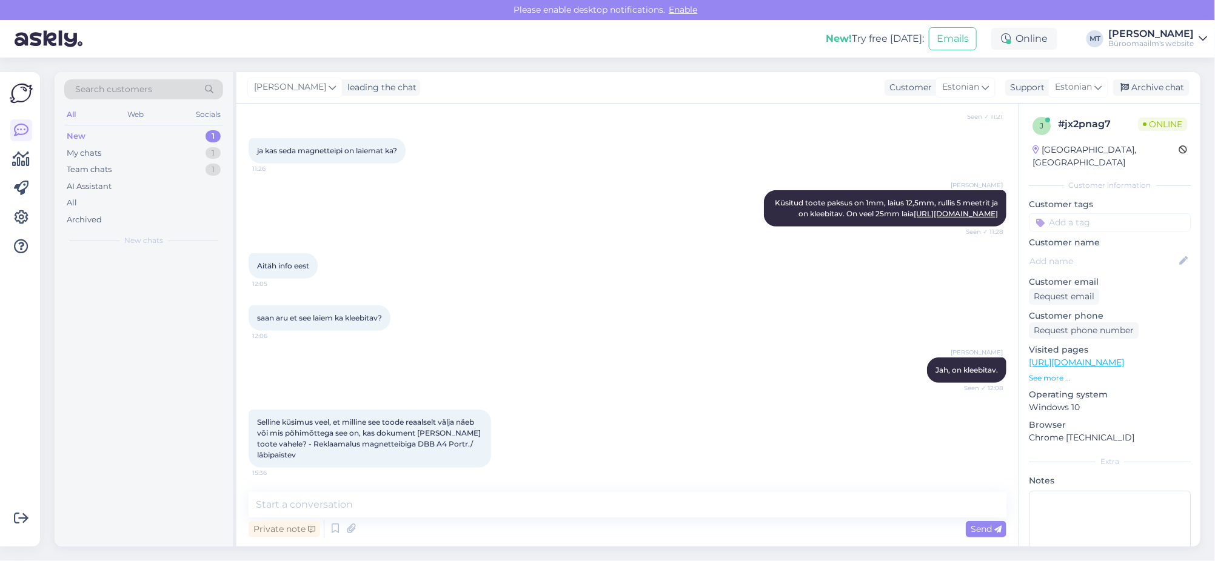
scroll to position [315, 0]
click at [326, 496] on textarea at bounding box center [628, 504] width 758 height 25
click at [292, 443] on span "Selline küsimus veel, et milline see toode reaalselt välja näeb või mis põhimõt…" at bounding box center [370, 439] width 226 height 42
click at [272, 506] on textarea at bounding box center [628, 504] width 758 height 25
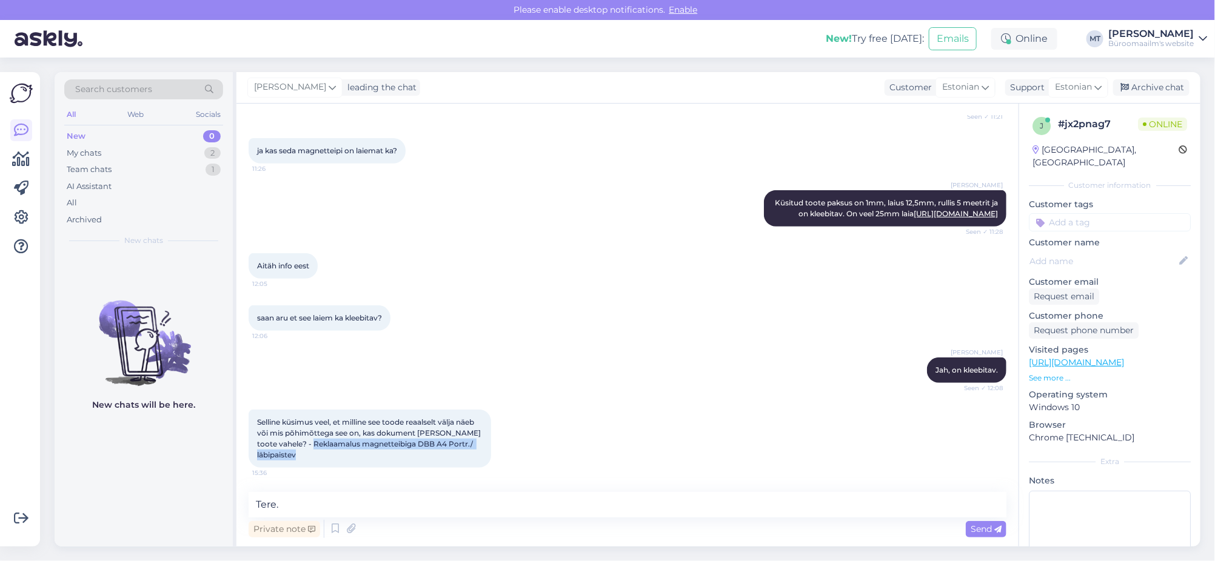
drag, startPoint x: 292, startPoint y: 443, endPoint x: 415, endPoint y: 478, distance: 128.2
click at [415, 478] on div "Selline küsimus veel, et milline see toode reaalselt välja näeb või mis põhimõt…" at bounding box center [628, 439] width 758 height 85
copy span "Reklaamalus magnetteibiga DBB A4 Portr./ läbipaistev"
click at [358, 508] on textarea "Tere." at bounding box center [628, 504] width 758 height 25
paste textarea "[URL][DOMAIN_NAME]"
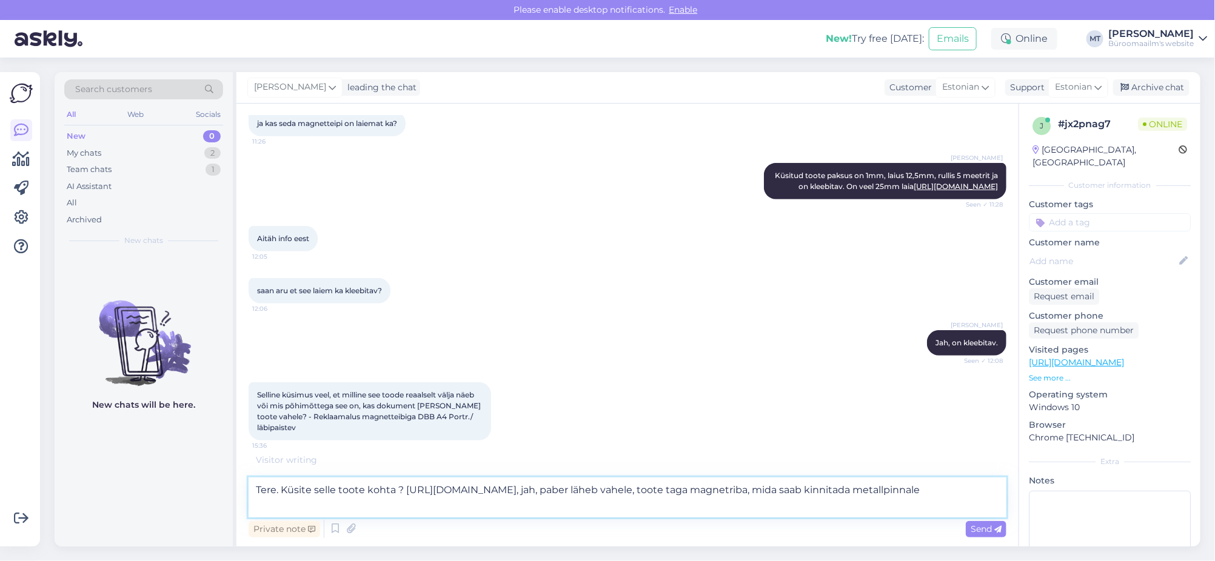
scroll to position [343, 0]
type textarea "Tere. Küsite selle toote kohta ? [URL][DOMAIN_NAME], jah, paber läheb vahele, t…"
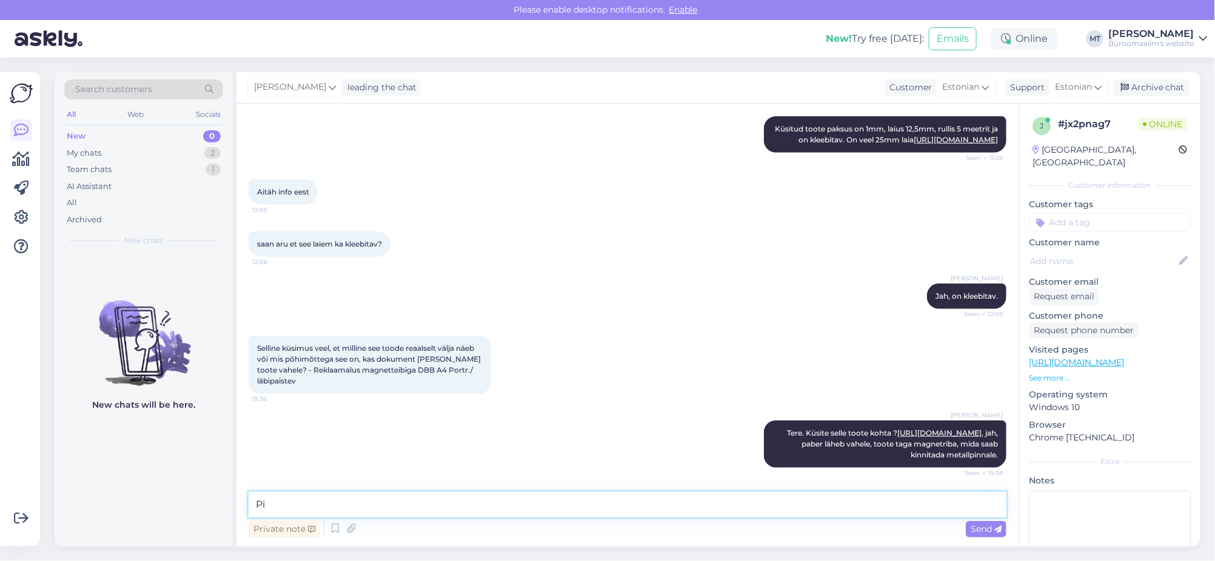
type textarea "P"
click at [18, 161] on icon at bounding box center [22, 159] width 18 height 15
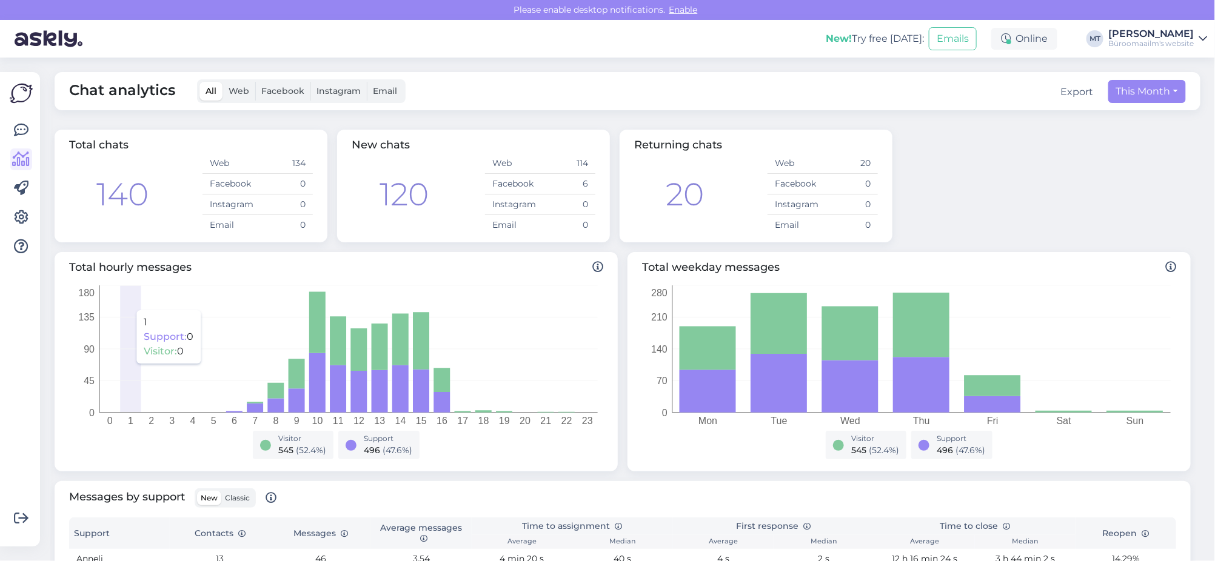
scroll to position [303, 0]
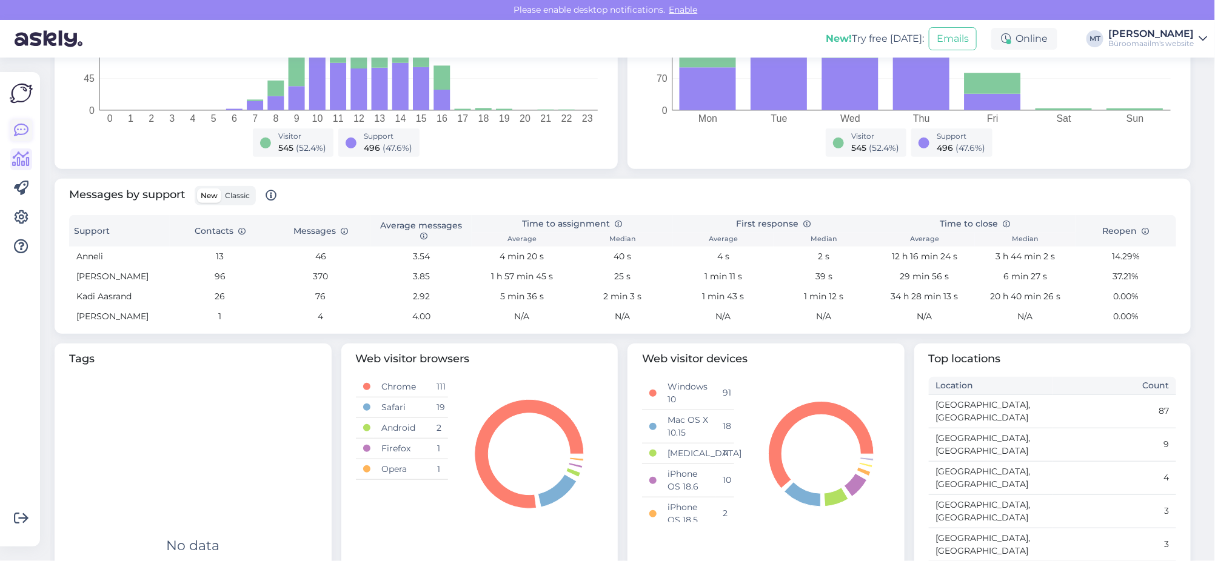
click at [21, 132] on icon at bounding box center [21, 130] width 15 height 15
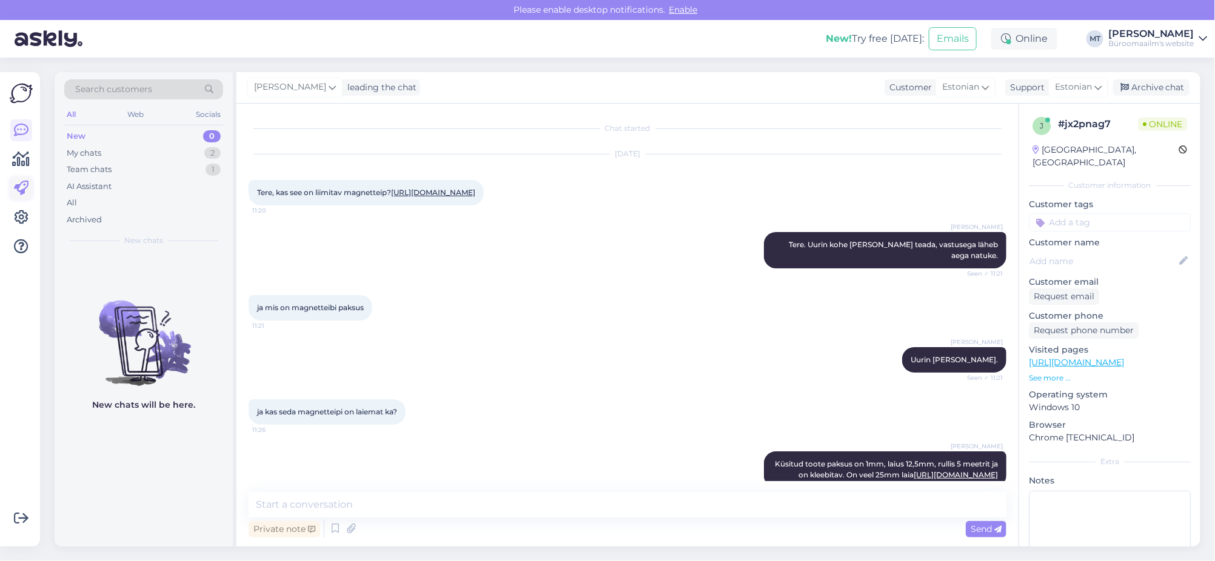
scroll to position [410, 0]
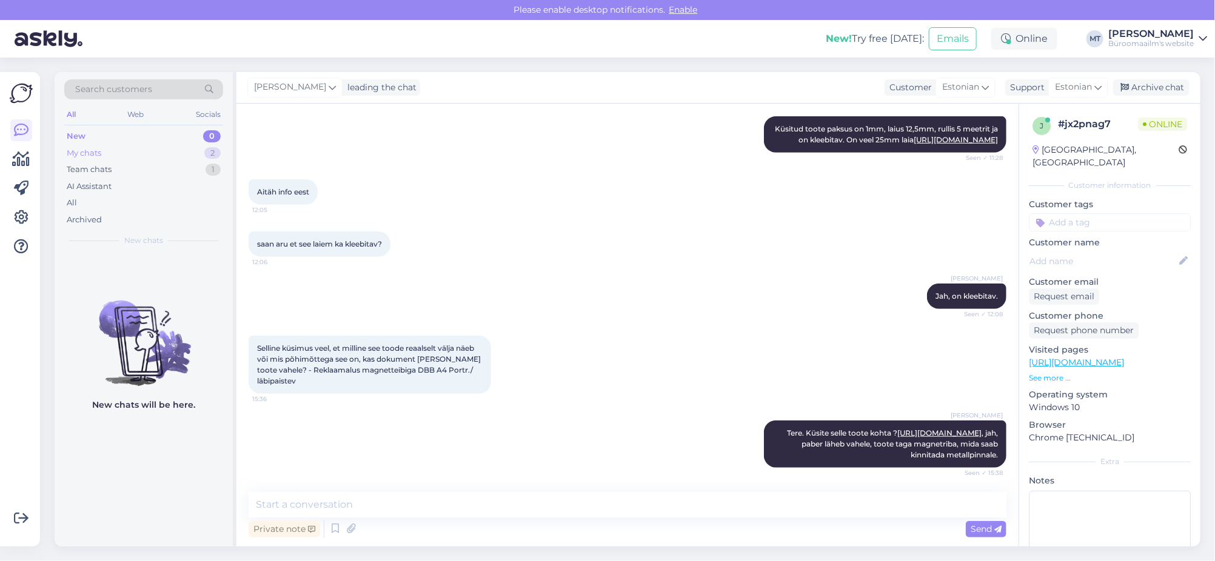
click at [72, 153] on div "My chats" at bounding box center [84, 153] width 35 height 12
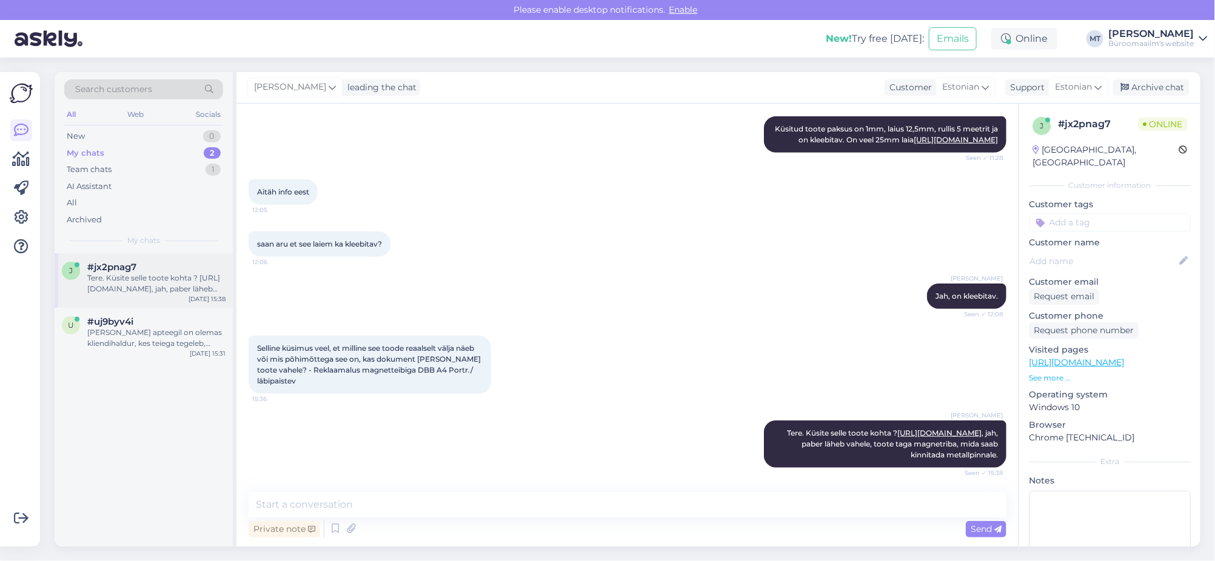
click at [108, 266] on span "#jx2pnag7" at bounding box center [111, 267] width 49 height 11
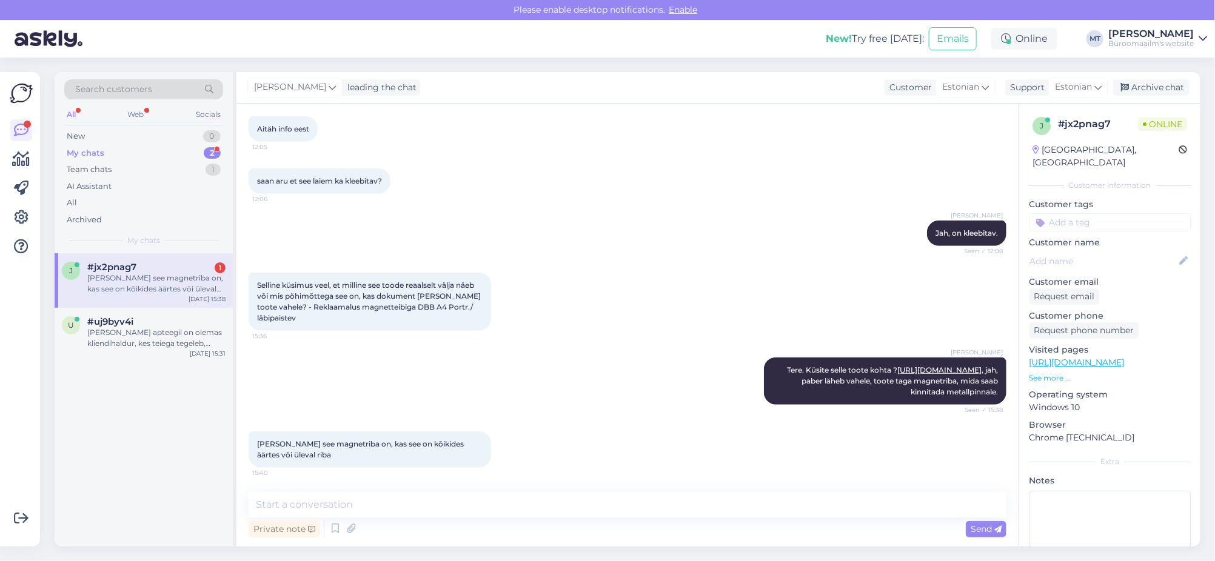
scroll to position [474, 0]
click at [364, 511] on textarea at bounding box center [628, 504] width 758 height 25
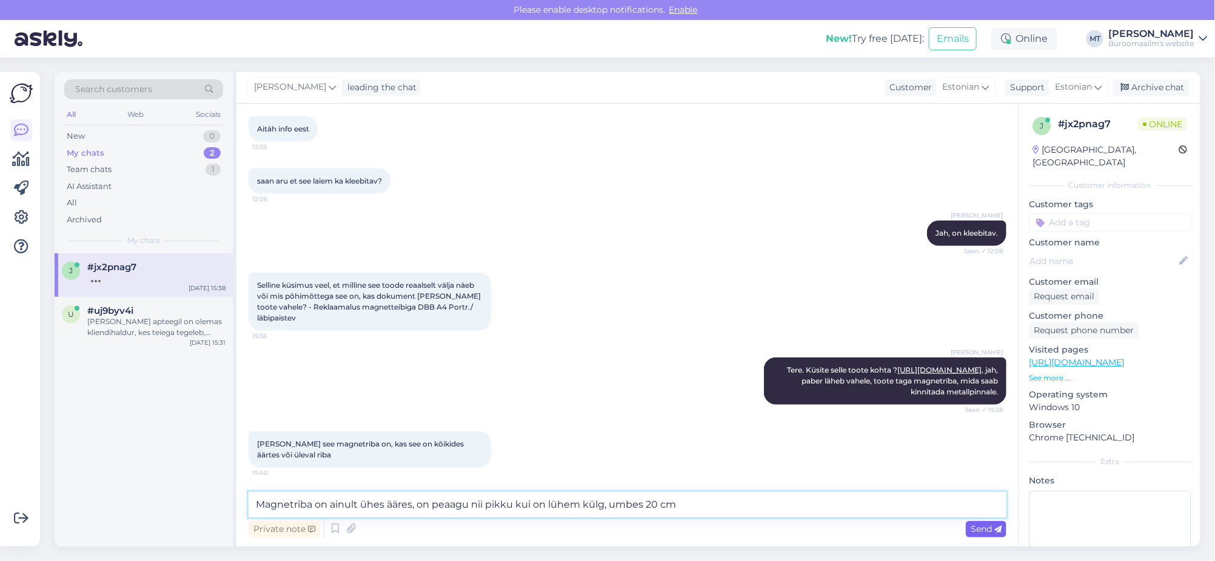
type textarea "Magnetriba on ainult ühes ääres, on peaagu nii pikku kui on lühem külg, umbes 2…"
click at [994, 530] on icon at bounding box center [997, 529] width 7 height 7
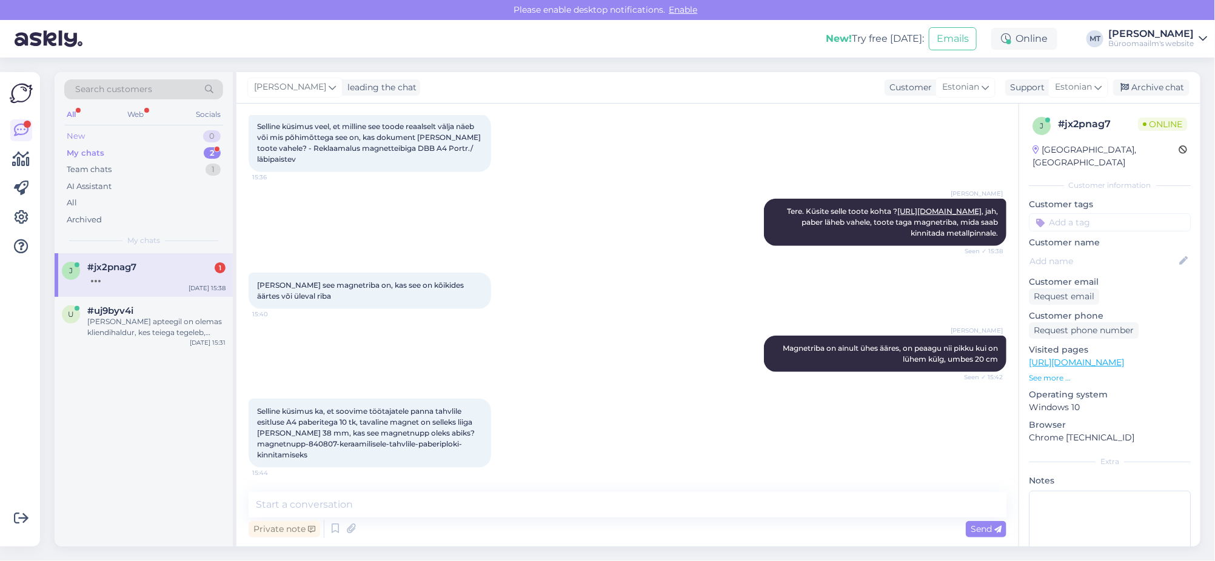
scroll to position [632, 0]
click at [81, 154] on div "My chats" at bounding box center [86, 153] width 38 height 12
click at [108, 285] on div "Selline küsimus ka, et soovime töötajatele panna tahvlile esitluse A4 paberiteg…" at bounding box center [156, 284] width 138 height 22
click at [330, 511] on textarea at bounding box center [628, 504] width 758 height 25
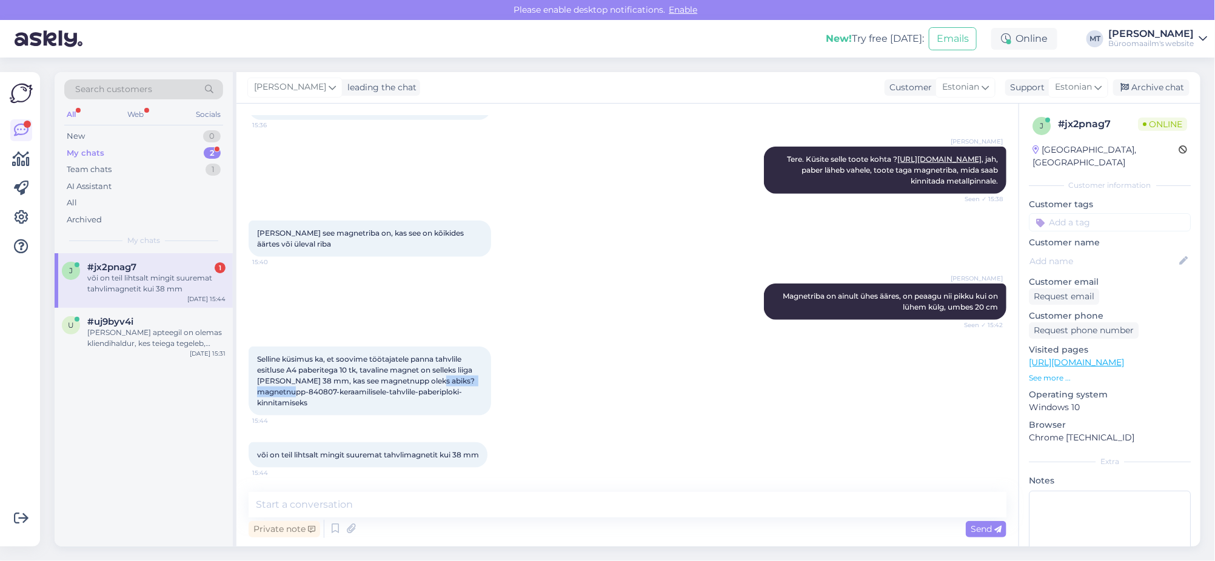
drag, startPoint x: 338, startPoint y: 391, endPoint x: 258, endPoint y: 395, distance: 80.1
click at [258, 395] on span "Selline küsimus ka, et soovime töötajatele panna tahvlile esitluse A4 paberiteg…" at bounding box center [366, 381] width 219 height 53
copy span "magnetnupp-840807"
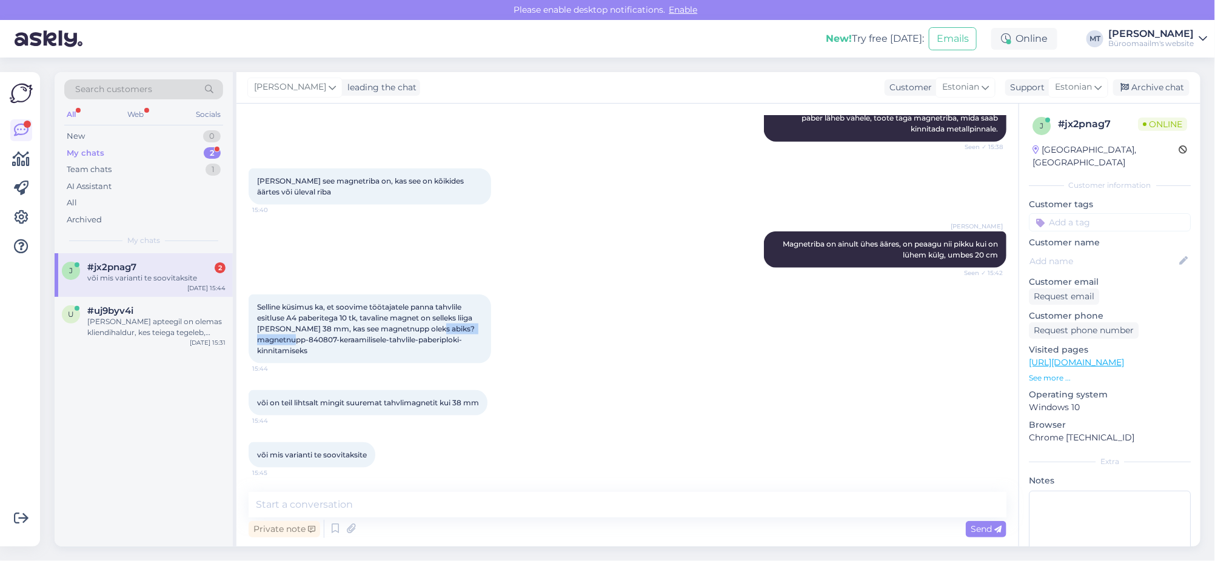
scroll to position [737, 0]
click at [372, 514] on textarea at bounding box center [628, 504] width 758 height 25
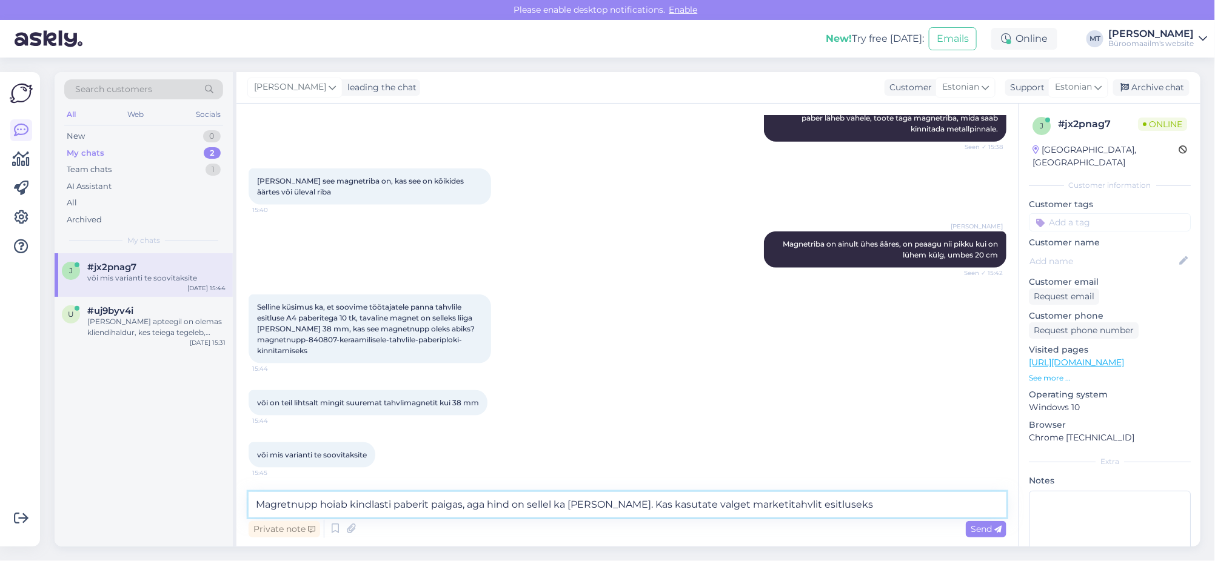
type textarea "Magretnupp hoiab kindlasti paberit paigas, aga hind on sellel ka [PERSON_NAME].…"
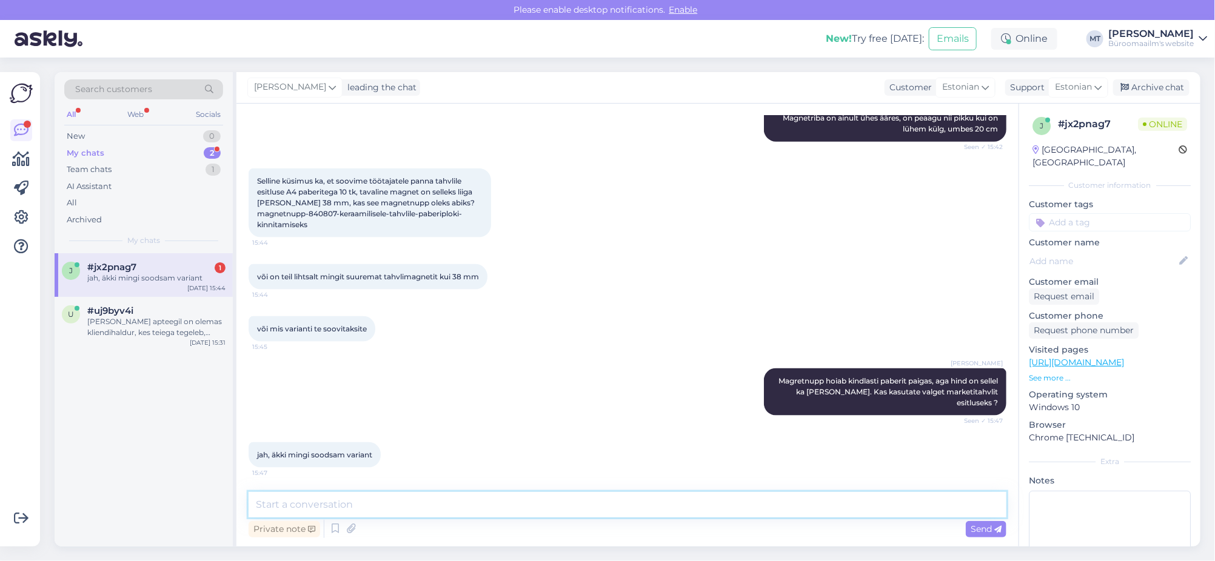
scroll to position [863, 0]
click at [363, 508] on textarea at bounding box center [628, 504] width 758 height 25
paste textarea "[URL][DOMAIN_NAME]"
type textarea "on sellised tugevaman magnetid [URL][DOMAIN_NAME]"
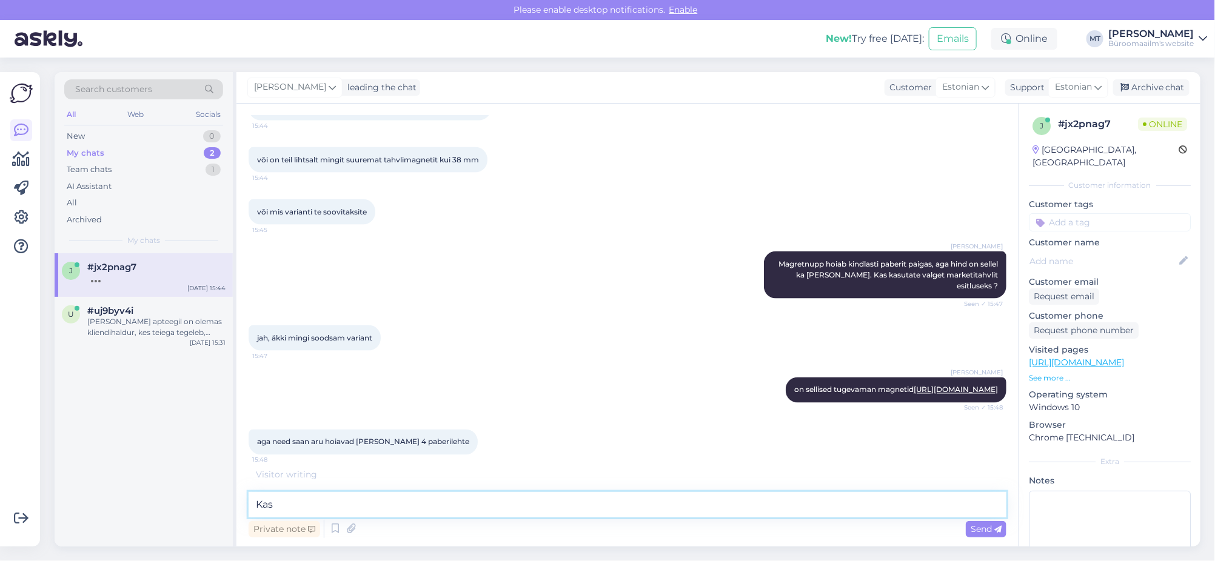
scroll to position [1064, 0]
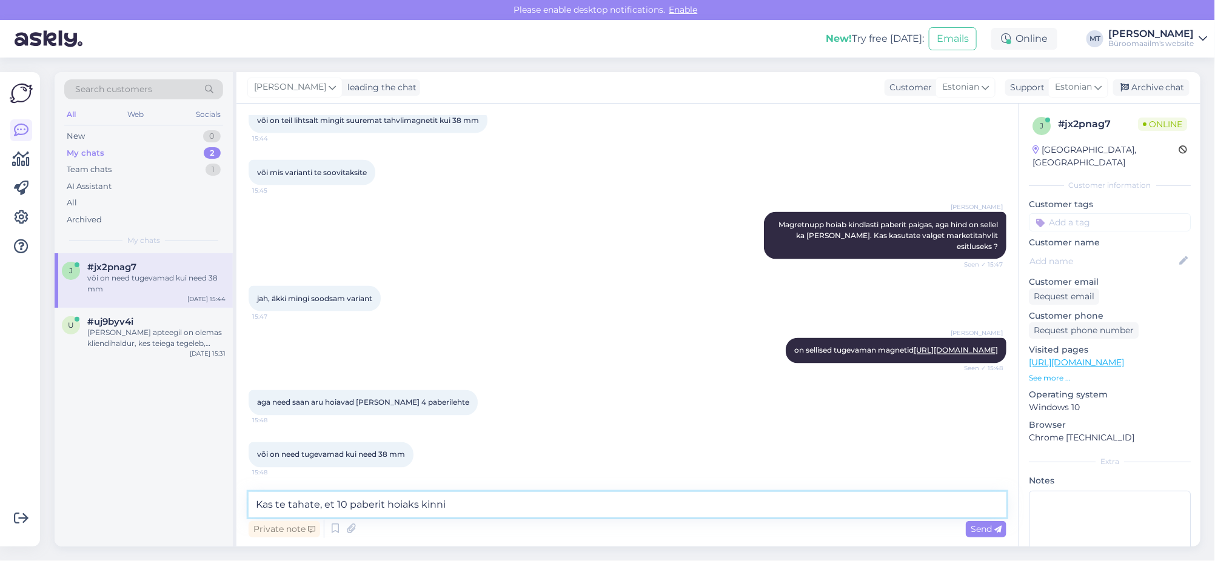
type textarea "Kas te tahate, et 10 paberit hoiaks kinni ?"
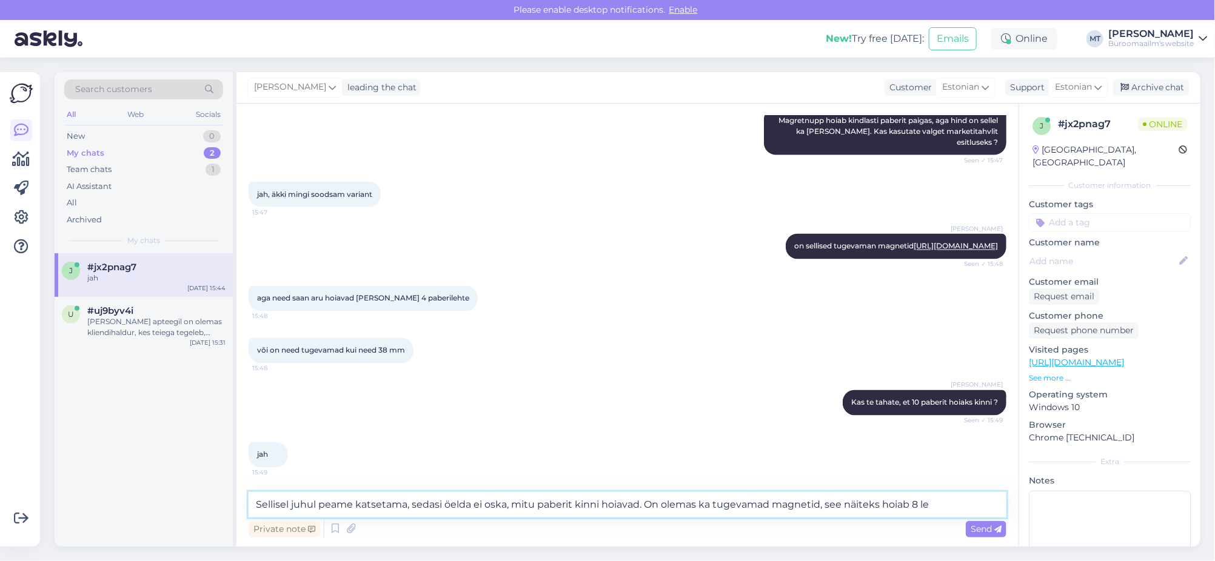
scroll to position [1181, 0]
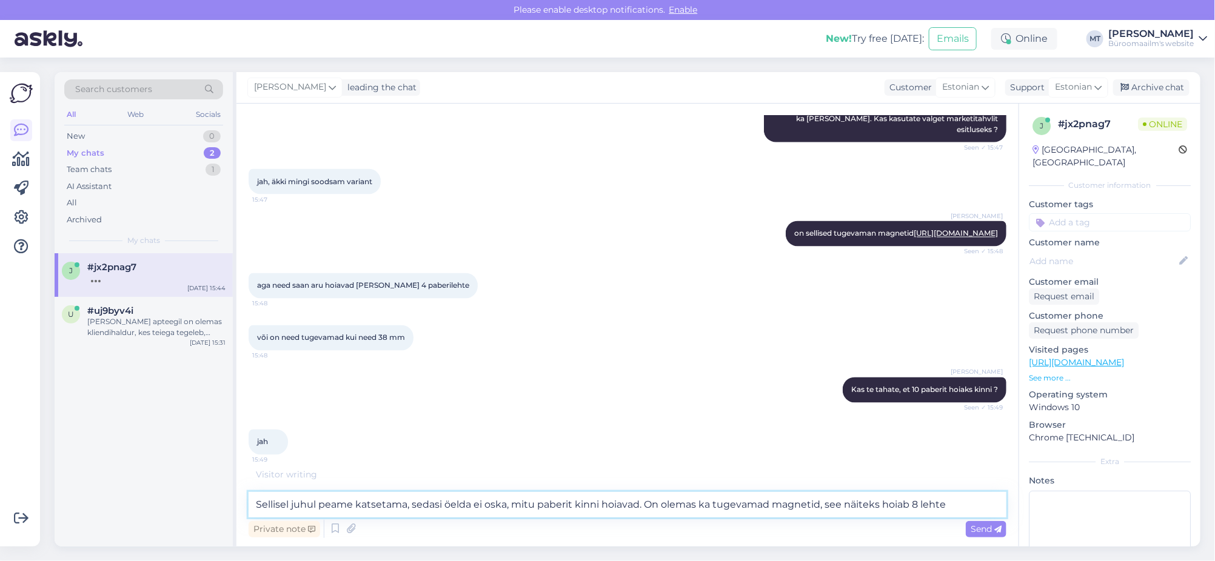
paste textarea "[URL][DOMAIN_NAME][PERSON_NAME]"
type textarea "Sellisel juhul peame katsetama, sedasi öelda ei oska, mitu paberit kinni hoiava…"
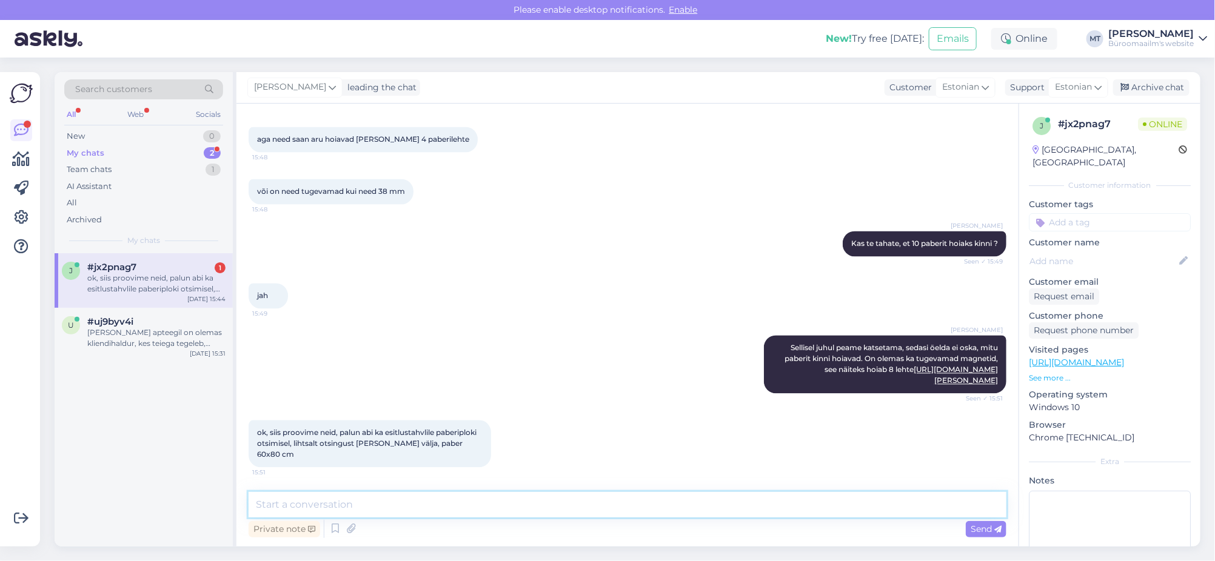
scroll to position [1326, 0]
click at [420, 507] on textarea at bounding box center [628, 504] width 758 height 25
paste textarea "[URL][DOMAIN_NAME]"
type textarea "On olemas [URL][DOMAIN_NAME]"
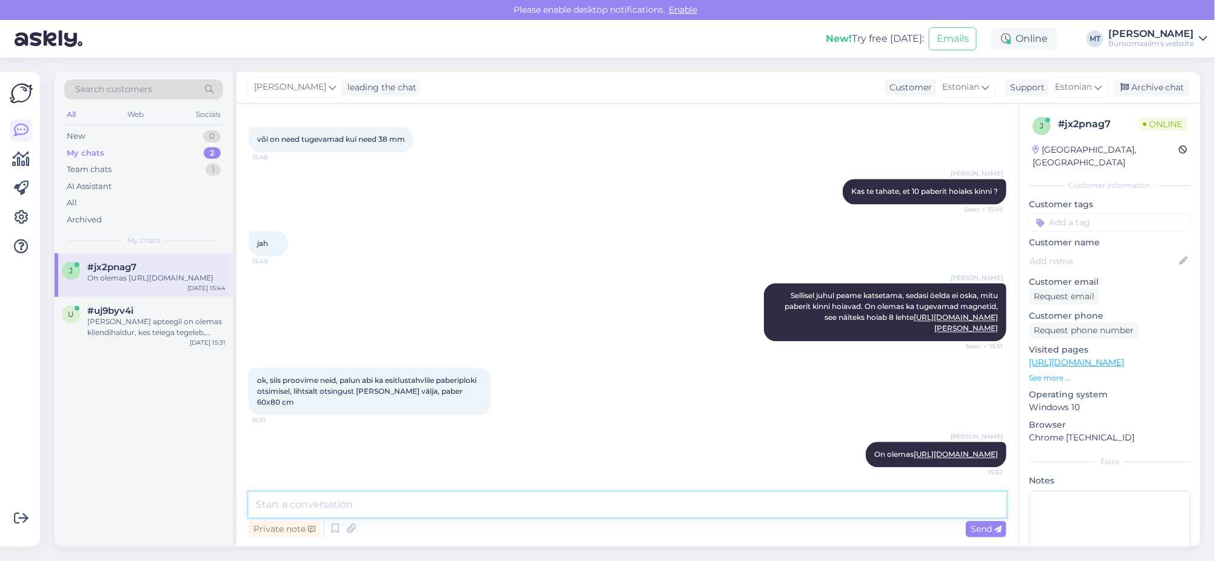
scroll to position [1400, 0]
paste textarea "[URL][DOMAIN_NAME][PERSON_NAME]"
click at [280, 503] on textarea "need ka hoiavad tootja andmetel 8 lehte [URL][DOMAIN_NAME][PERSON_NAME]" at bounding box center [628, 504] width 758 height 25
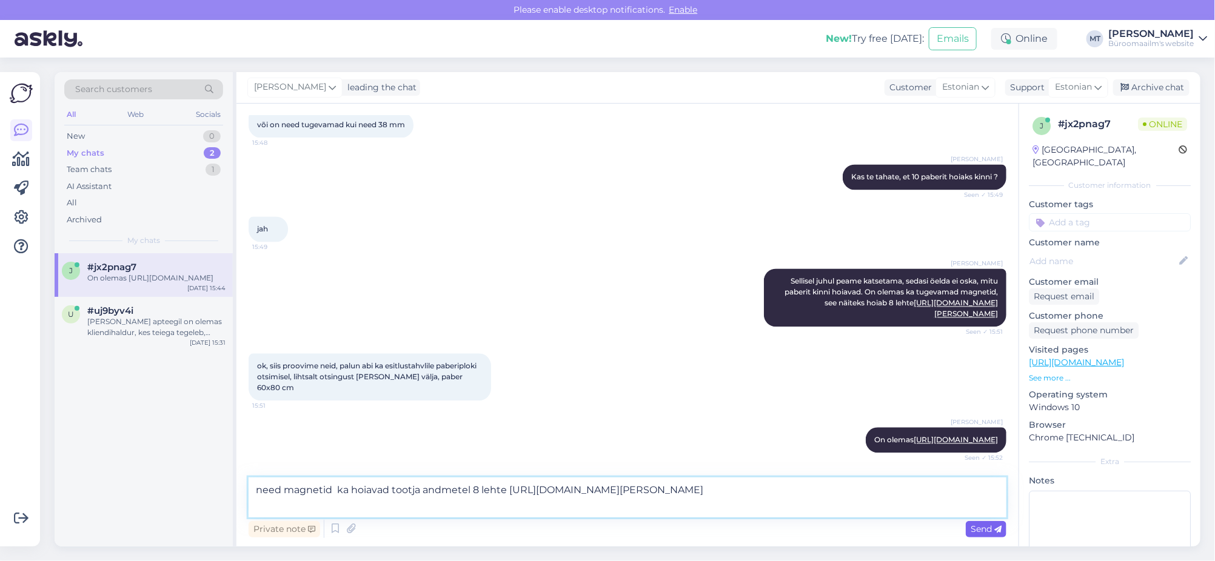
type textarea "need magnetid ka hoiavad tootja andmetel 8 lehte [URL][DOMAIN_NAME][PERSON_NAME]"
click at [999, 532] on icon at bounding box center [997, 529] width 7 height 7
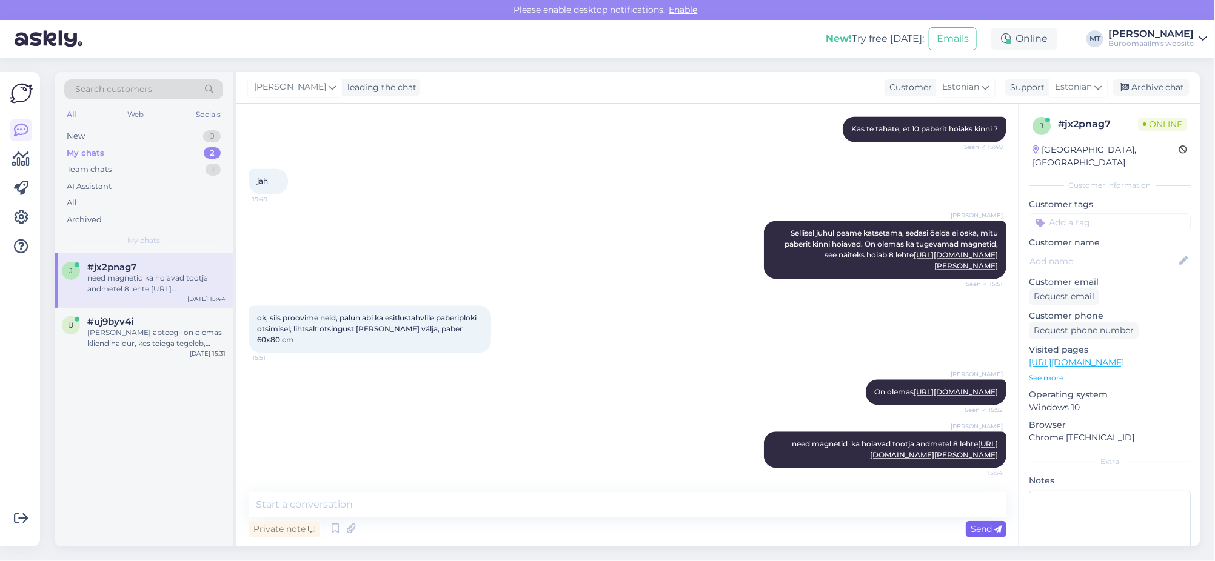
scroll to position [1474, 0]
click at [85, 148] on div "My chats" at bounding box center [86, 153] width 38 height 12
click at [121, 341] on div "[PERSON_NAME] apteegil on olemas kliendihaldur, kes teiega tegeleb, tellimuse o…" at bounding box center [156, 338] width 138 height 22
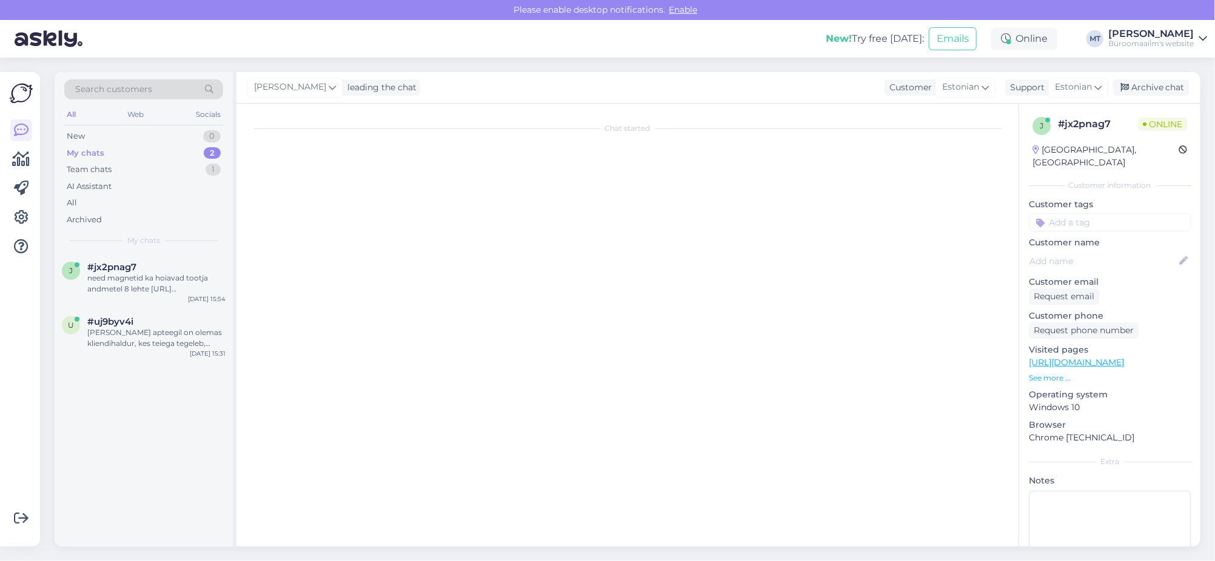
scroll to position [2170, 0]
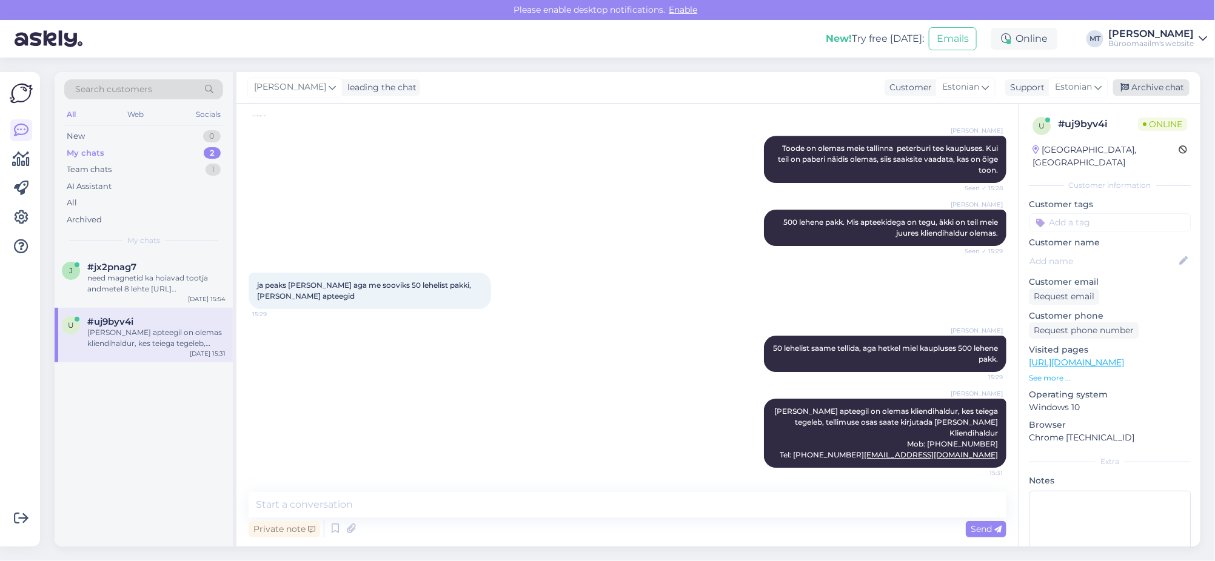
click at [1167, 87] on div "Archive chat" at bounding box center [1151, 87] width 76 height 16
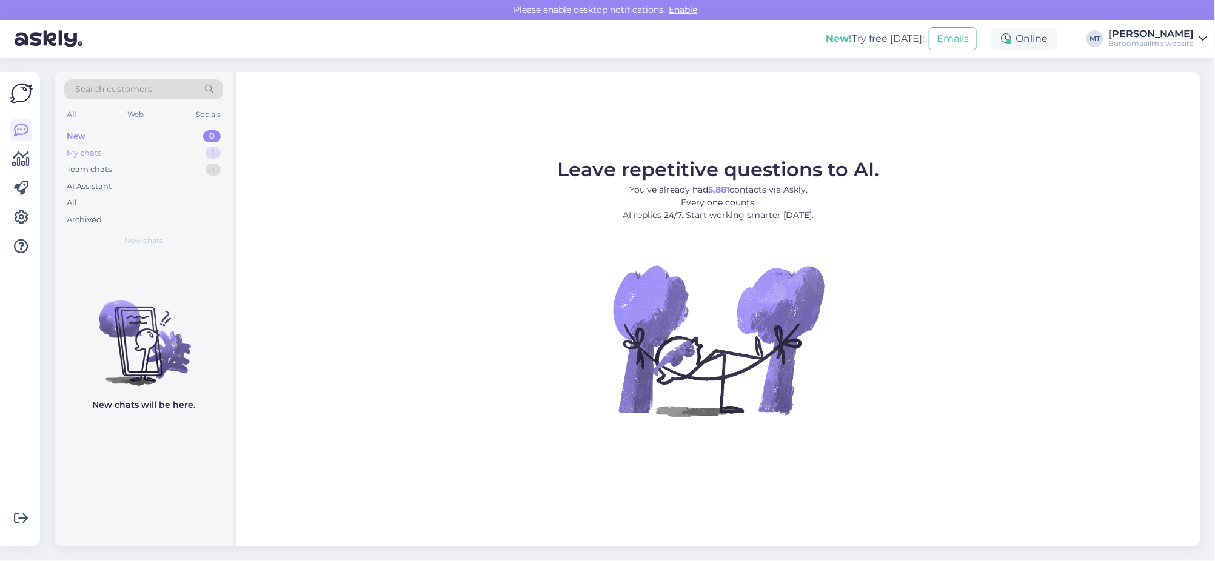
click at [79, 155] on div "My chats" at bounding box center [84, 153] width 35 height 12
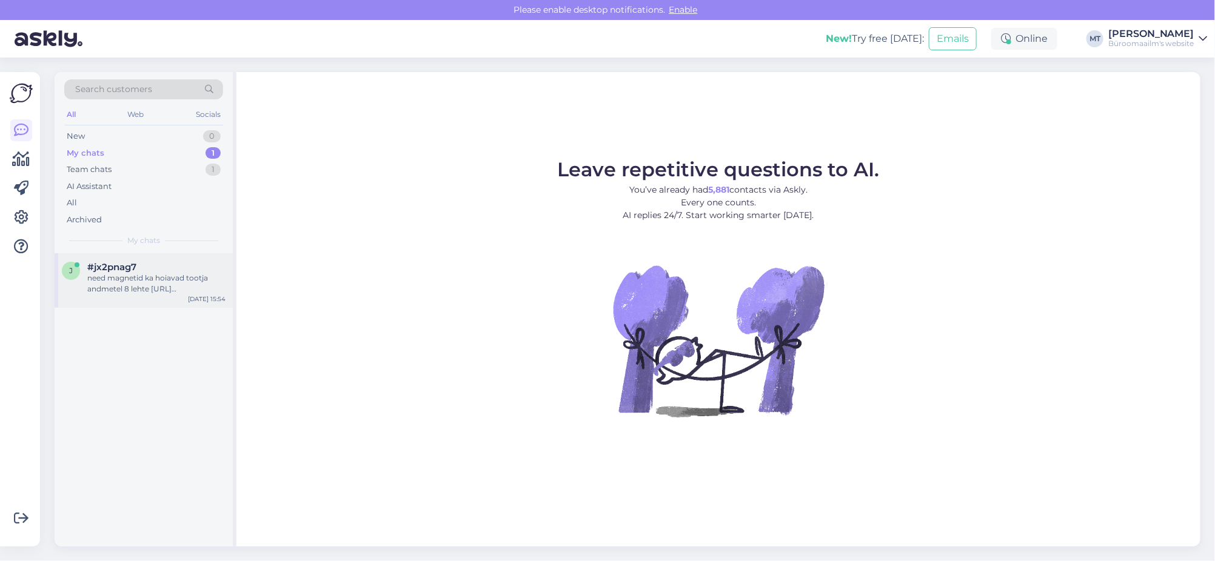
click at [118, 279] on div "need magnetid ka hoiavad tootja andmetel 8 lehte [URL][DOMAIN_NAME][PERSON_NAME]" at bounding box center [156, 284] width 138 height 22
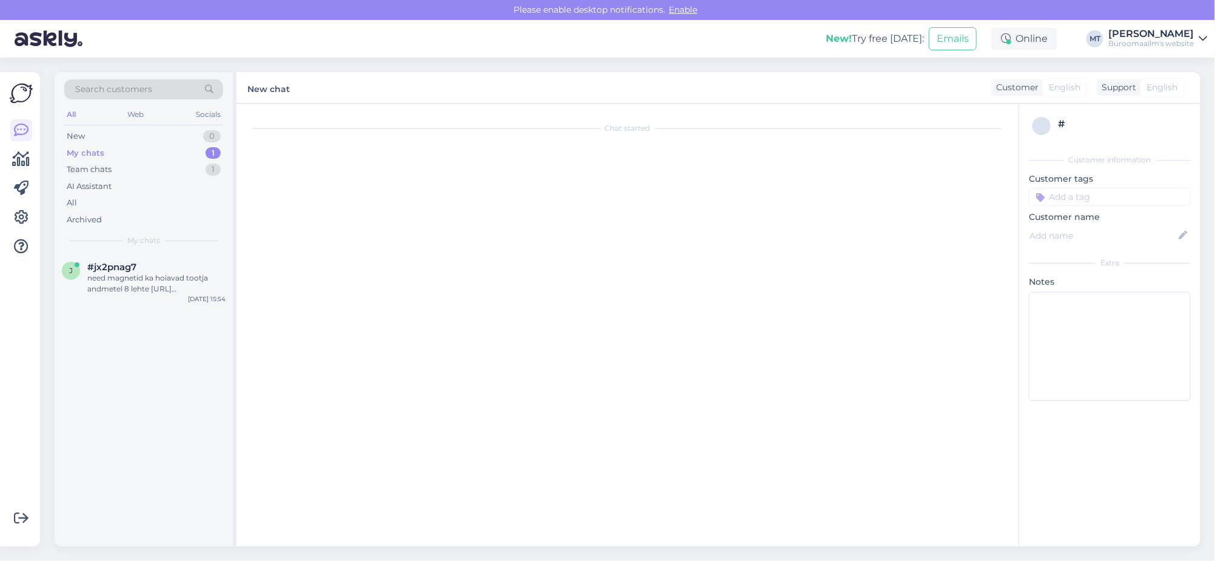
scroll to position [1474, 0]
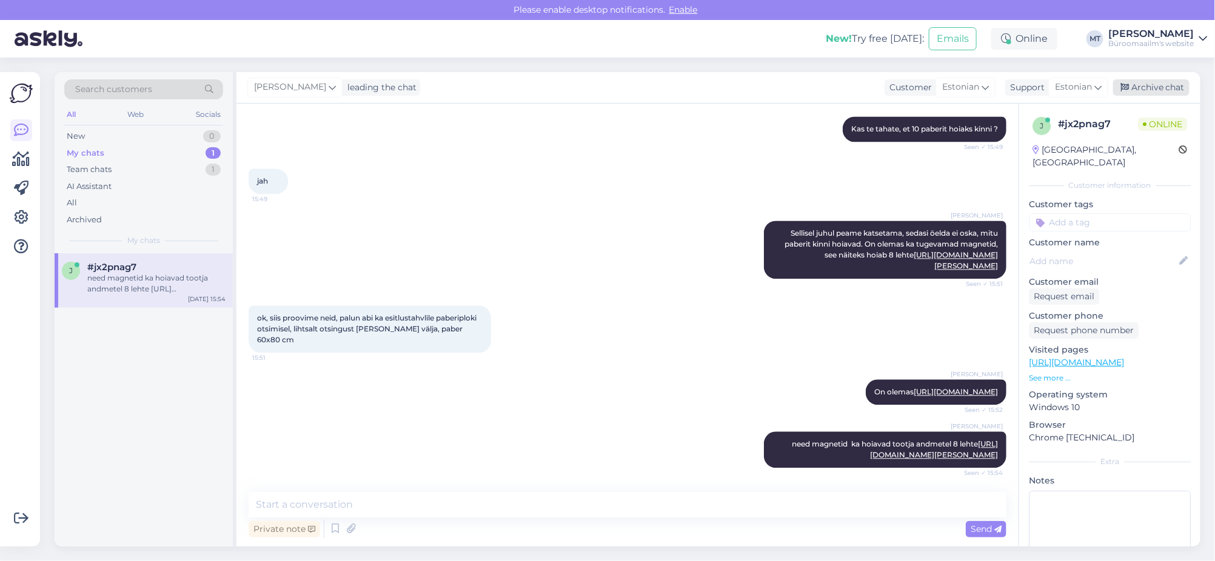
click at [1159, 88] on div "Archive chat" at bounding box center [1151, 87] width 76 height 16
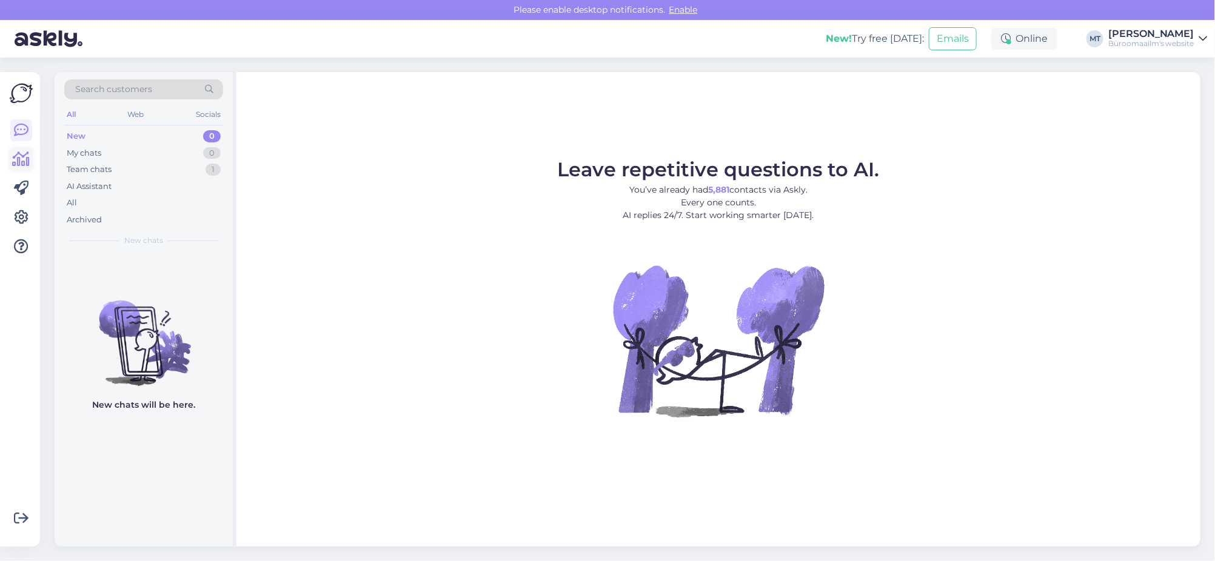
click at [22, 157] on icon at bounding box center [22, 159] width 18 height 15
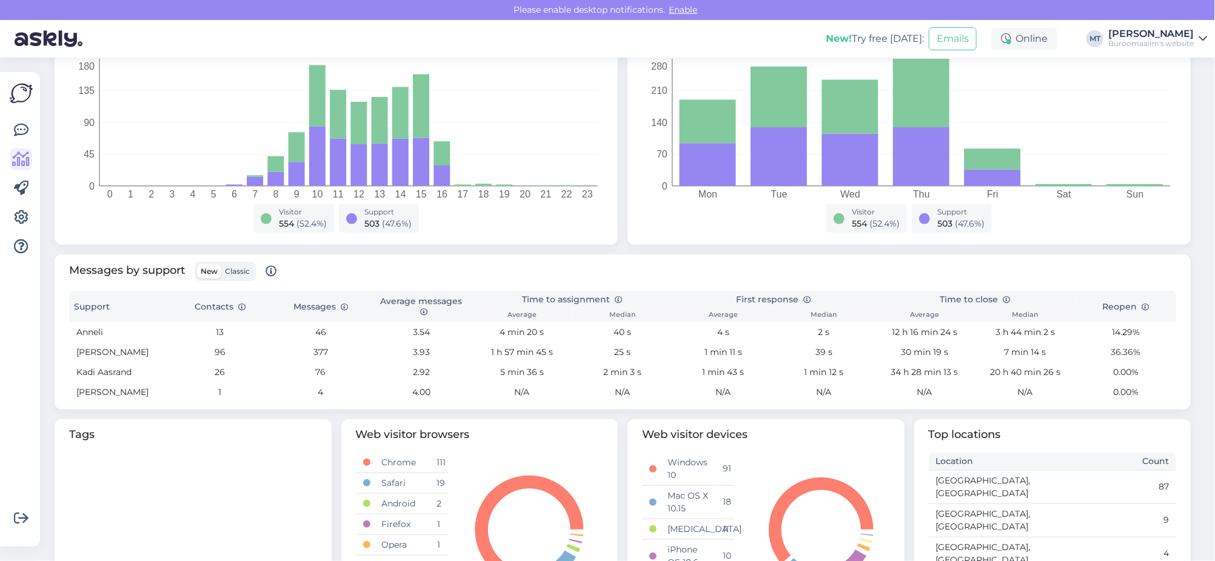
scroll to position [303, 0]
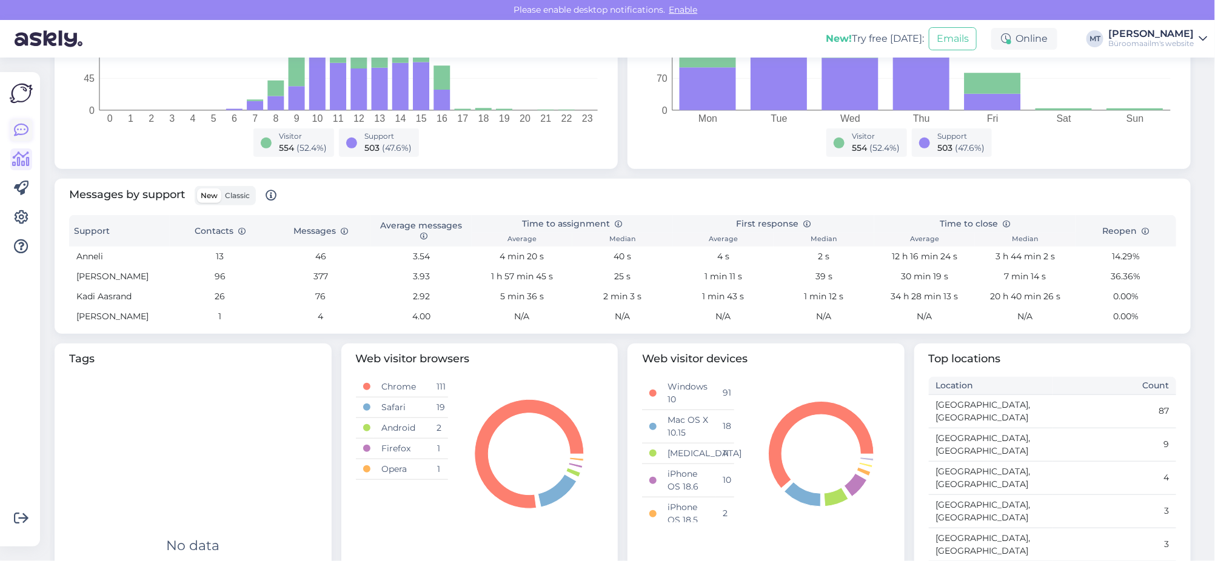
click at [22, 127] on icon at bounding box center [21, 130] width 15 height 15
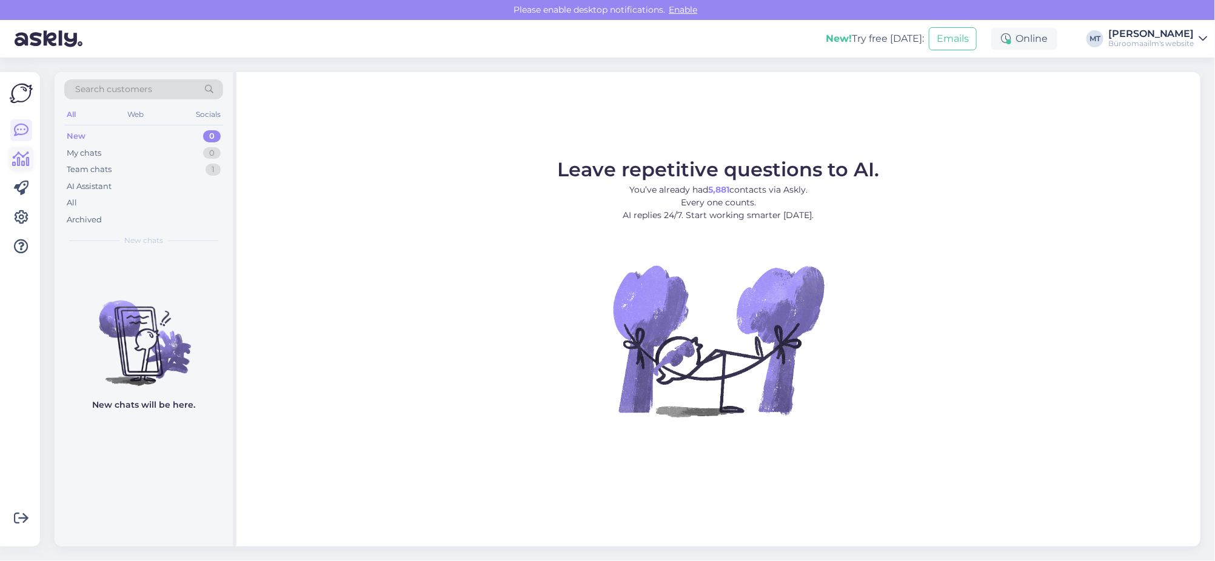
click at [25, 158] on icon at bounding box center [22, 159] width 18 height 15
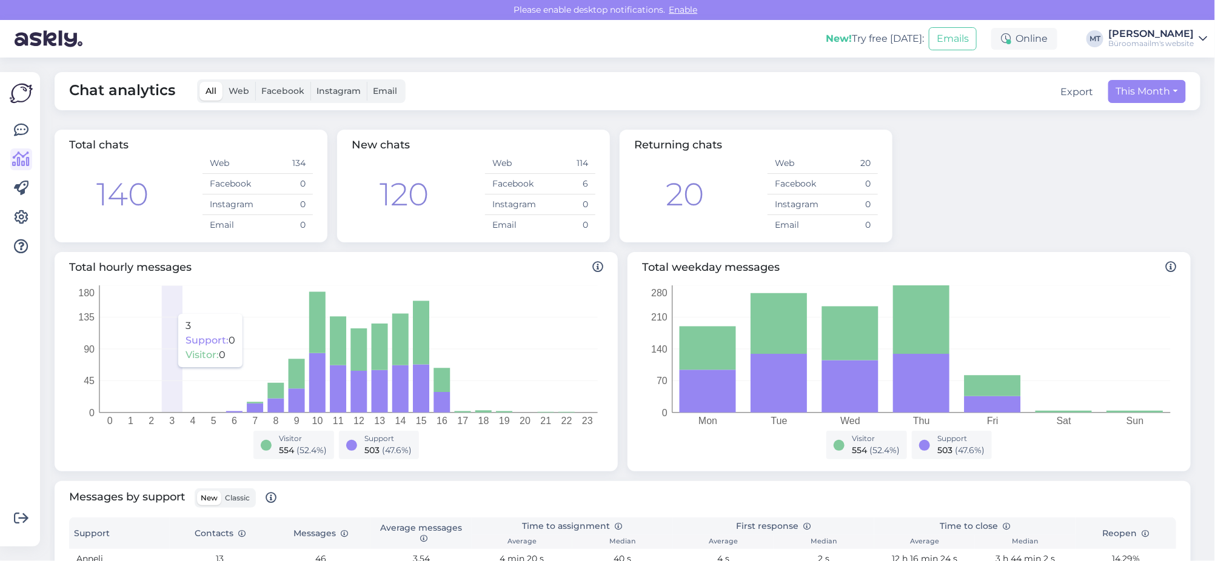
scroll to position [227, 0]
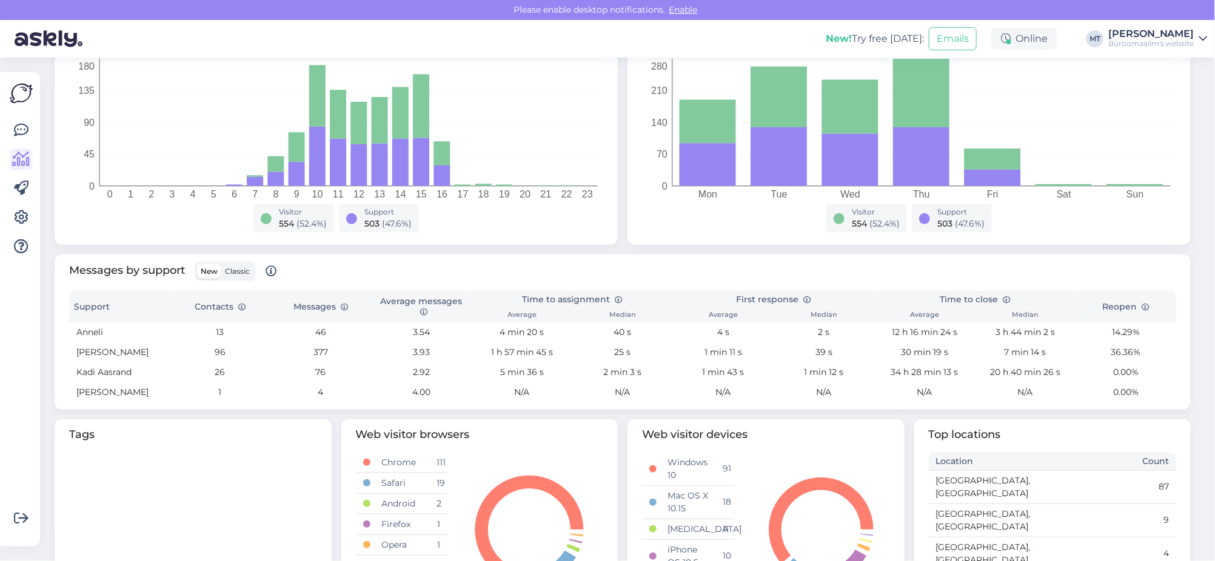
click at [230, 270] on span "Classic" at bounding box center [237, 271] width 25 height 9
click at [221, 264] on input "Classic" at bounding box center [221, 264] width 0 height 0
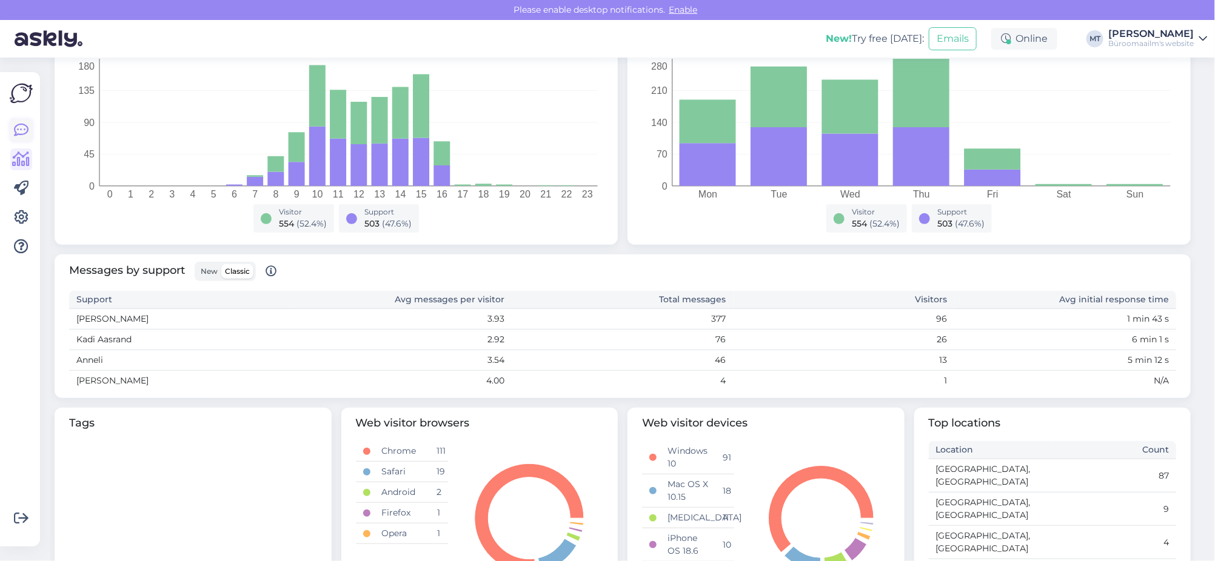
click at [25, 129] on icon at bounding box center [21, 130] width 15 height 15
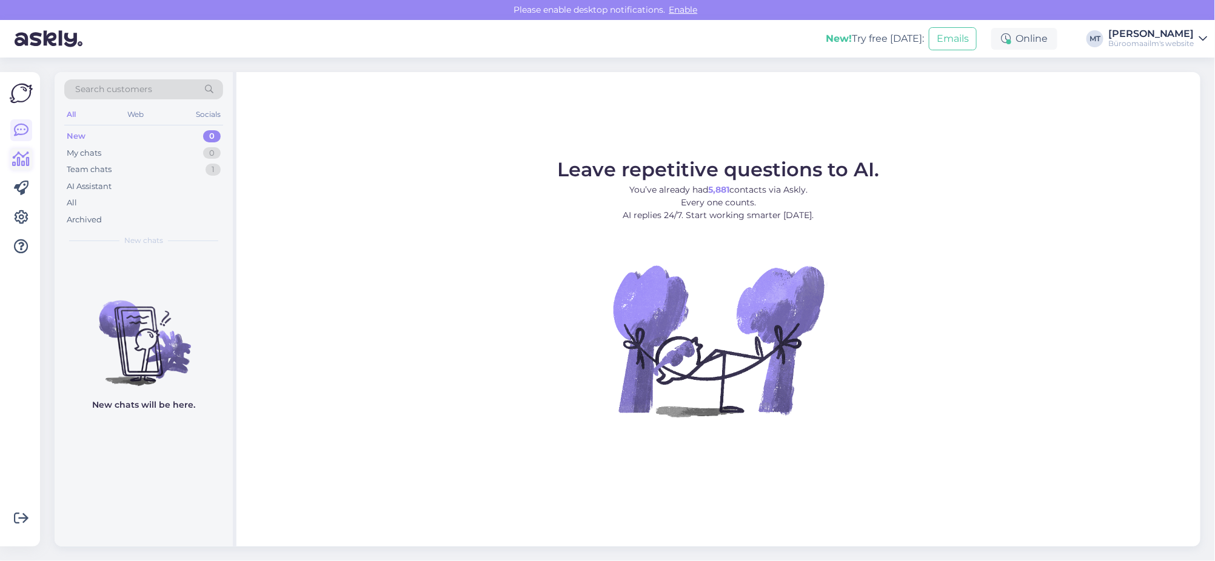
click at [17, 160] on icon at bounding box center [22, 159] width 18 height 15
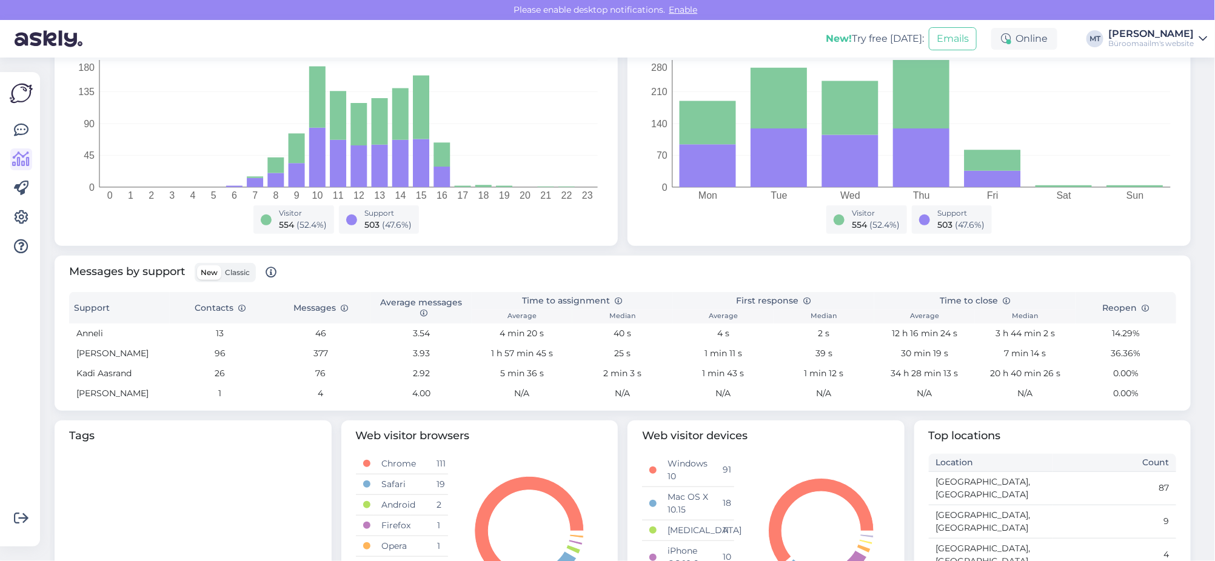
scroll to position [369, 0]
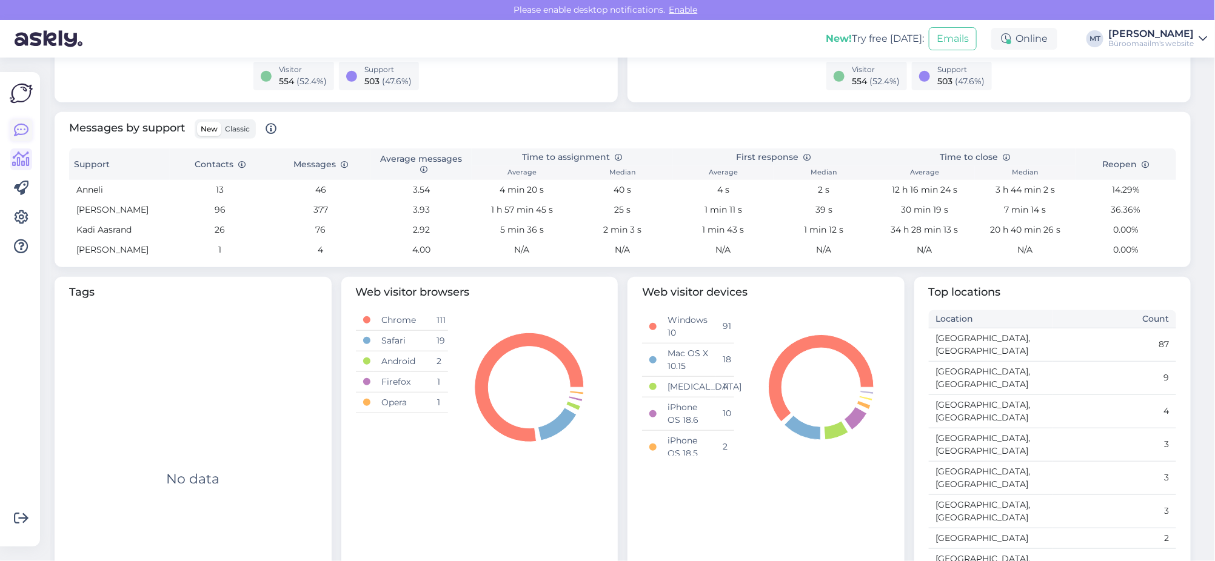
click at [18, 131] on icon at bounding box center [21, 130] width 15 height 15
